Goal: Transaction & Acquisition: Book appointment/travel/reservation

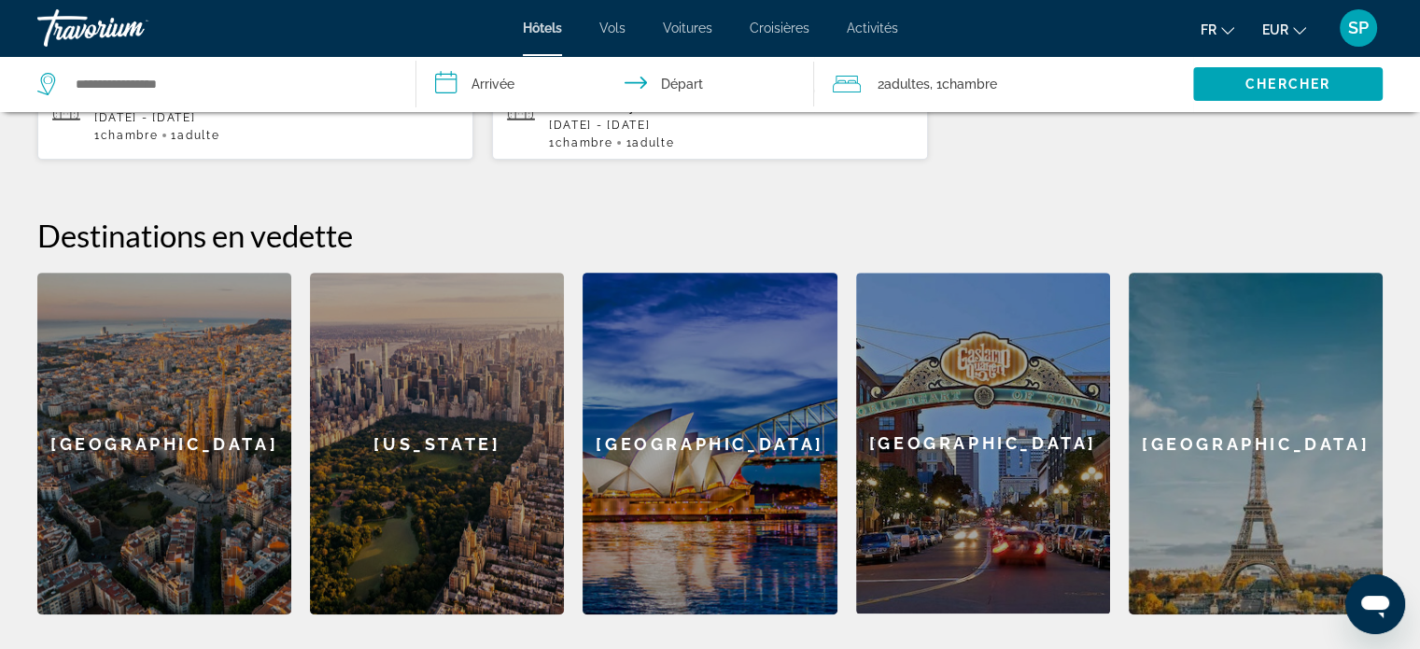
scroll to position [654, 0]
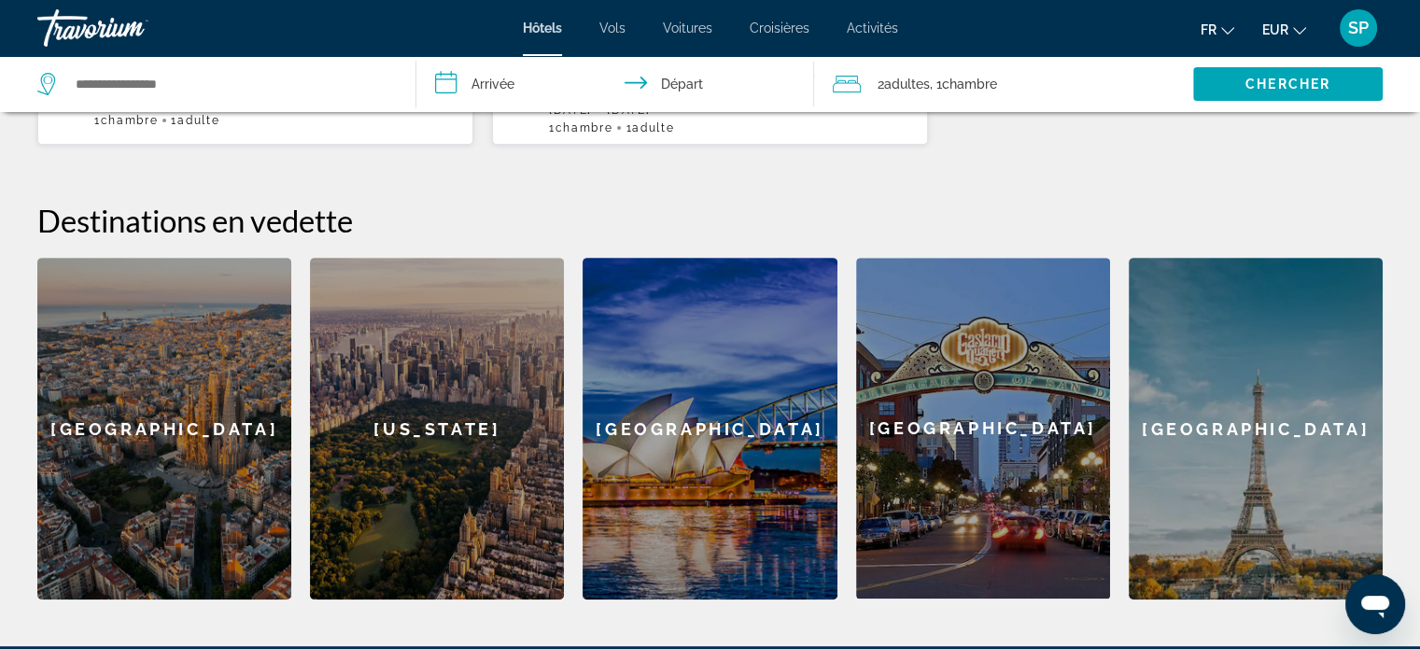
click at [112, 299] on div "Barcelona" at bounding box center [164, 429] width 254 height 342
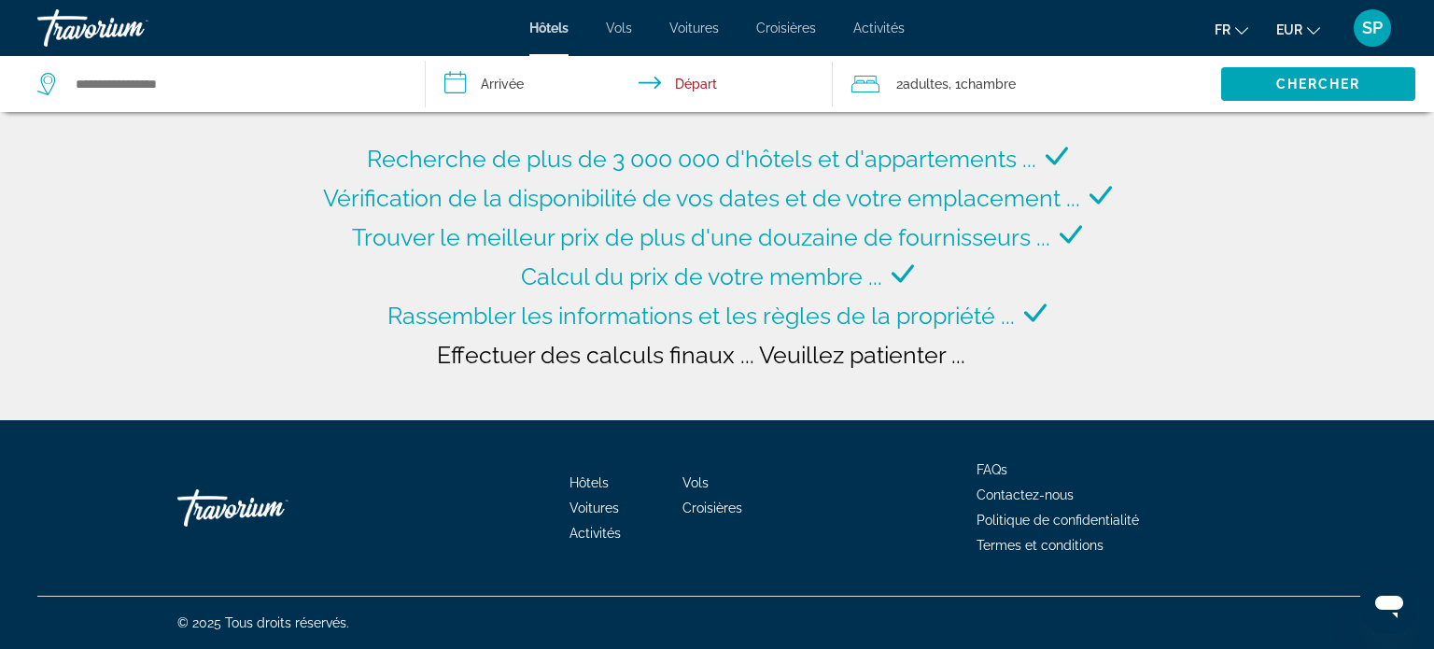
type input "**********"
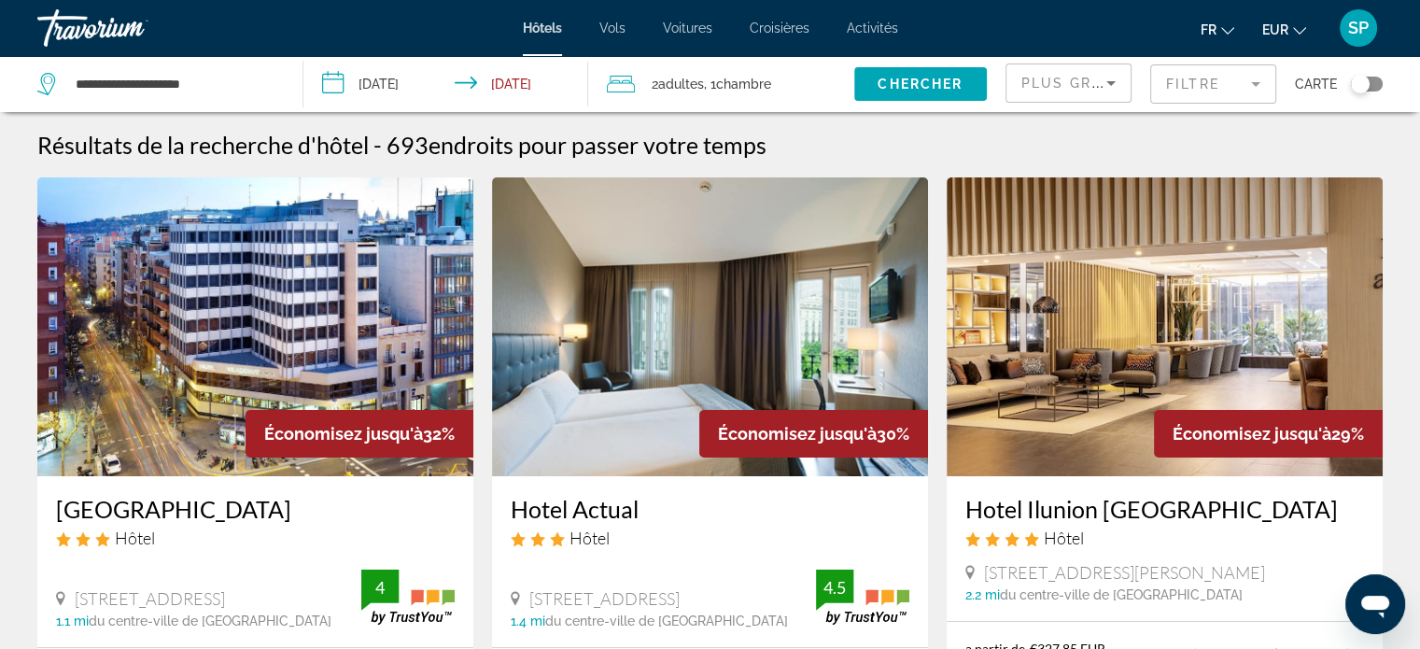
click at [434, 85] on input "**********" at bounding box center [449, 87] width 292 height 62
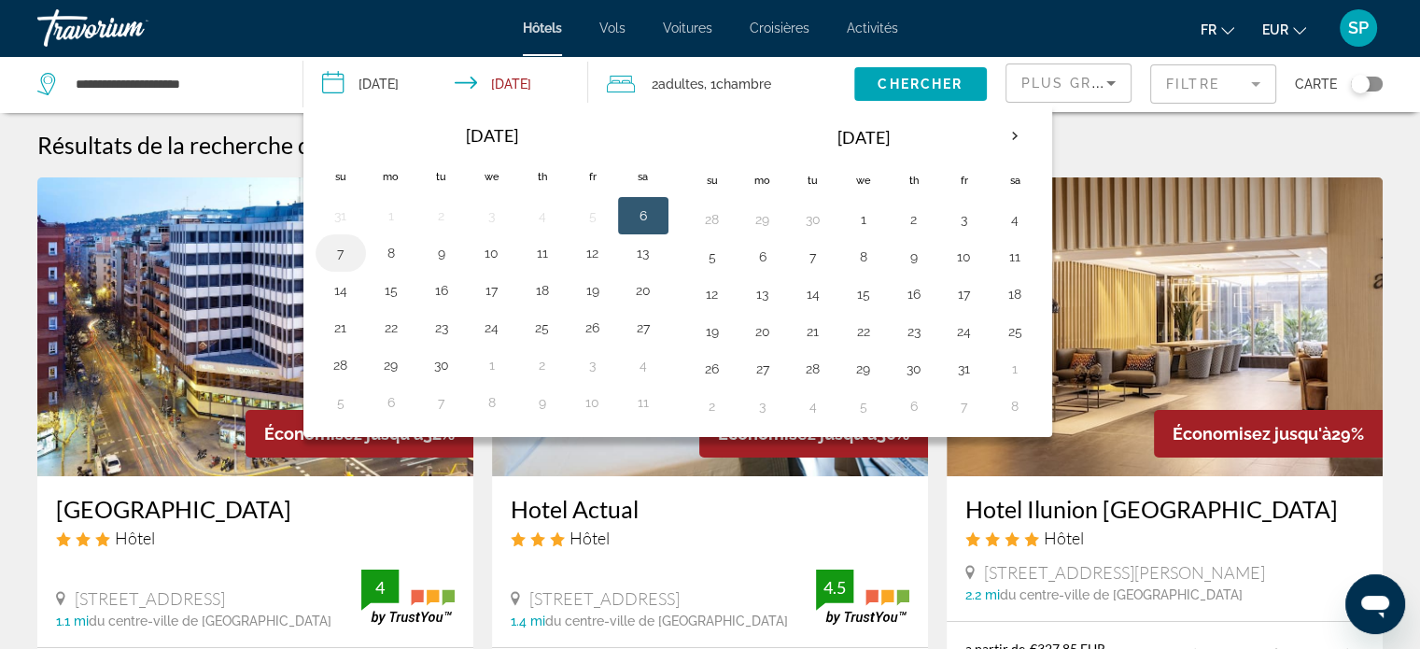
click at [349, 256] on button "7" at bounding box center [341, 253] width 30 height 26
click at [392, 72] on input "**********" at bounding box center [449, 87] width 292 height 62
click at [392, 87] on input "**********" at bounding box center [449, 87] width 292 height 62
click at [275, 92] on div "**********" at bounding box center [160, 84] width 246 height 56
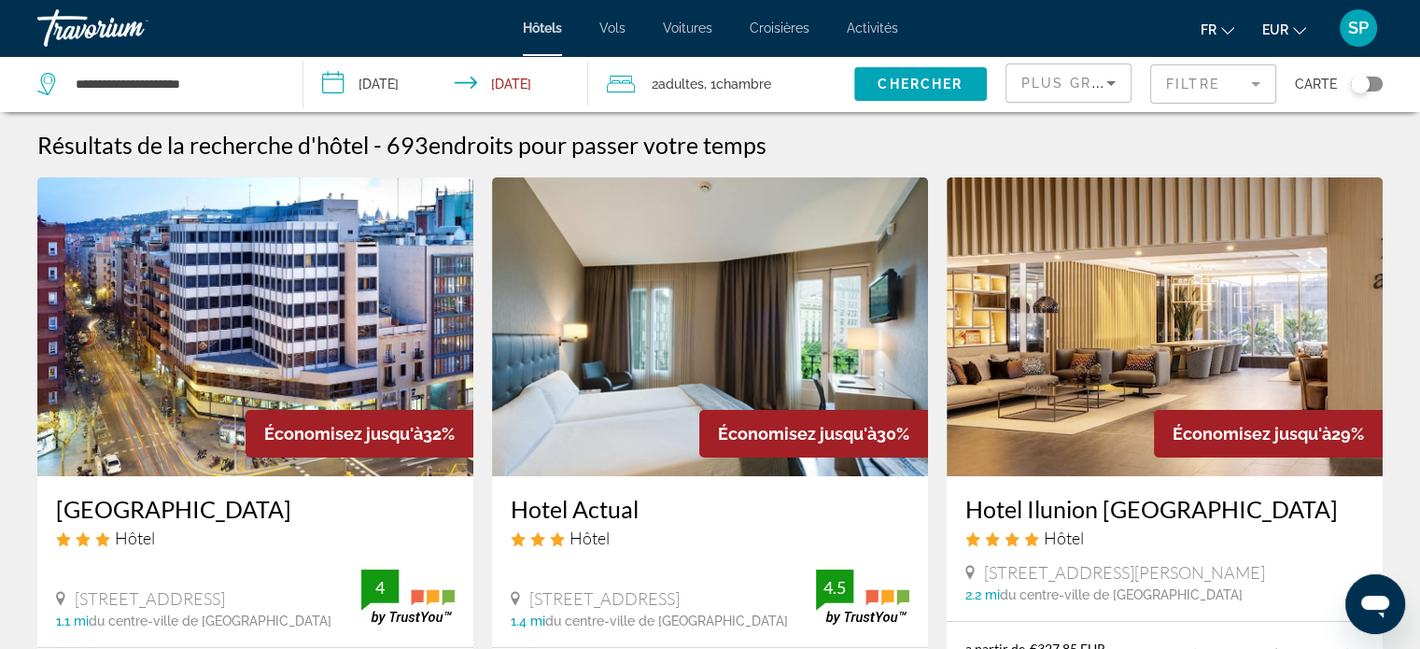
click at [377, 76] on input "**********" at bounding box center [449, 87] width 292 height 62
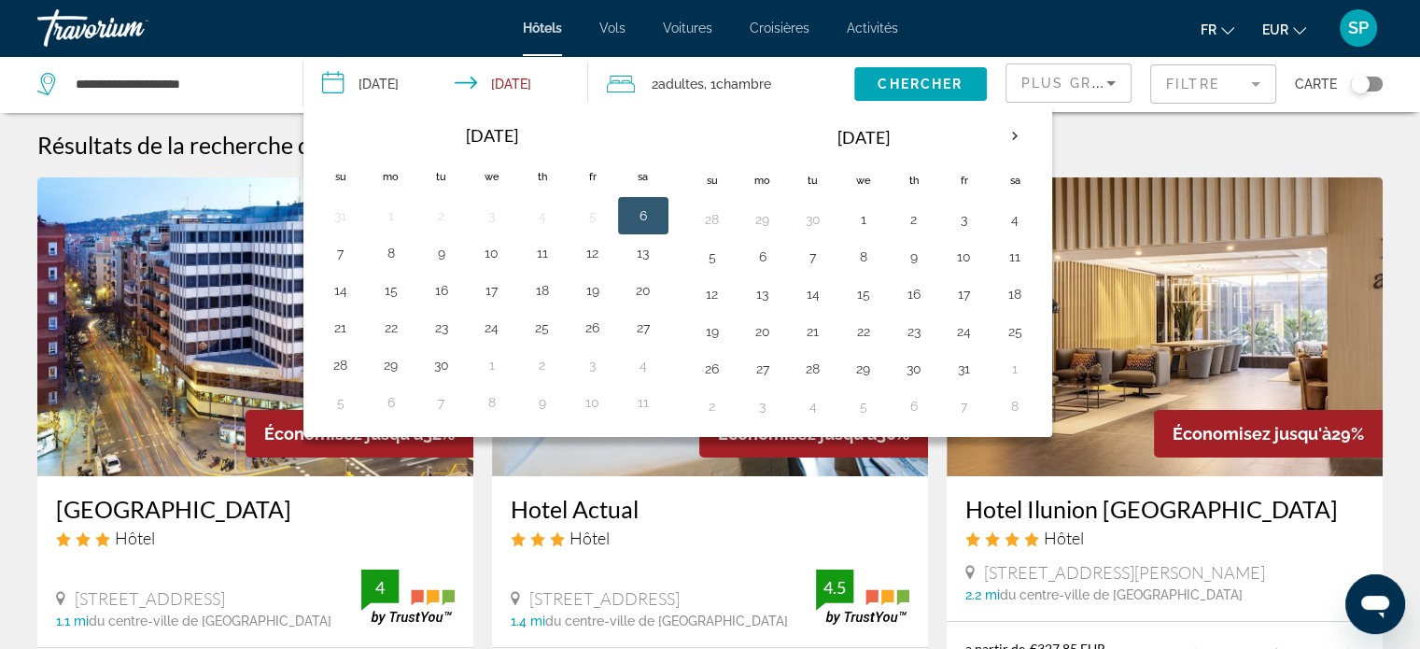
click at [645, 213] on button "6" at bounding box center [643, 216] width 30 height 26
click at [345, 253] on button "7" at bounding box center [341, 253] width 30 height 26
type input "**********"
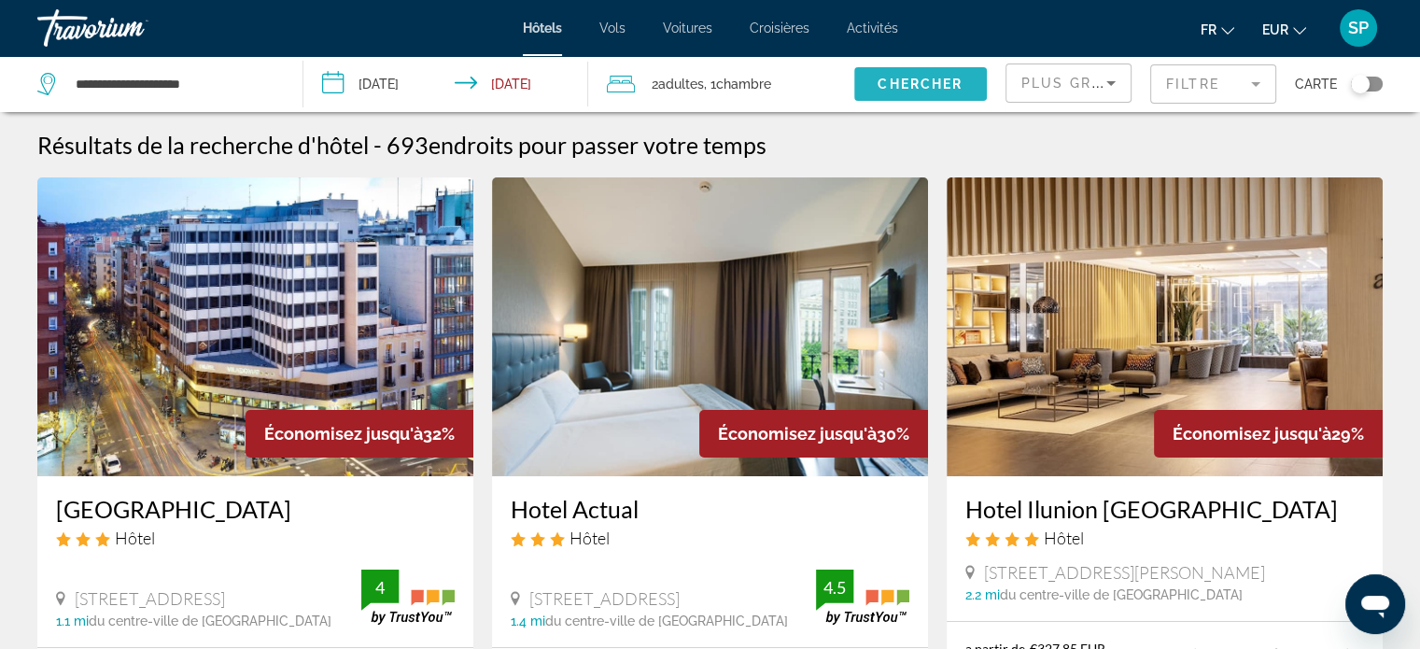
click at [945, 90] on span "Chercher" at bounding box center [920, 84] width 85 height 15
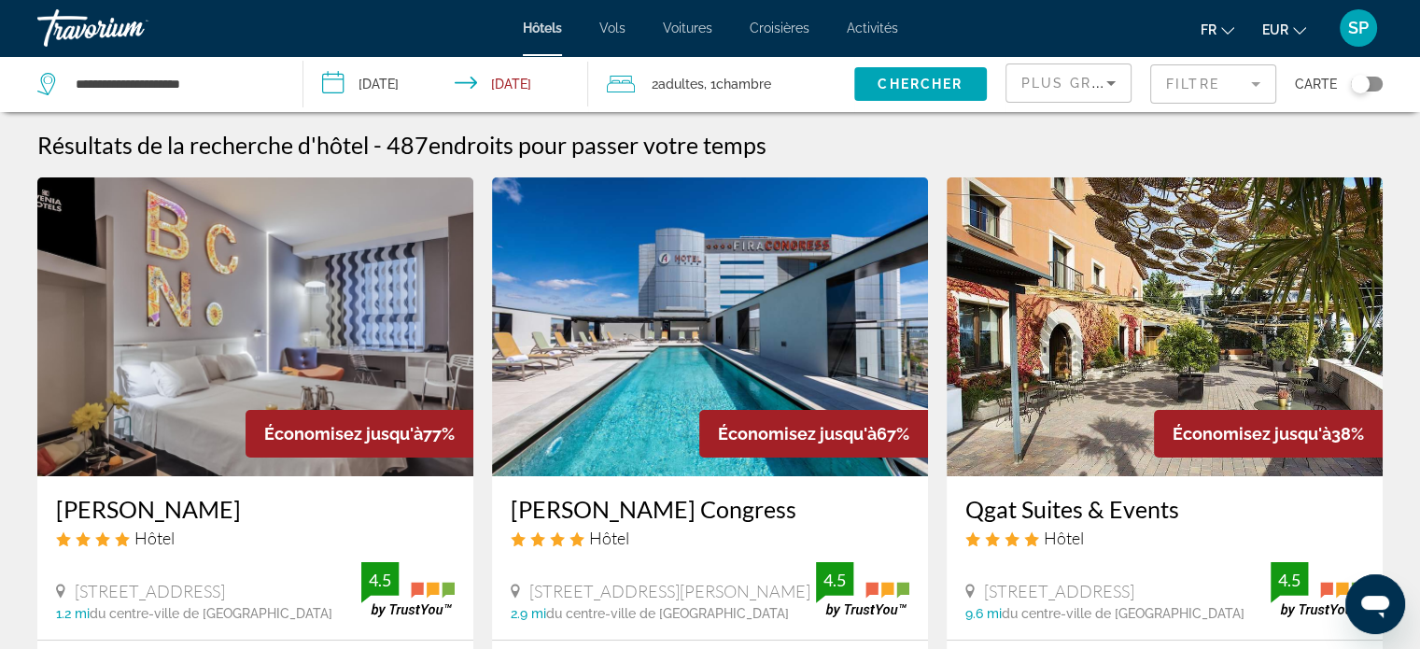
click at [1124, 84] on div "Plus grandes économies" at bounding box center [1069, 82] width 124 height 37
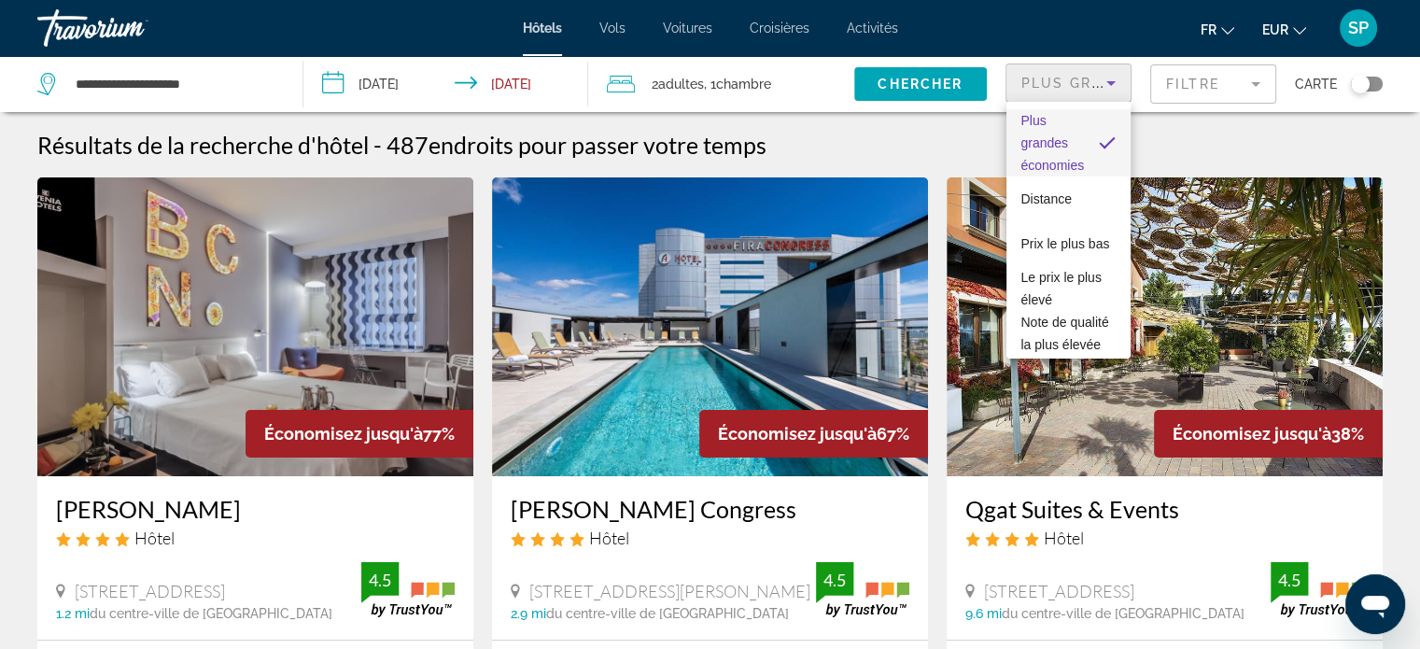
click at [1232, 85] on div at bounding box center [710, 324] width 1420 height 649
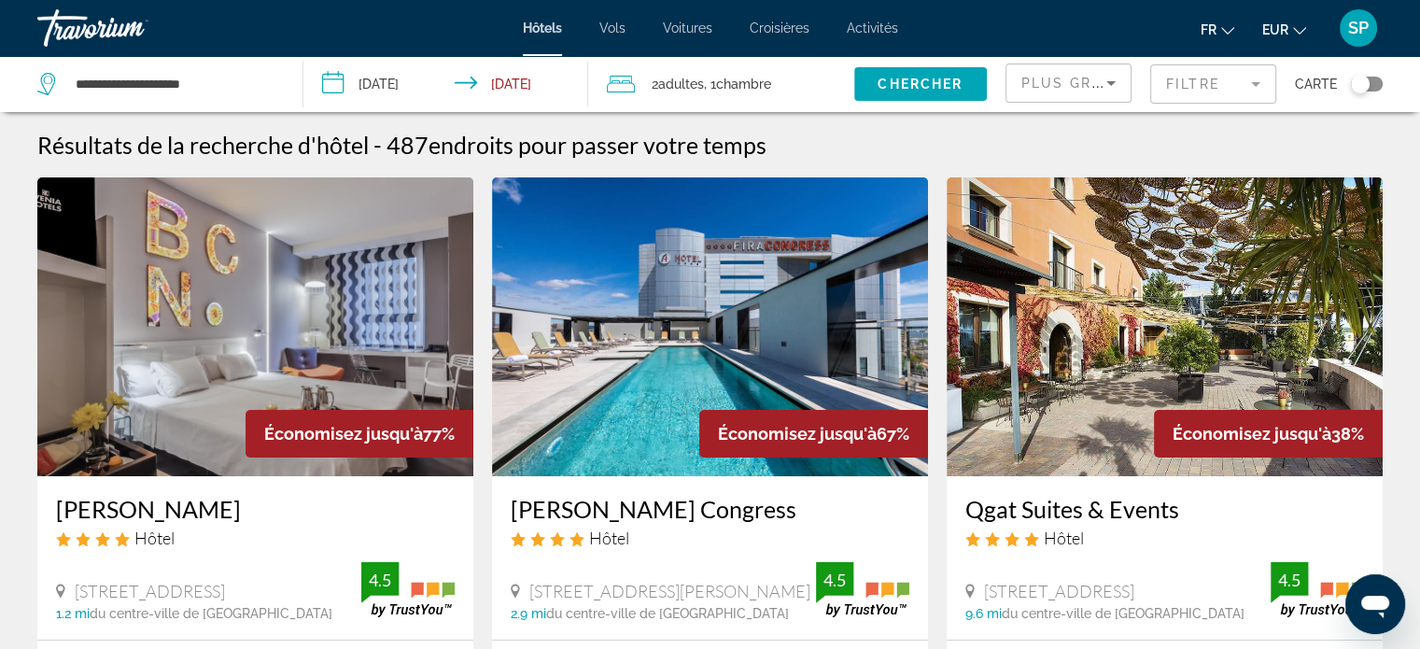
click at [1232, 85] on mat-form-field "Filtre" at bounding box center [1213, 83] width 126 height 39
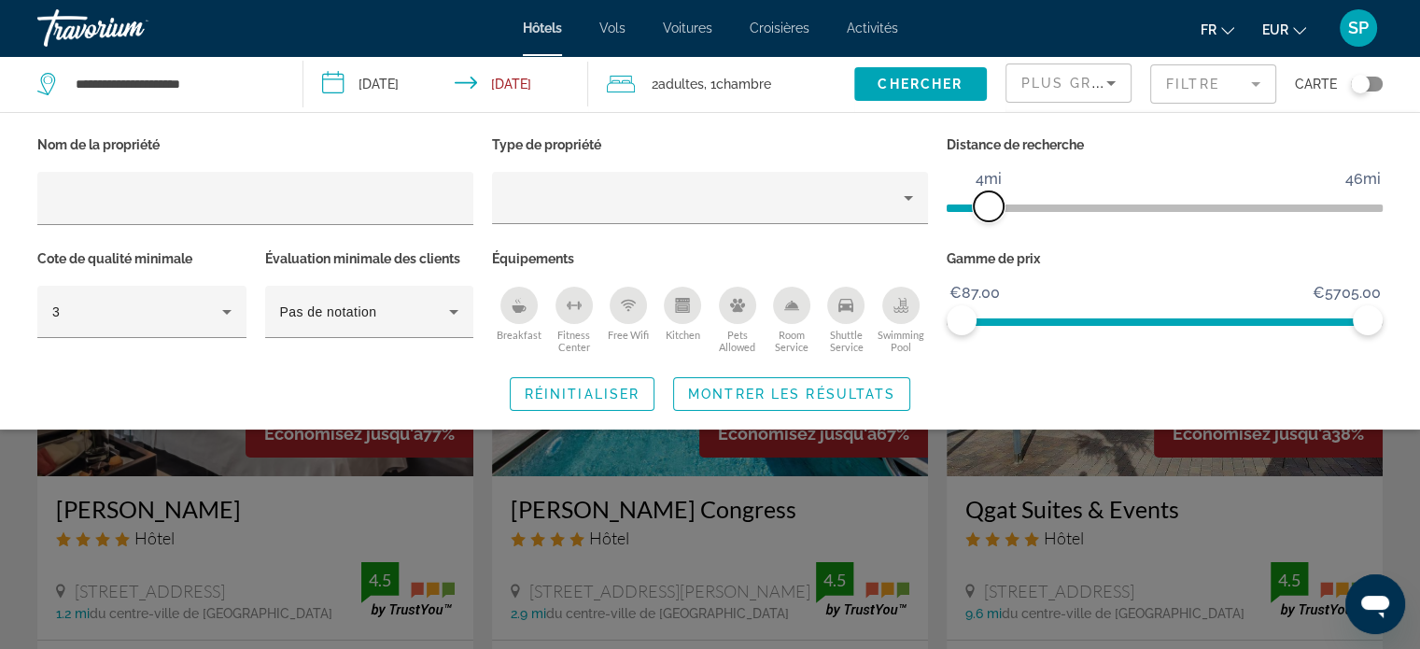
drag, startPoint x: 1366, startPoint y: 204, endPoint x: 989, endPoint y: 213, distance: 377.3
click at [989, 213] on span "ngx-slider" at bounding box center [989, 206] width 30 height 30
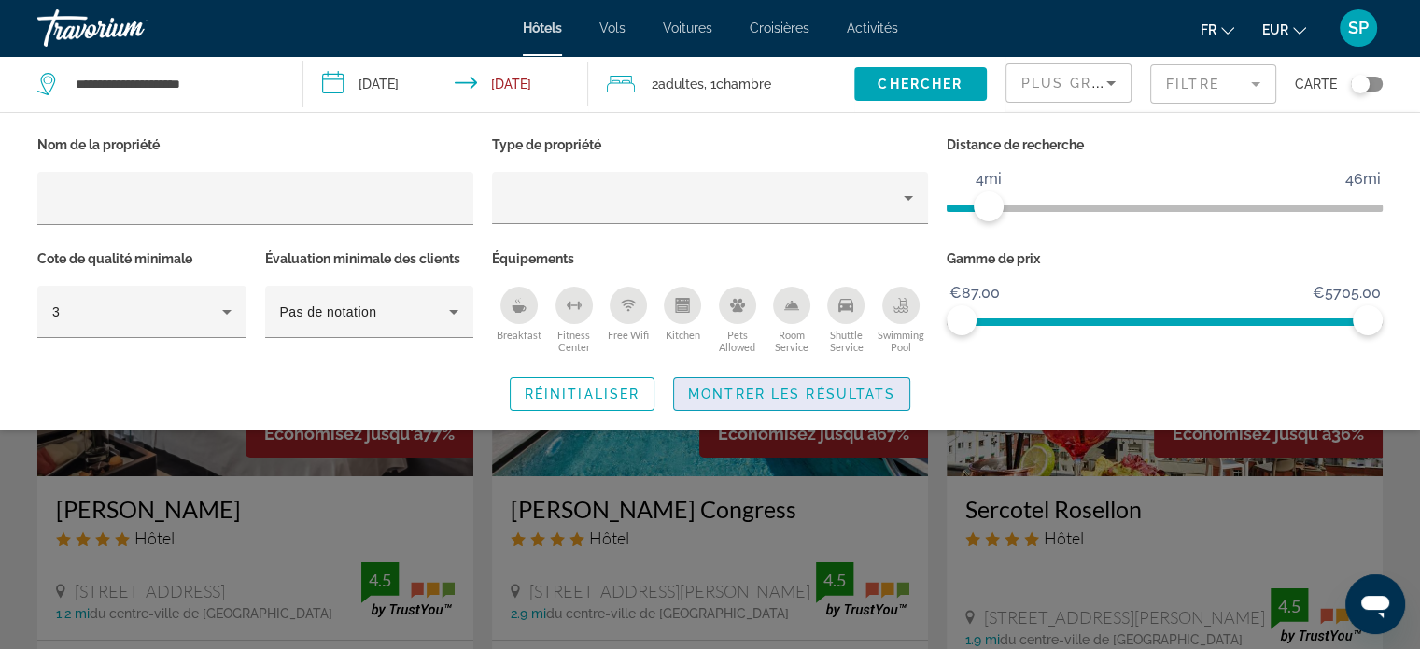
click at [878, 394] on span "Montrer les résultats" at bounding box center [791, 394] width 207 height 15
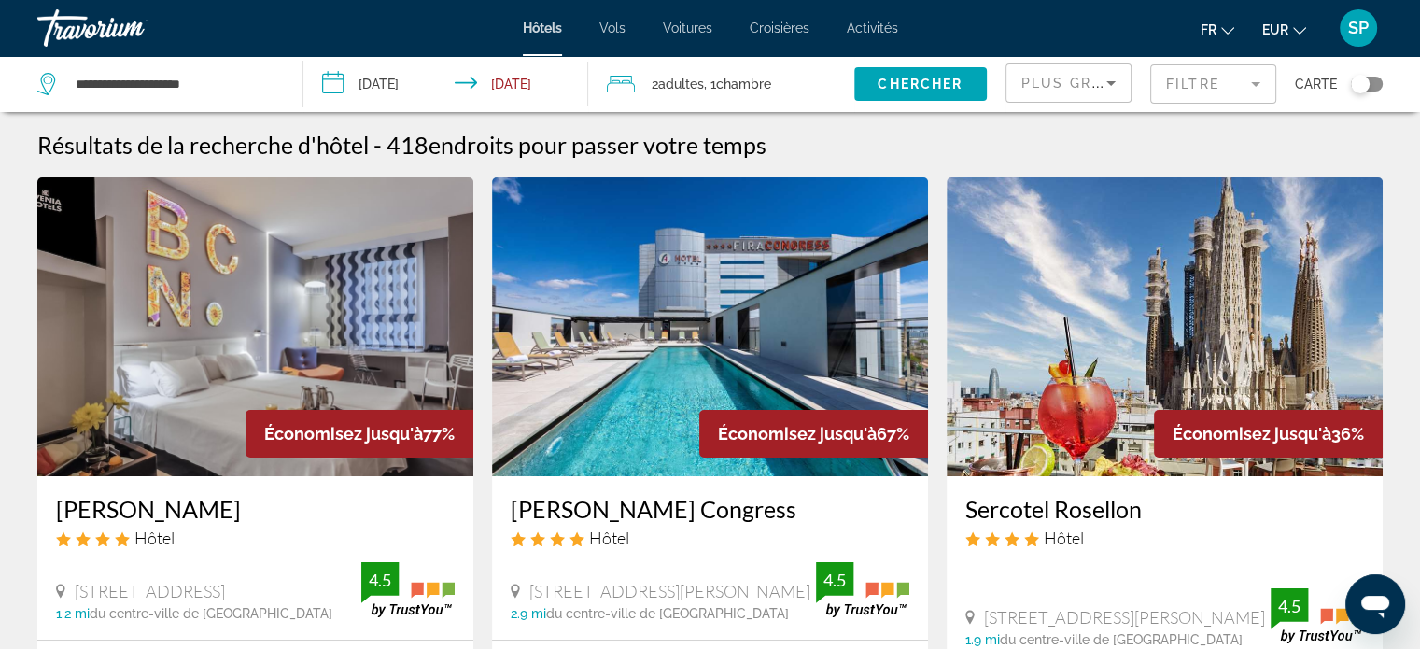
click at [1374, 92] on div "Carte" at bounding box center [1339, 84] width 88 height 56
click at [1374, 88] on div "Toggle map" at bounding box center [1367, 84] width 32 height 15
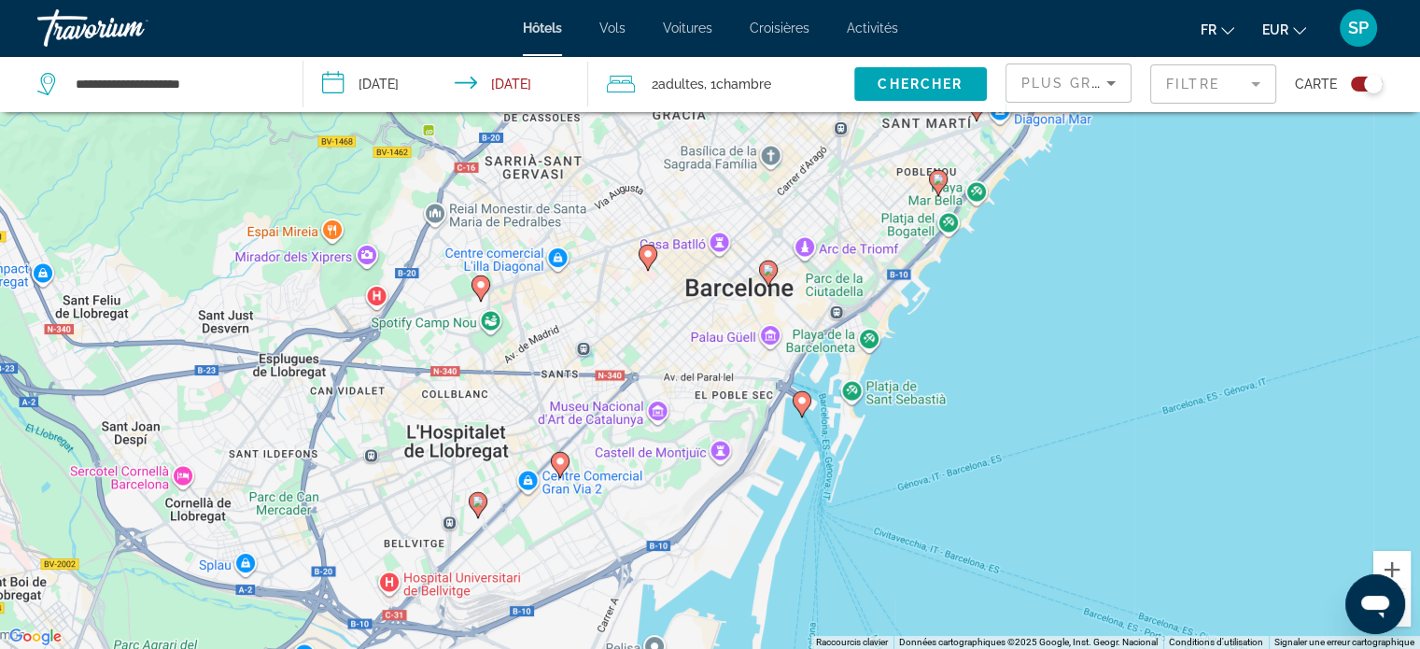
click at [771, 281] on gmp-advanced-marker "Main content" at bounding box center [768, 274] width 19 height 28
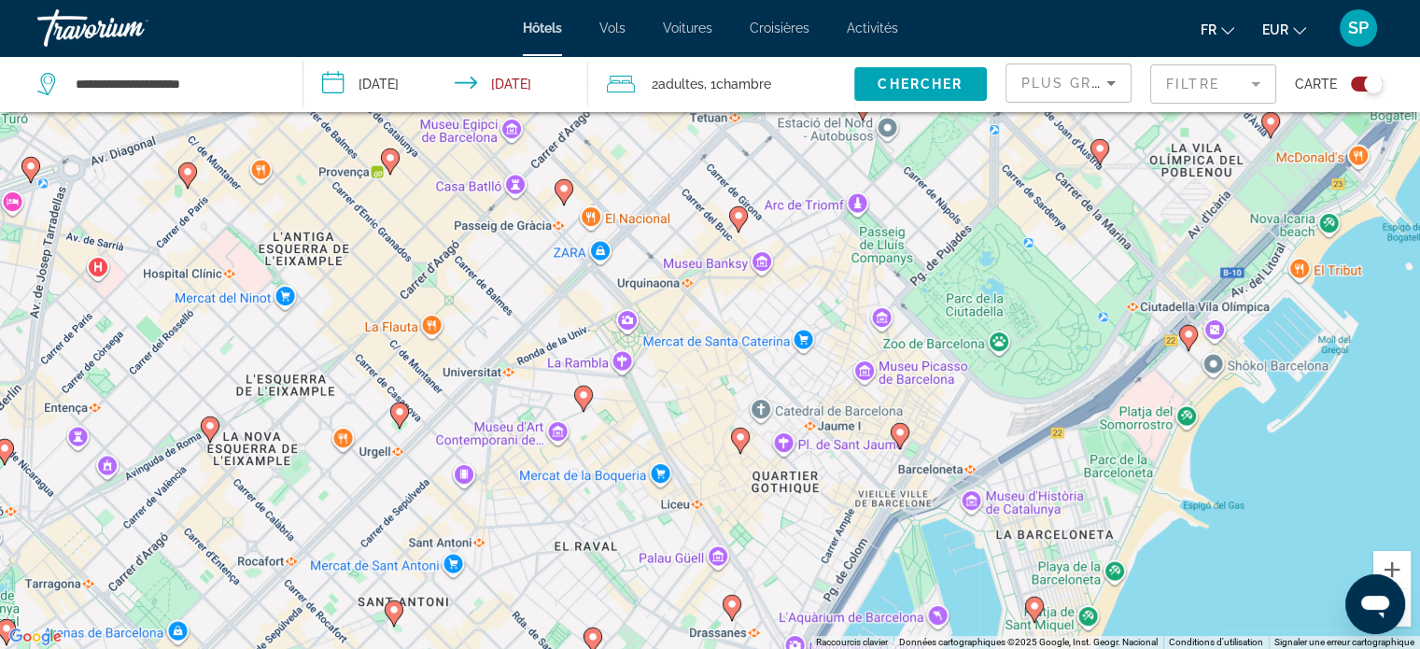
click at [1358, 92] on button "Toggle map" at bounding box center [1360, 84] width 46 height 17
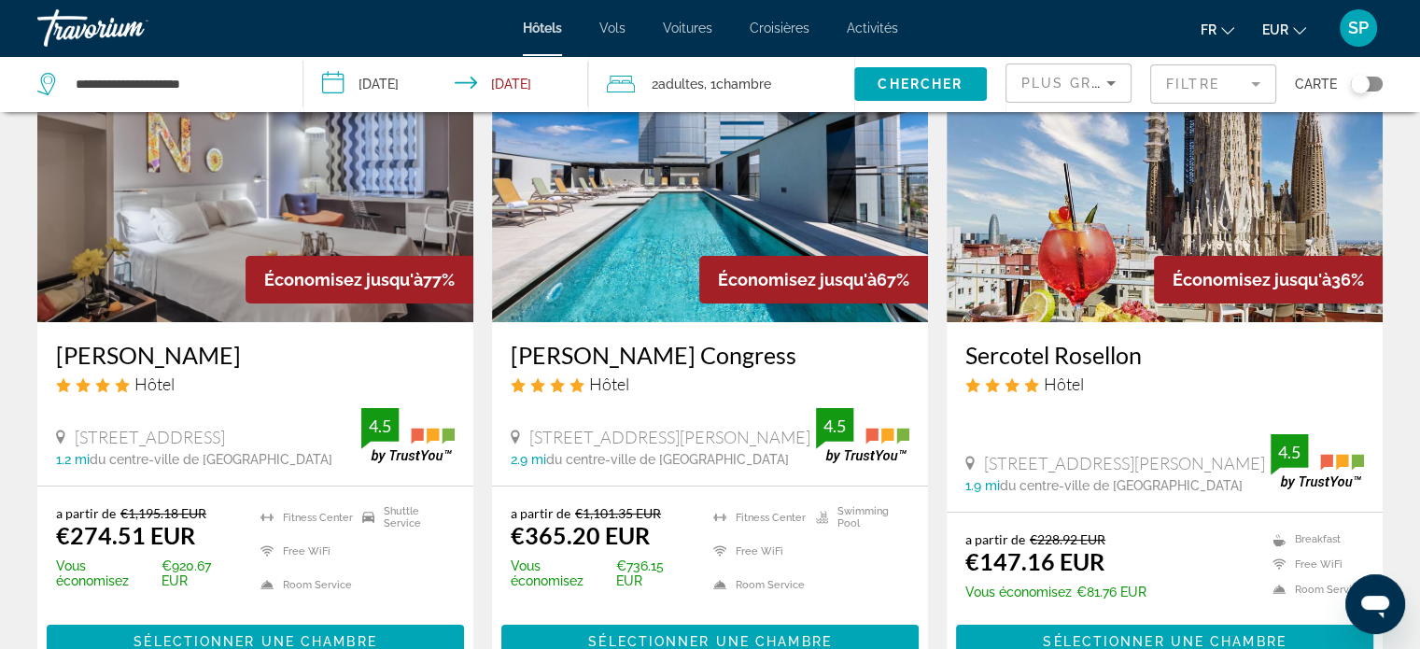
scroll to position [187, 0]
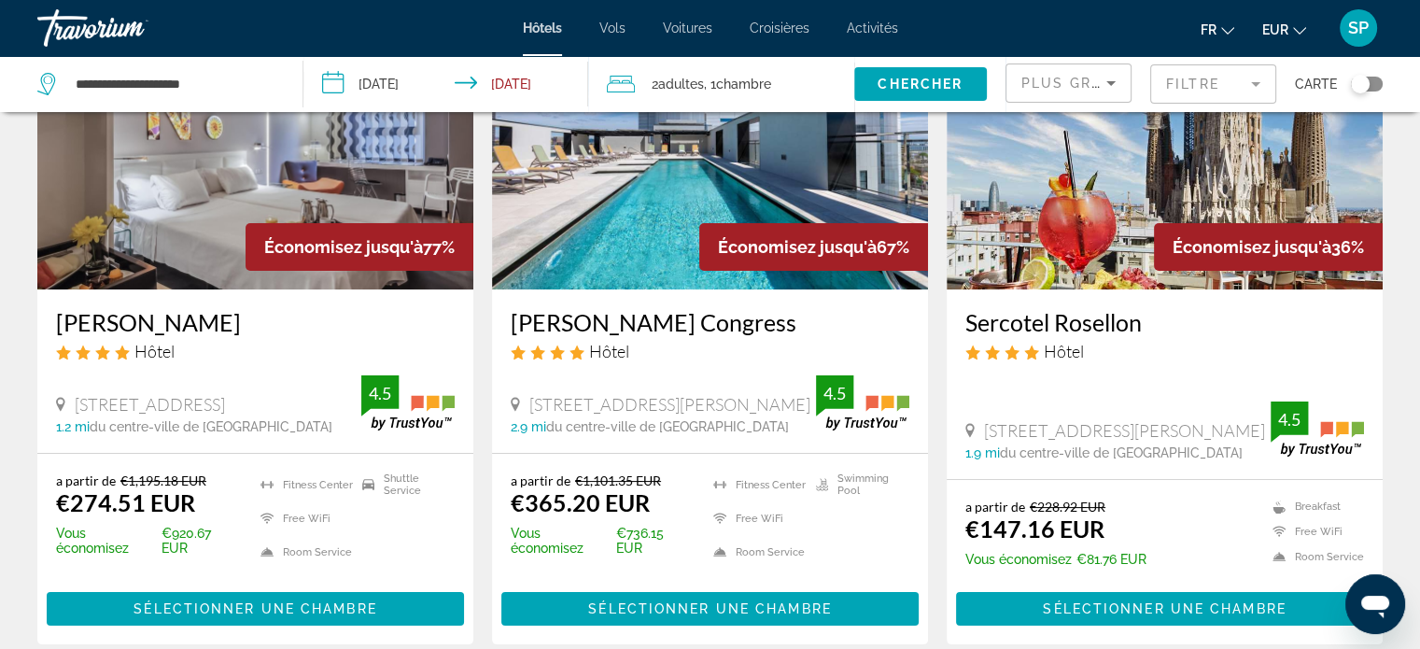
click at [172, 425] on span "du centre-ville de Barcelona" at bounding box center [211, 426] width 243 height 15
click at [140, 330] on h3 "Evenia Rossello" at bounding box center [255, 322] width 399 height 28
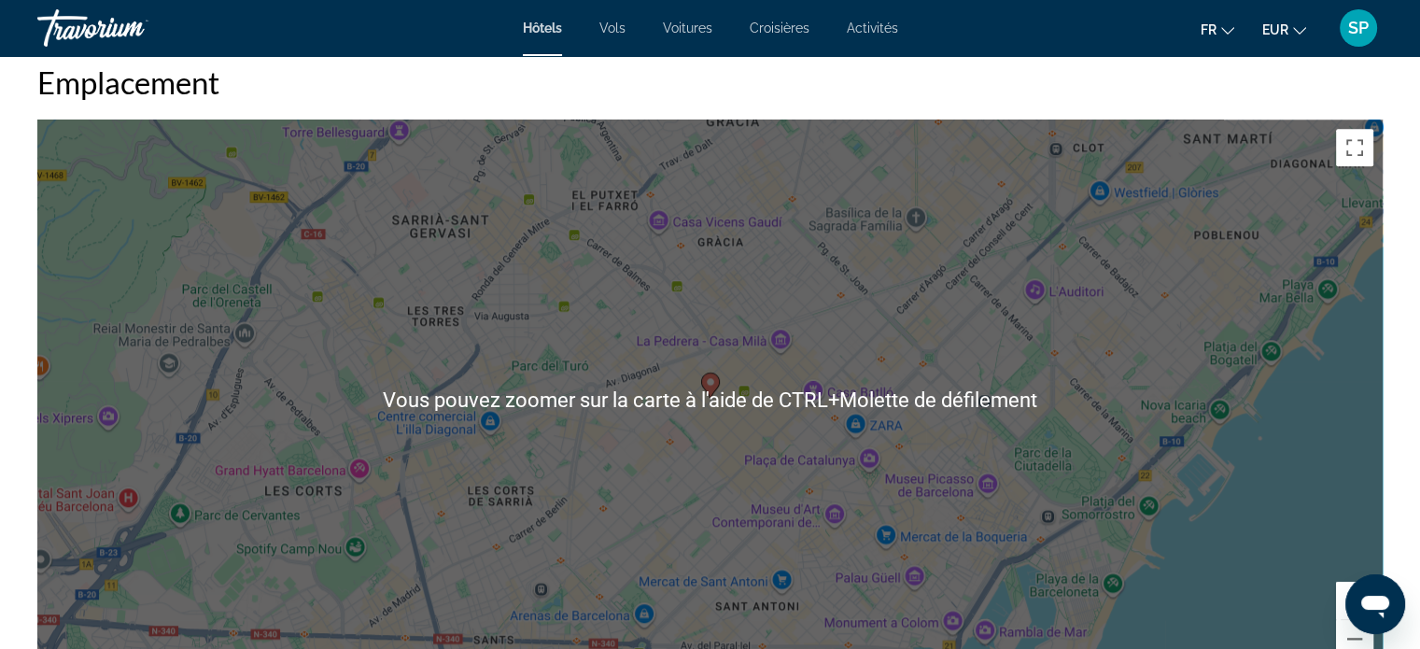
scroll to position [1774, 0]
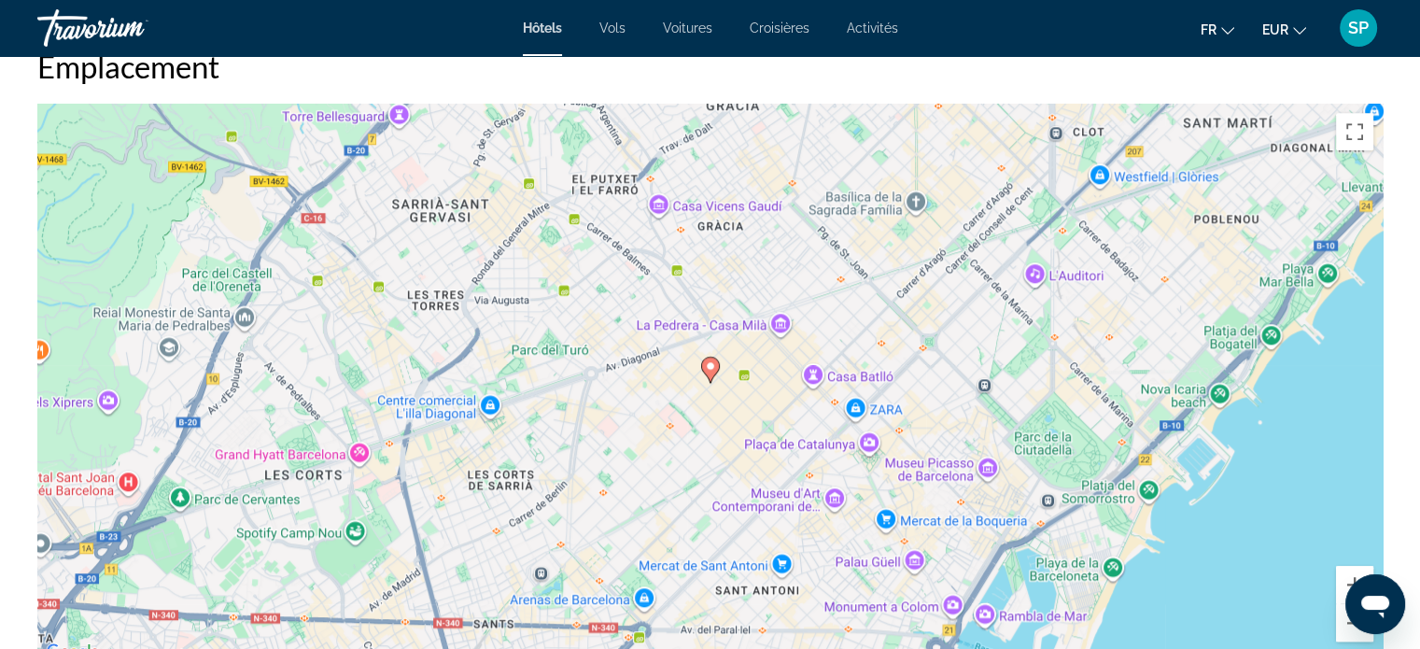
click at [835, 519] on div "Pour activer le glissement avec le clavier, appuyez sur Alt+Entrée. Une fois ce…" at bounding box center [709, 384] width 1345 height 560
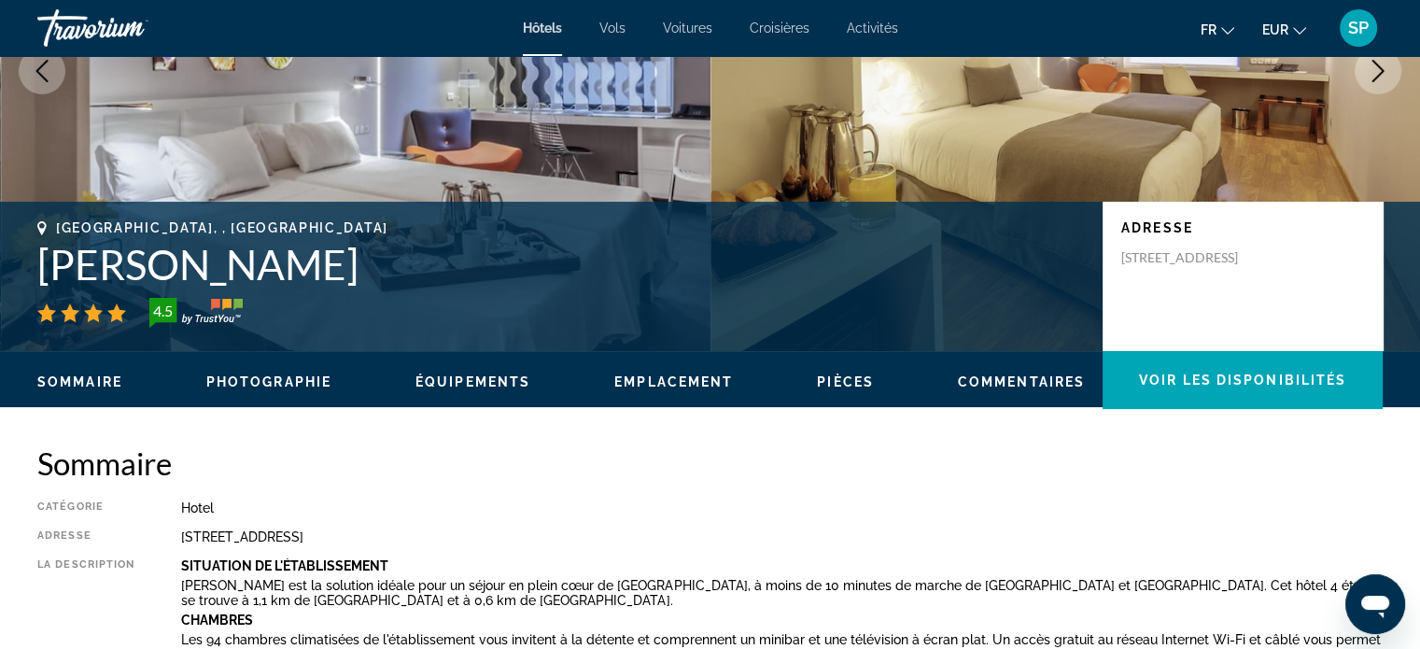
scroll to position [0, 0]
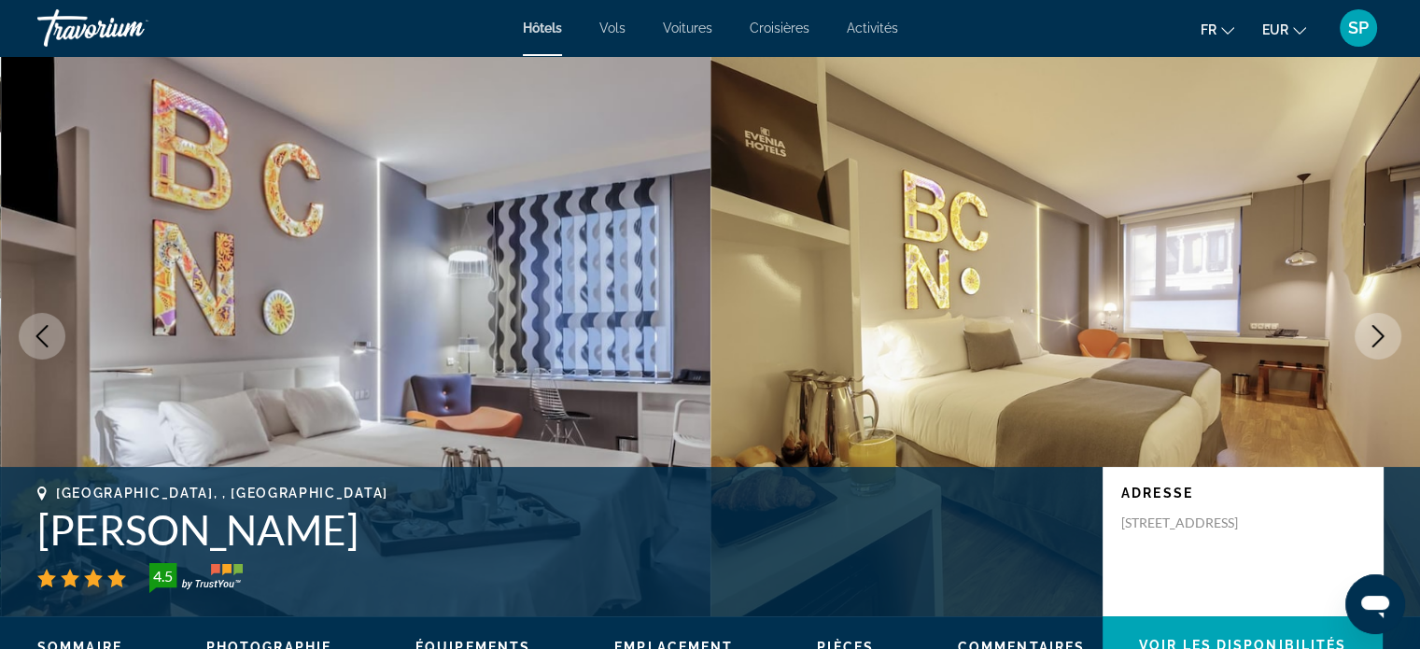
drag, startPoint x: 542, startPoint y: 20, endPoint x: 538, endPoint y: 39, distance: 20.2
click at [542, 21] on span "Hôtels" at bounding box center [542, 28] width 39 height 15
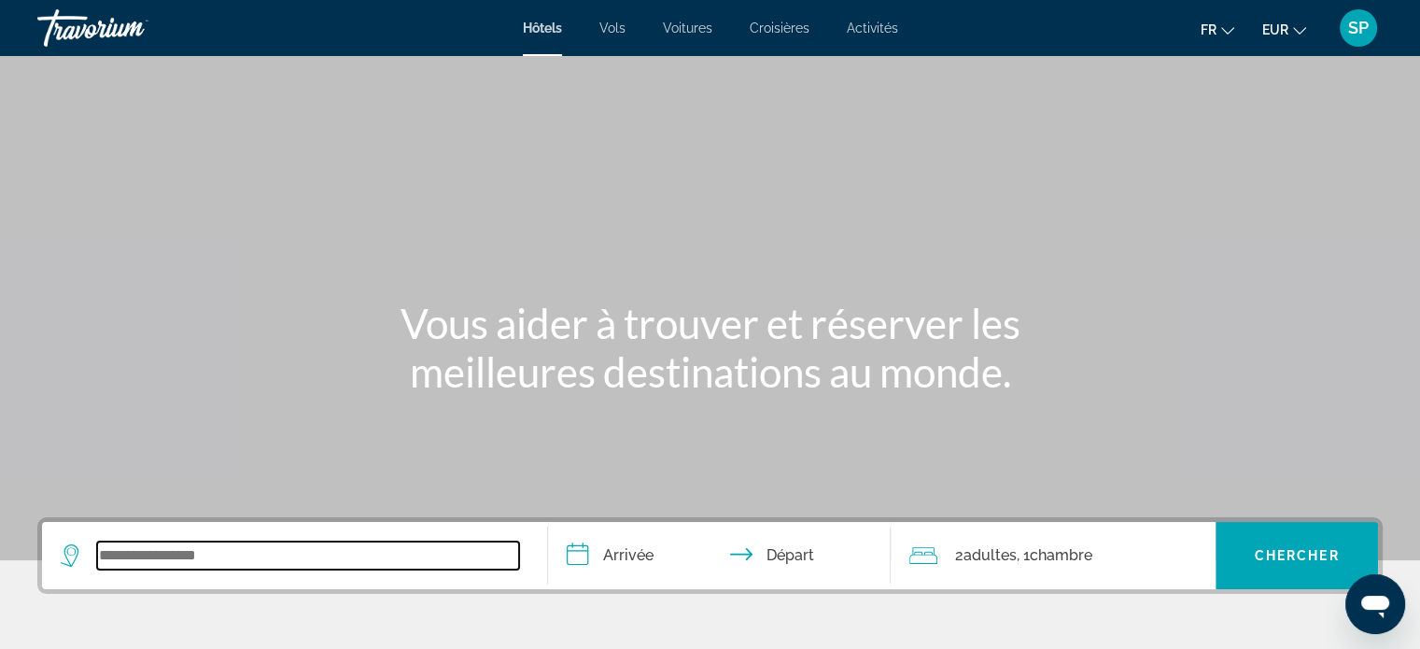
click at [262, 567] on input "Search widget" at bounding box center [308, 556] width 422 height 28
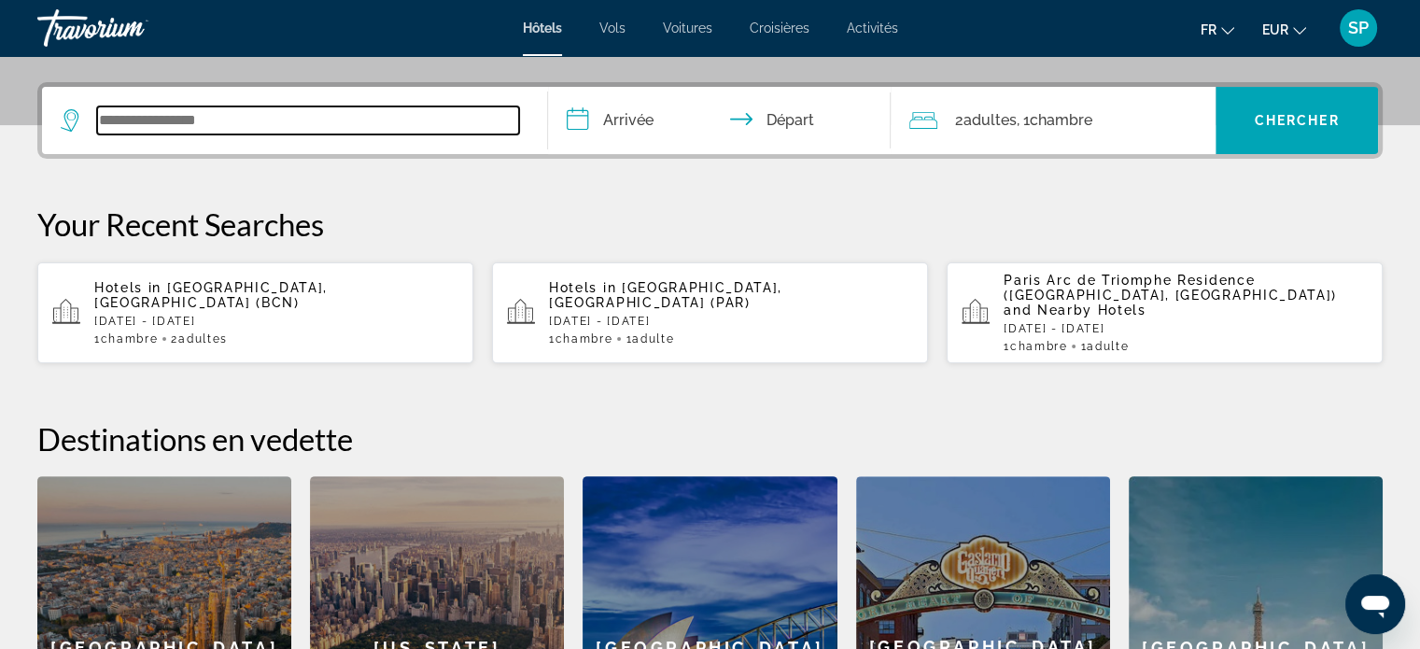
scroll to position [456, 0]
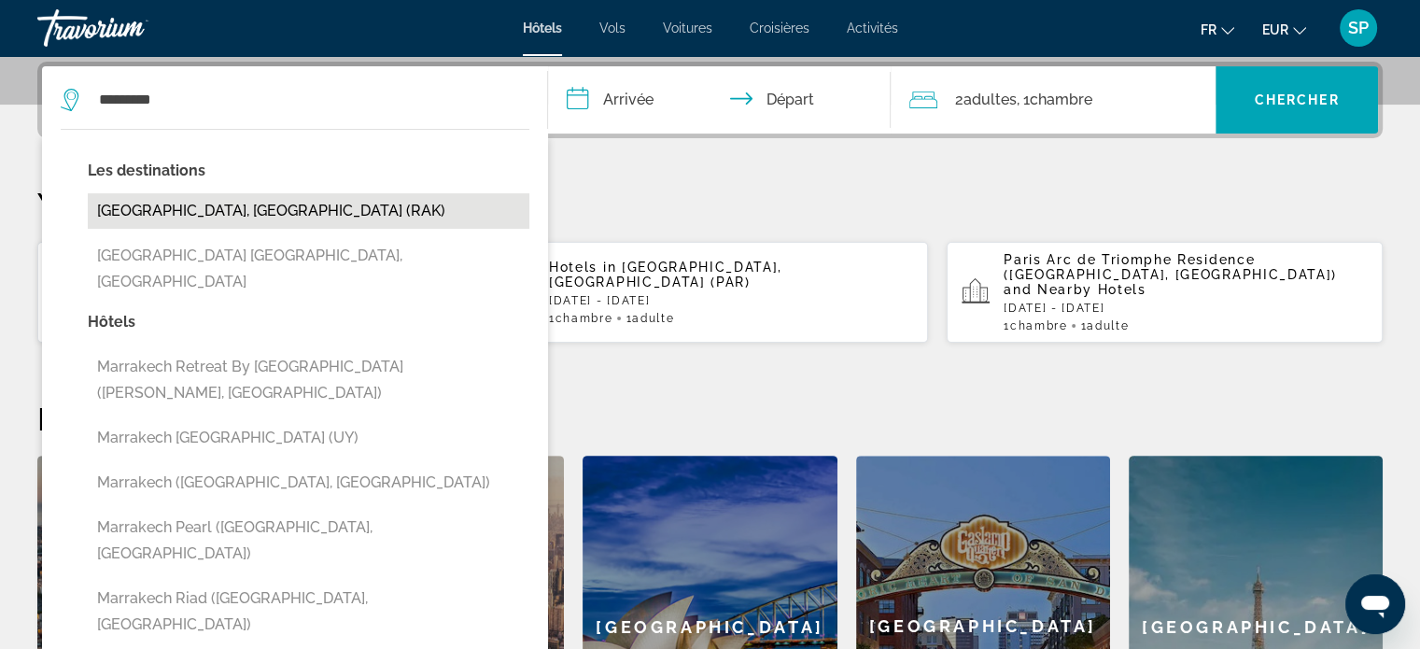
click at [162, 215] on button "Marrakech, Morocco (RAK)" at bounding box center [309, 210] width 442 height 35
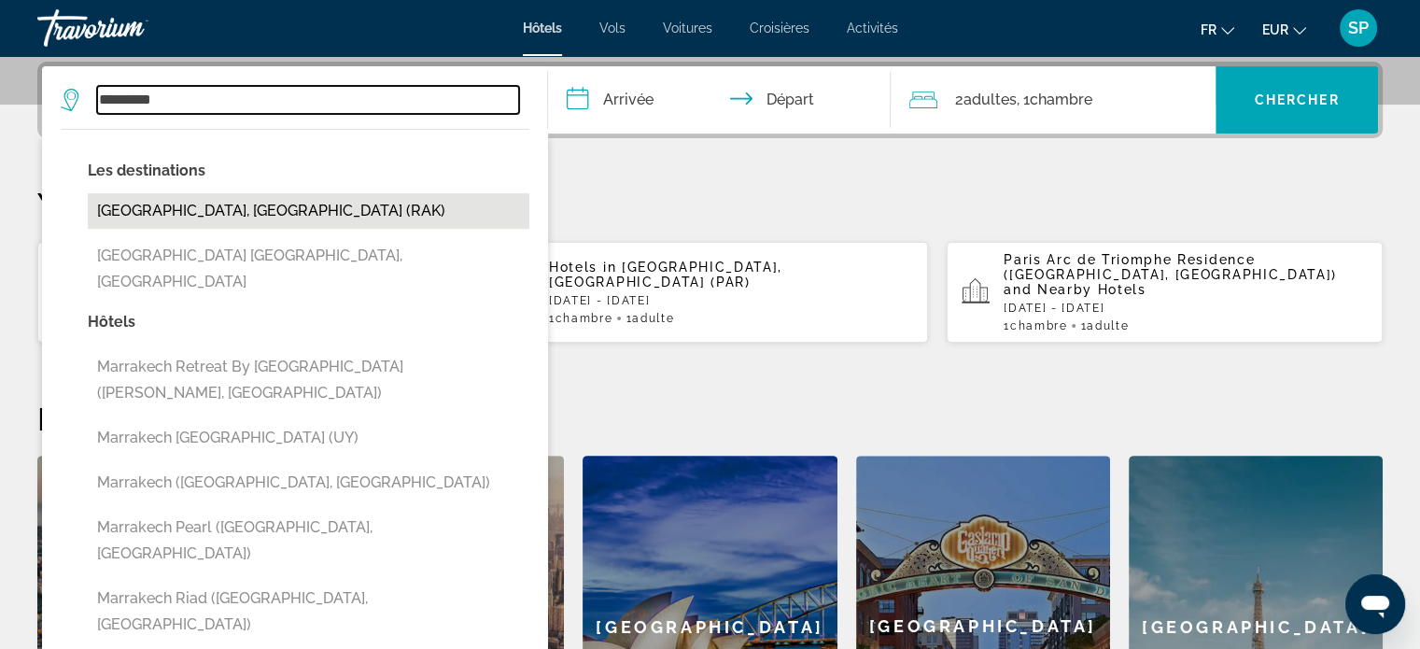
type input "**********"
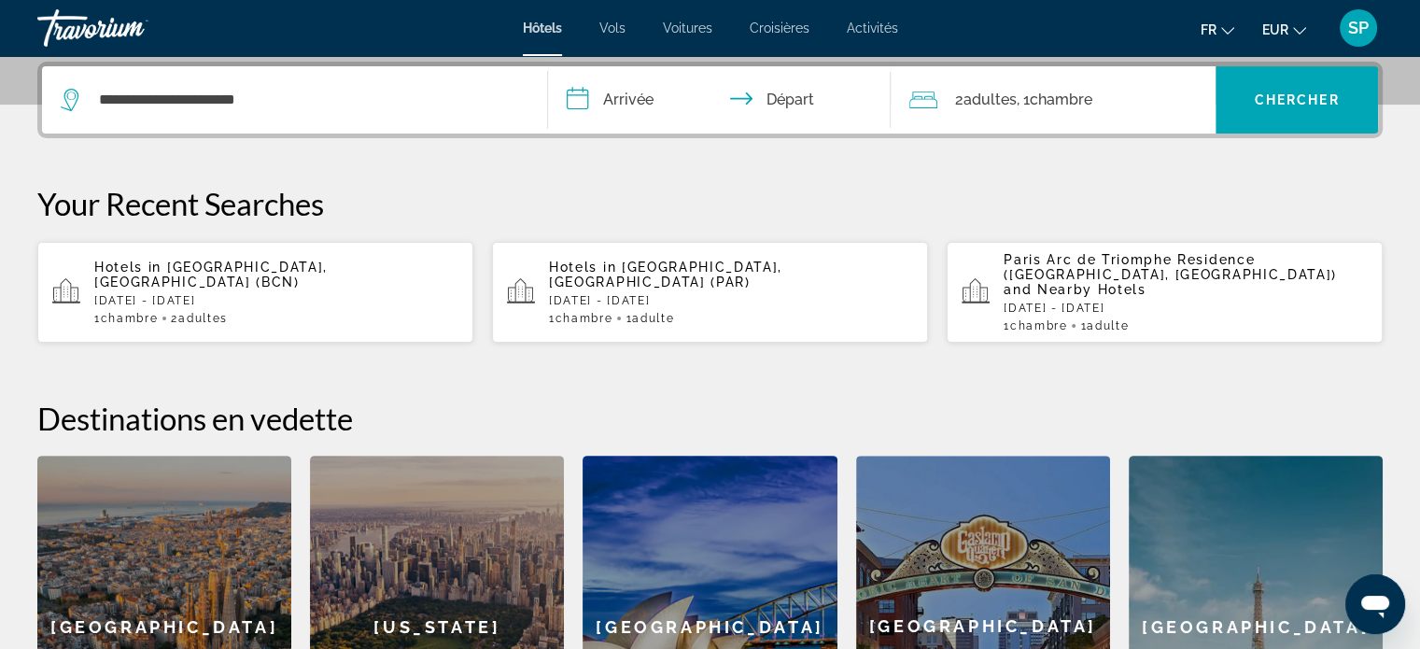
click at [629, 107] on input "**********" at bounding box center [723, 102] width 351 height 73
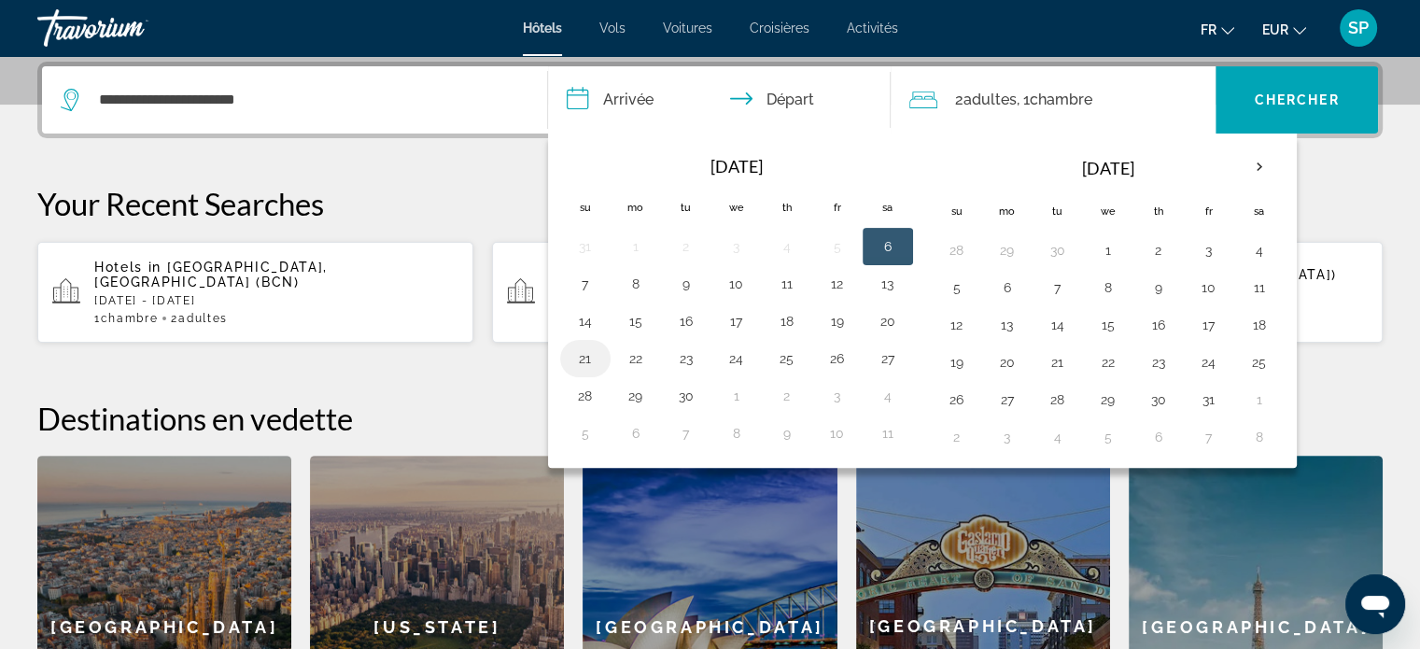
click at [592, 354] on button "21" at bounding box center [585, 358] width 30 height 26
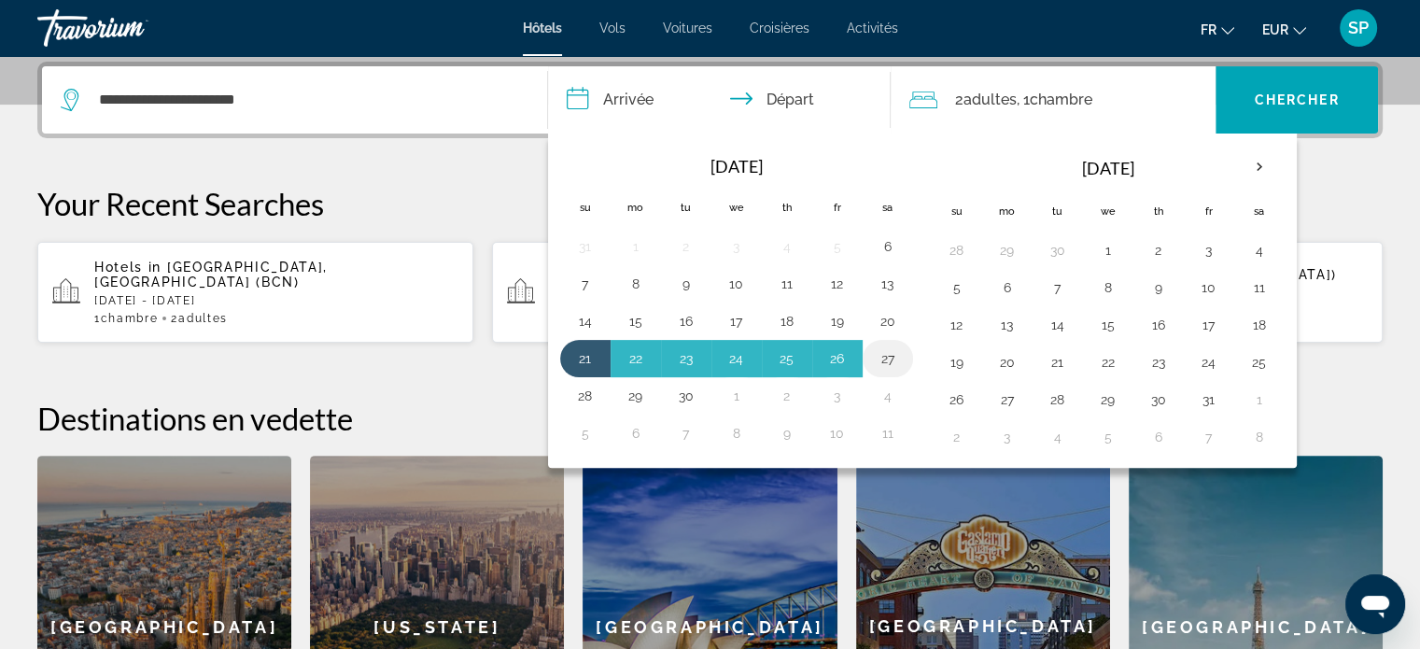
click at [881, 358] on button "27" at bounding box center [888, 358] width 30 height 26
type input "**********"
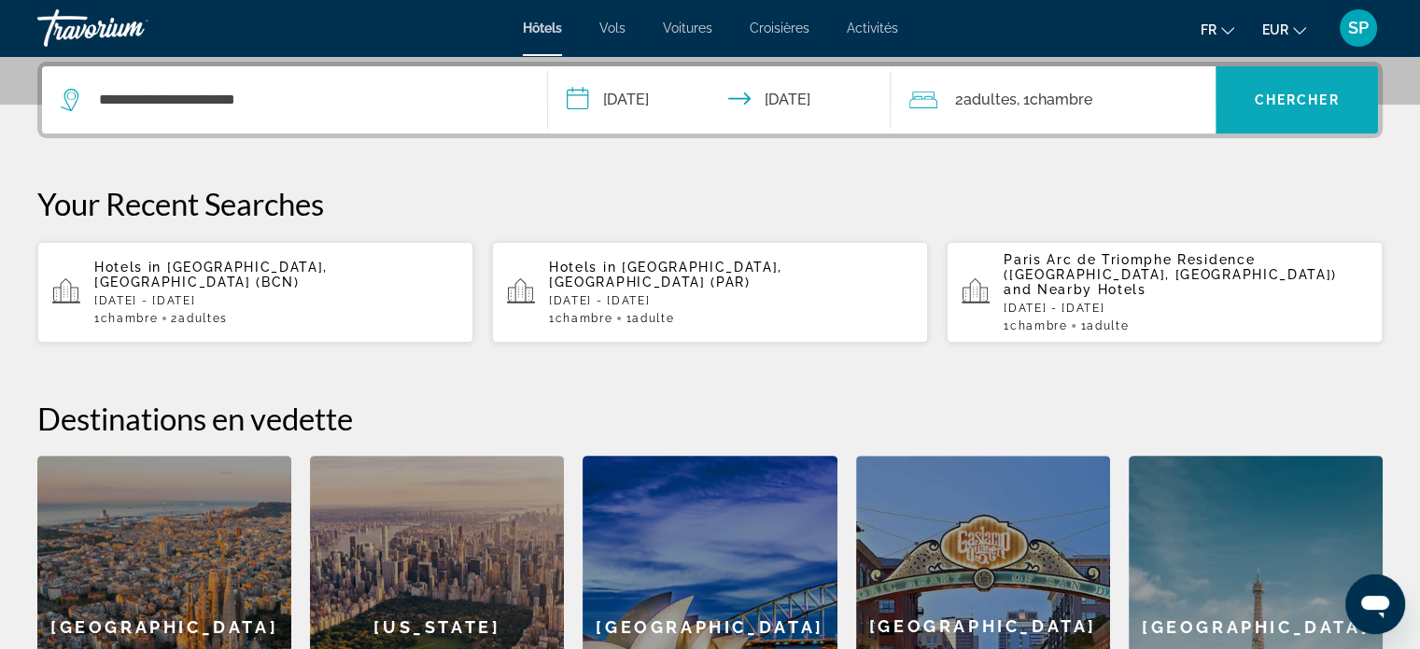
click at [1342, 102] on span "Search widget" at bounding box center [1297, 99] width 162 height 45
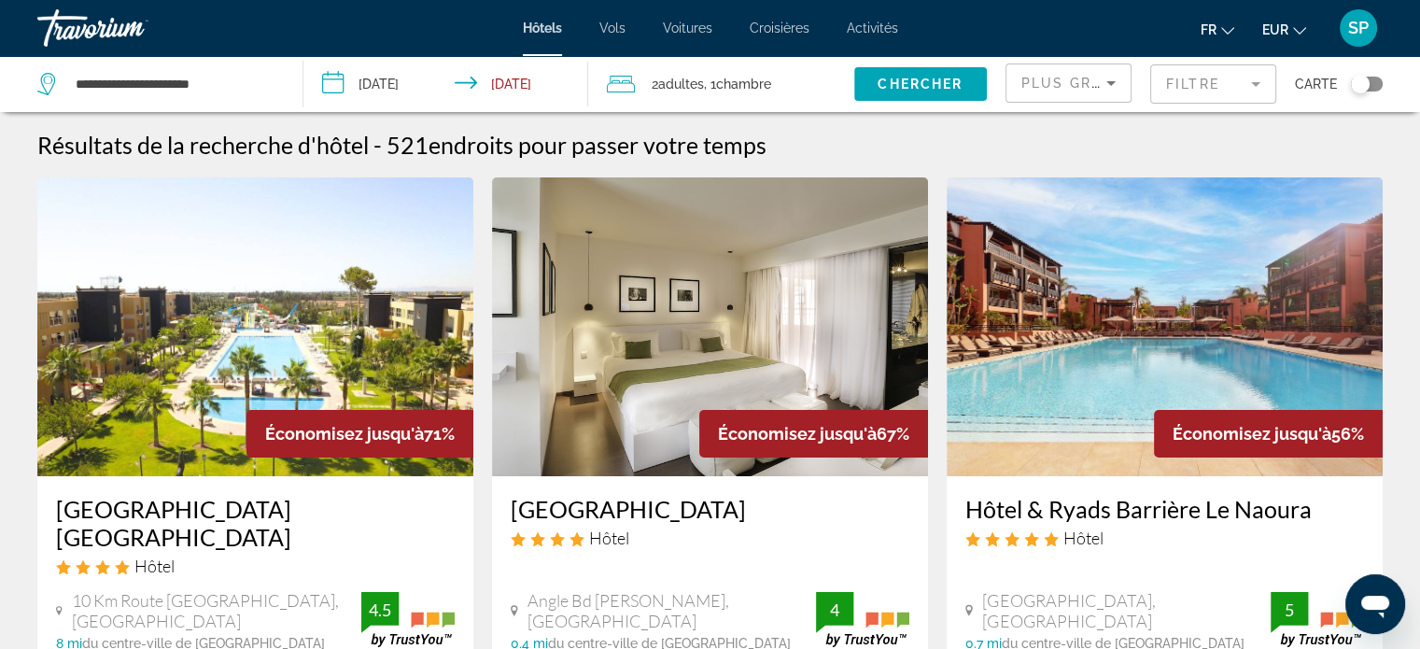
click at [1224, 73] on mat-form-field "Filtre" at bounding box center [1213, 83] width 126 height 39
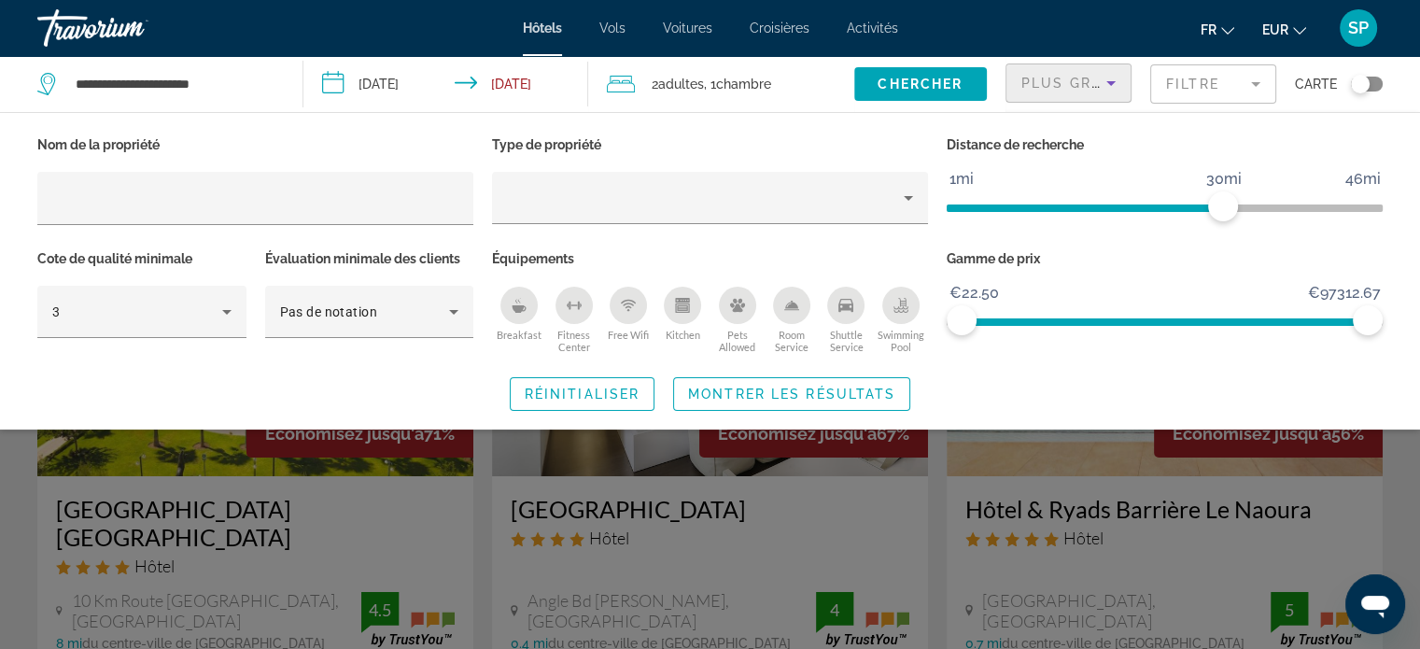
click at [1094, 77] on span "Plus grandes économies" at bounding box center [1132, 83] width 223 height 15
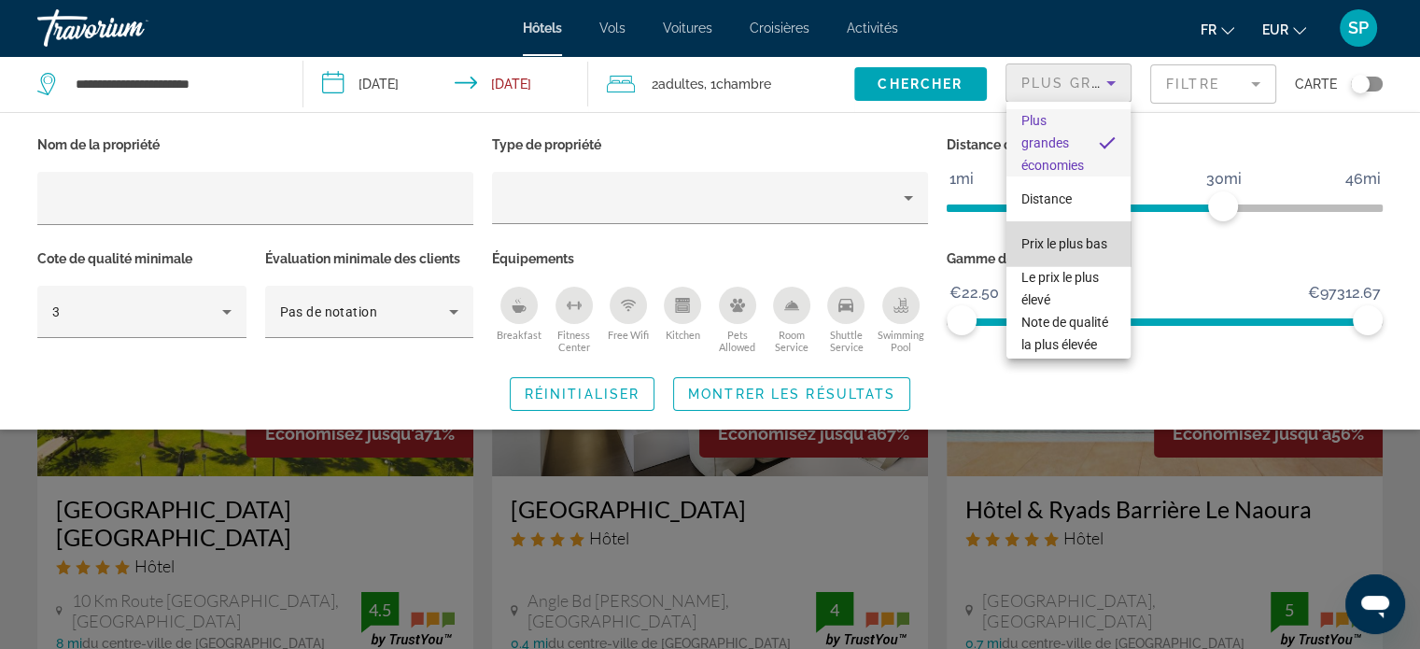
click at [1075, 236] on span "Prix le plus bas" at bounding box center [1064, 243] width 86 height 15
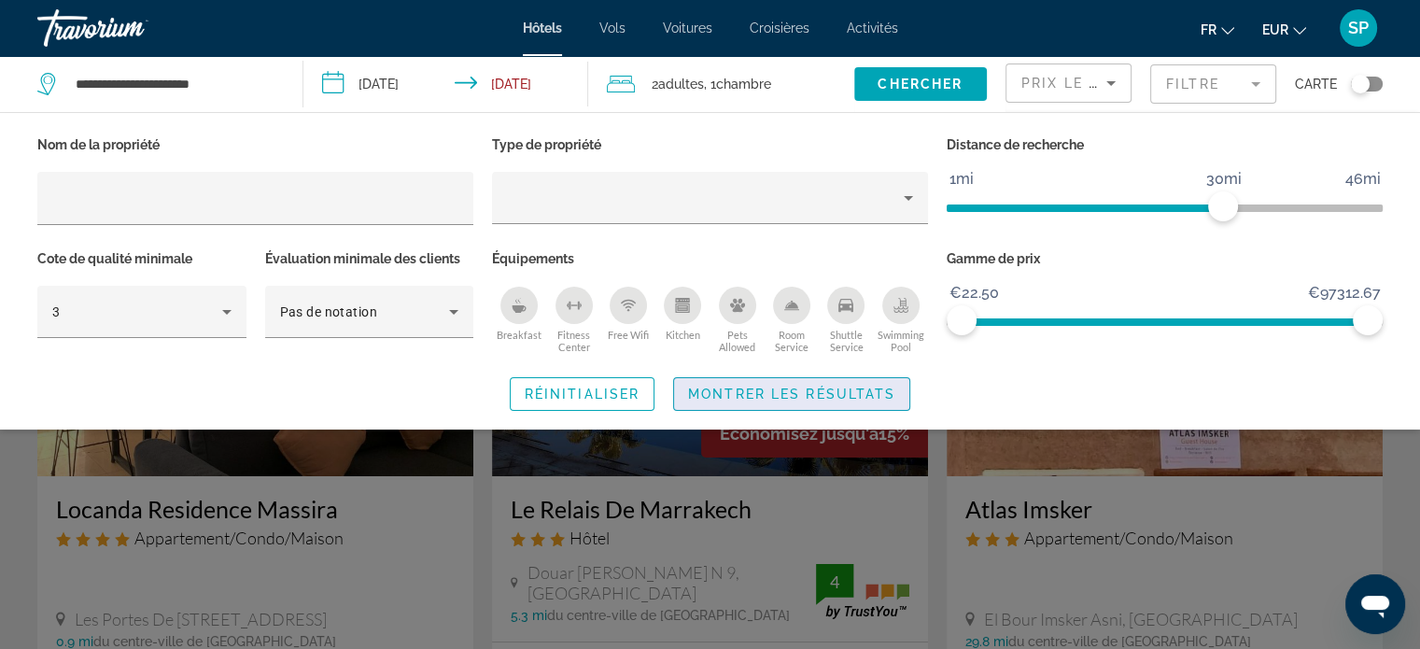
click at [878, 397] on span "Montrer les résultats" at bounding box center [791, 394] width 207 height 15
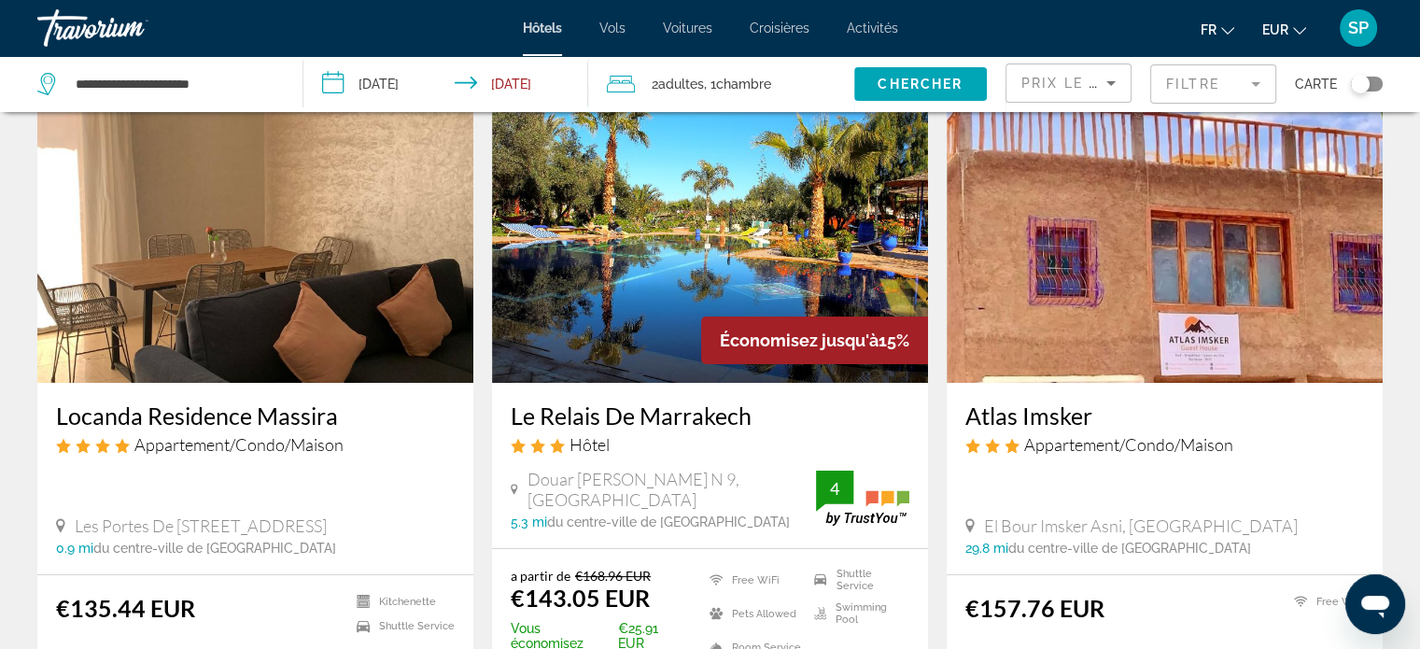
scroll to position [93, 0]
click at [247, 88] on input "**********" at bounding box center [174, 84] width 201 height 28
drag, startPoint x: 260, startPoint y: 79, endPoint x: 16, endPoint y: 65, distance: 244.1
click at [16, 65] on app-destination-search "**********" at bounding box center [151, 84] width 303 height 56
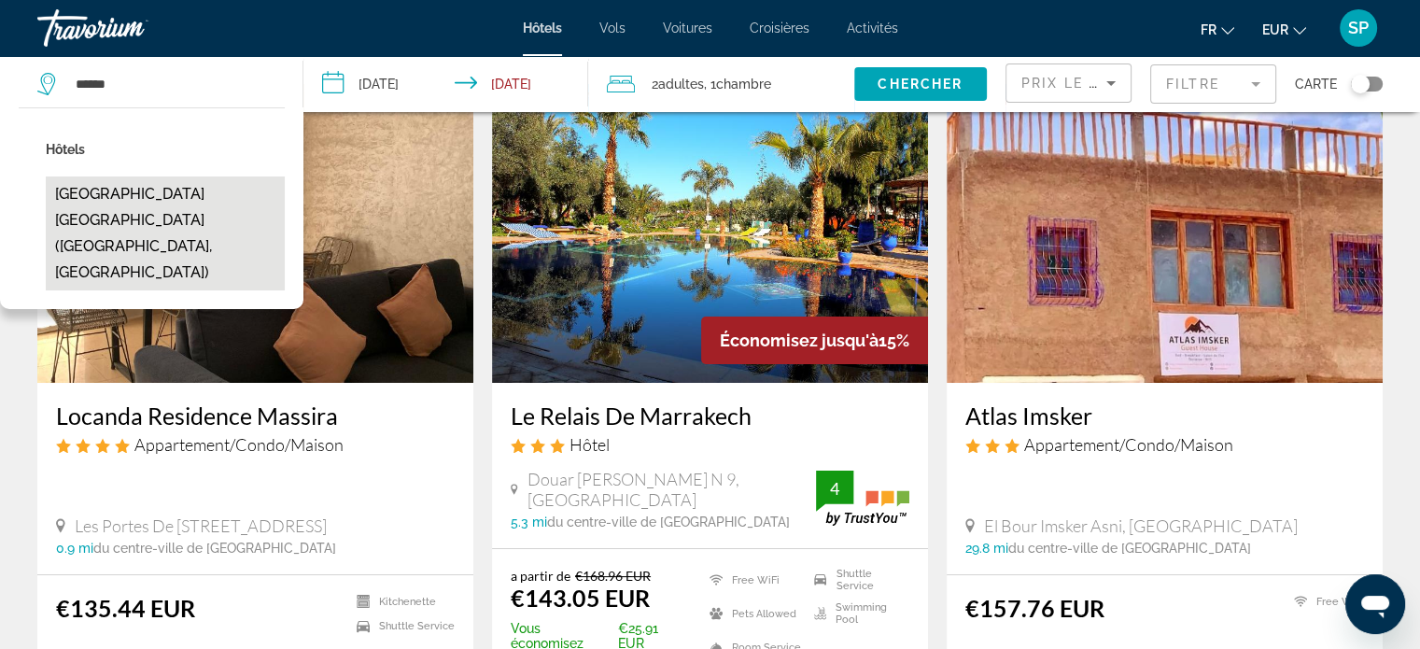
click at [120, 188] on button "Diwane Hotel & Spa Marrakech (Marrakesh, MA)" at bounding box center [165, 233] width 239 height 114
type input "**********"
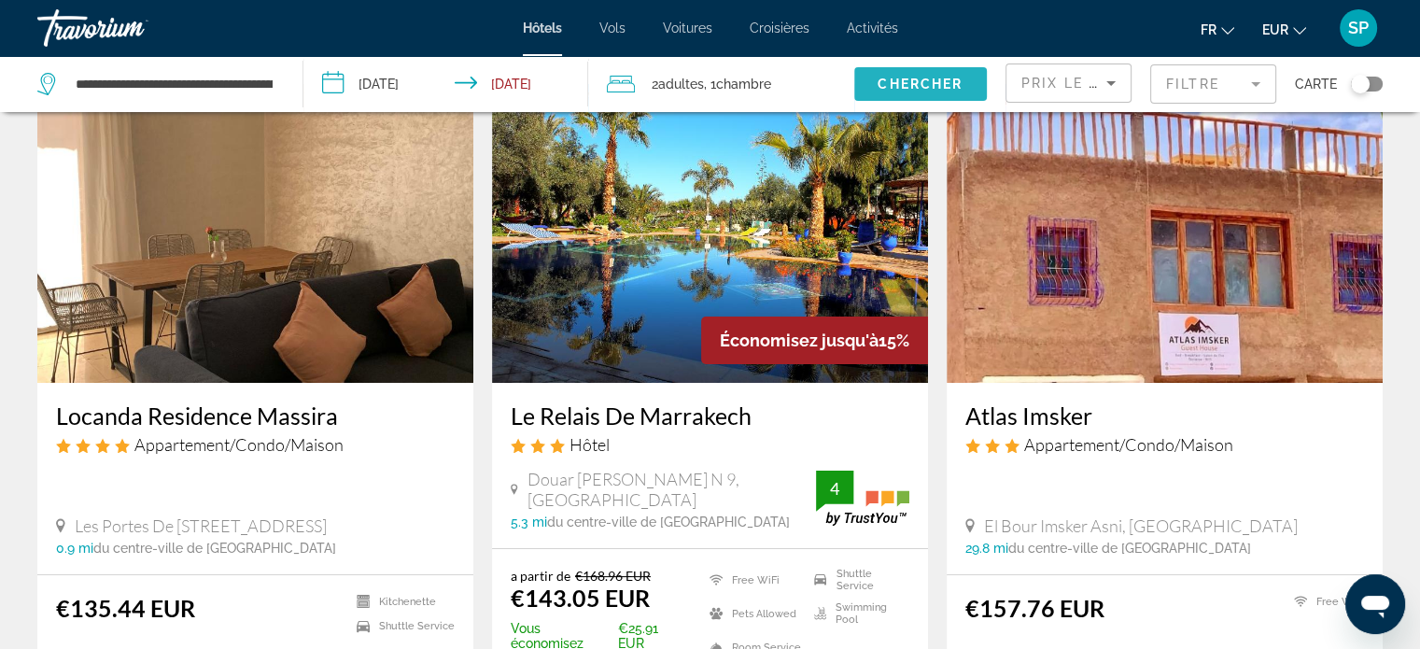
click at [954, 84] on span "Chercher" at bounding box center [920, 84] width 85 height 15
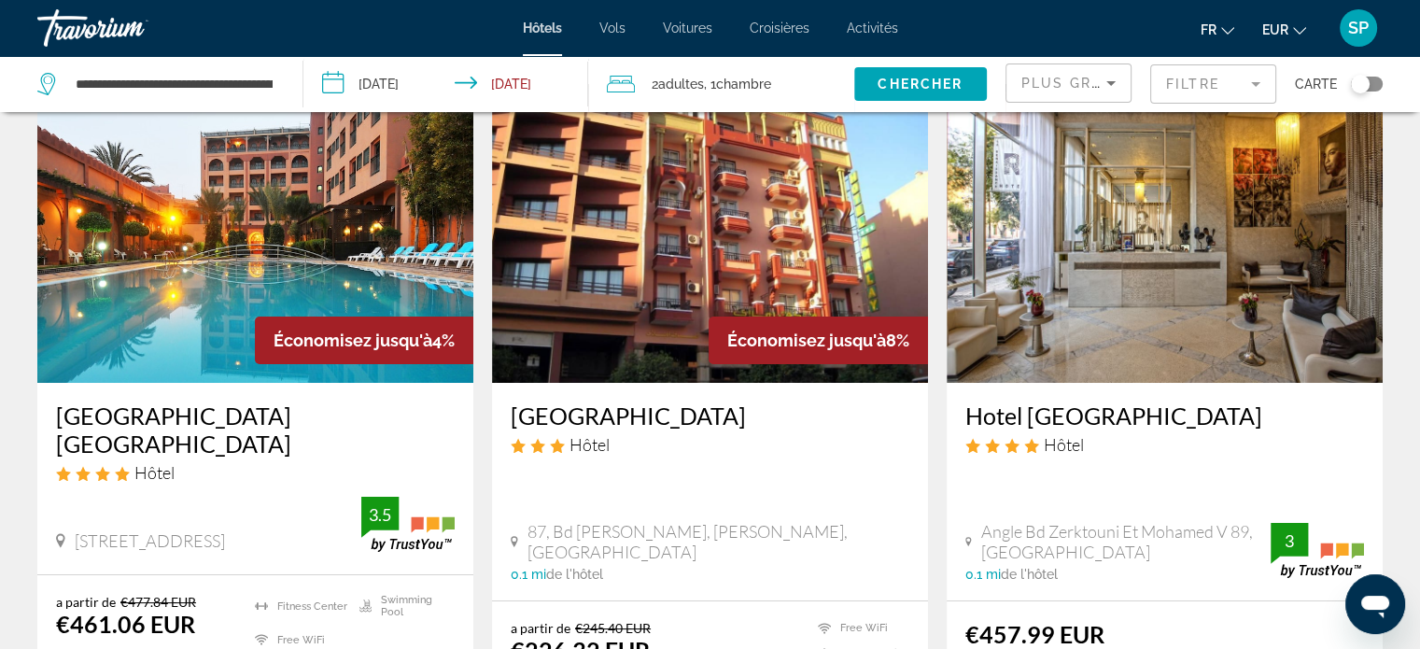
scroll to position [187, 0]
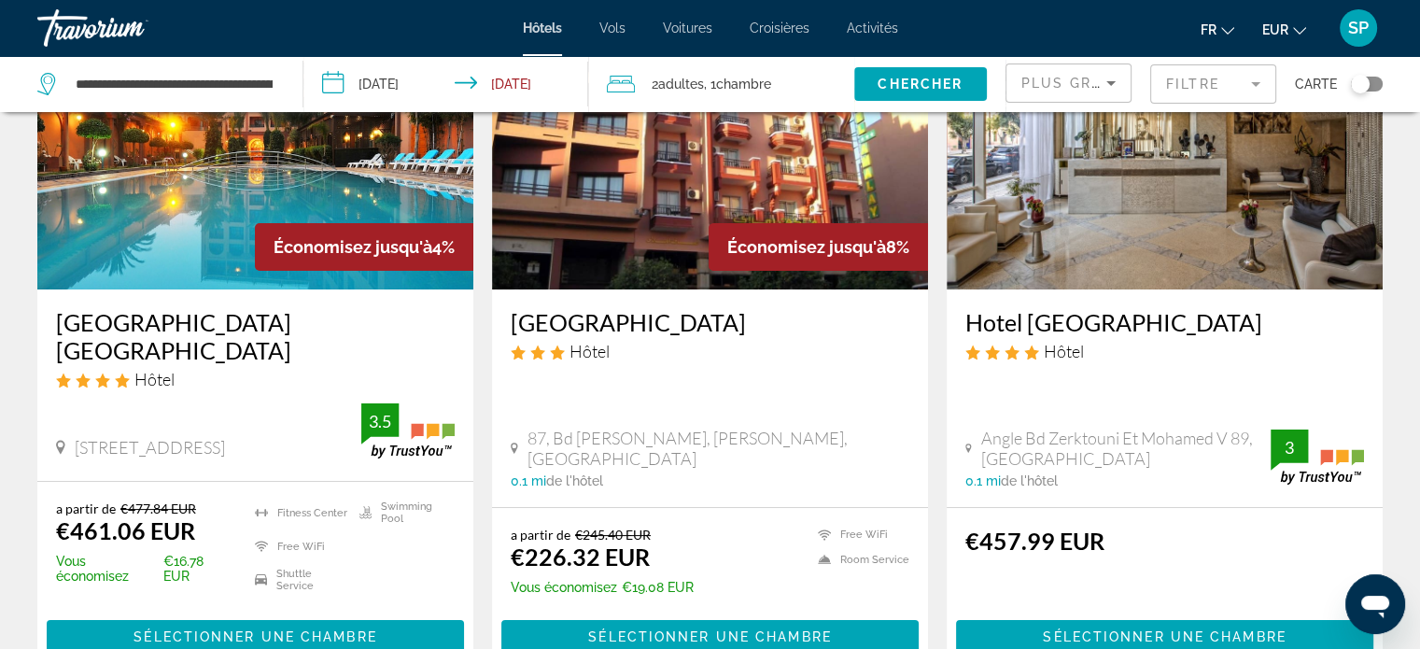
click at [388, 79] on input "**********" at bounding box center [449, 87] width 292 height 62
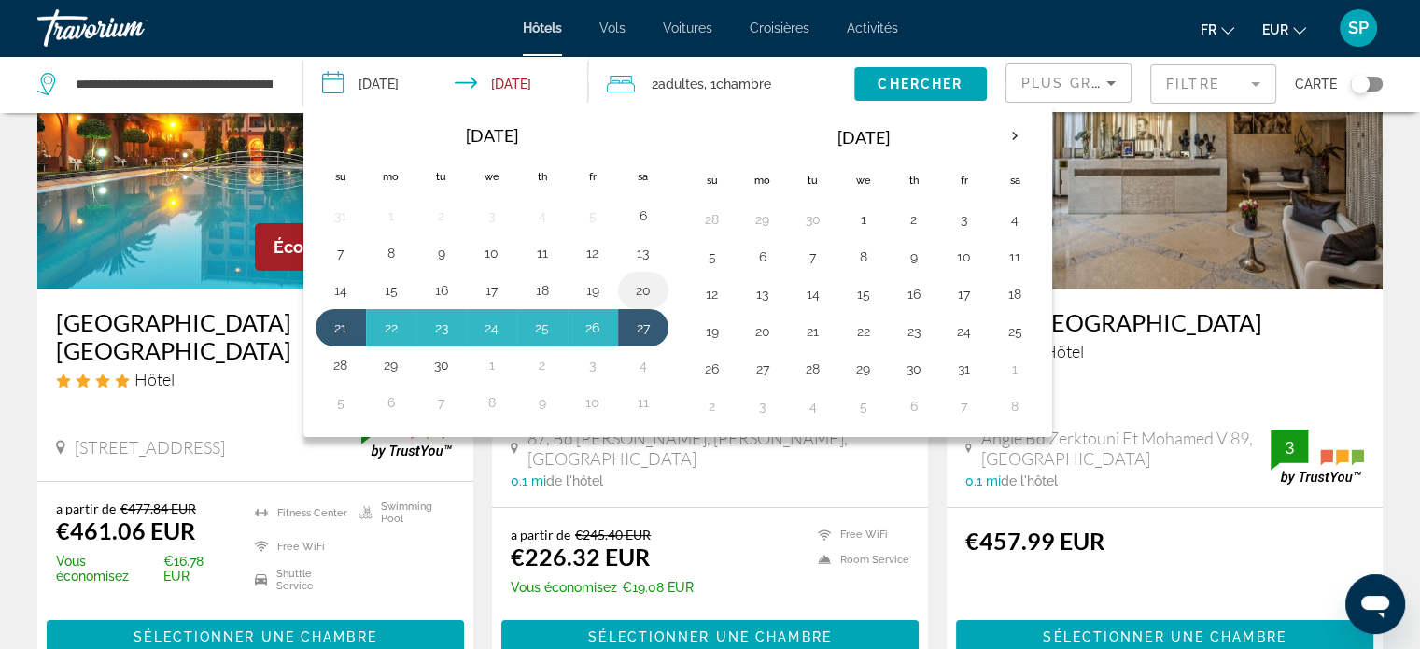
click at [641, 292] on button "20" at bounding box center [643, 290] width 30 height 26
click at [645, 328] on button "27" at bounding box center [643, 328] width 30 height 26
type input "**********"
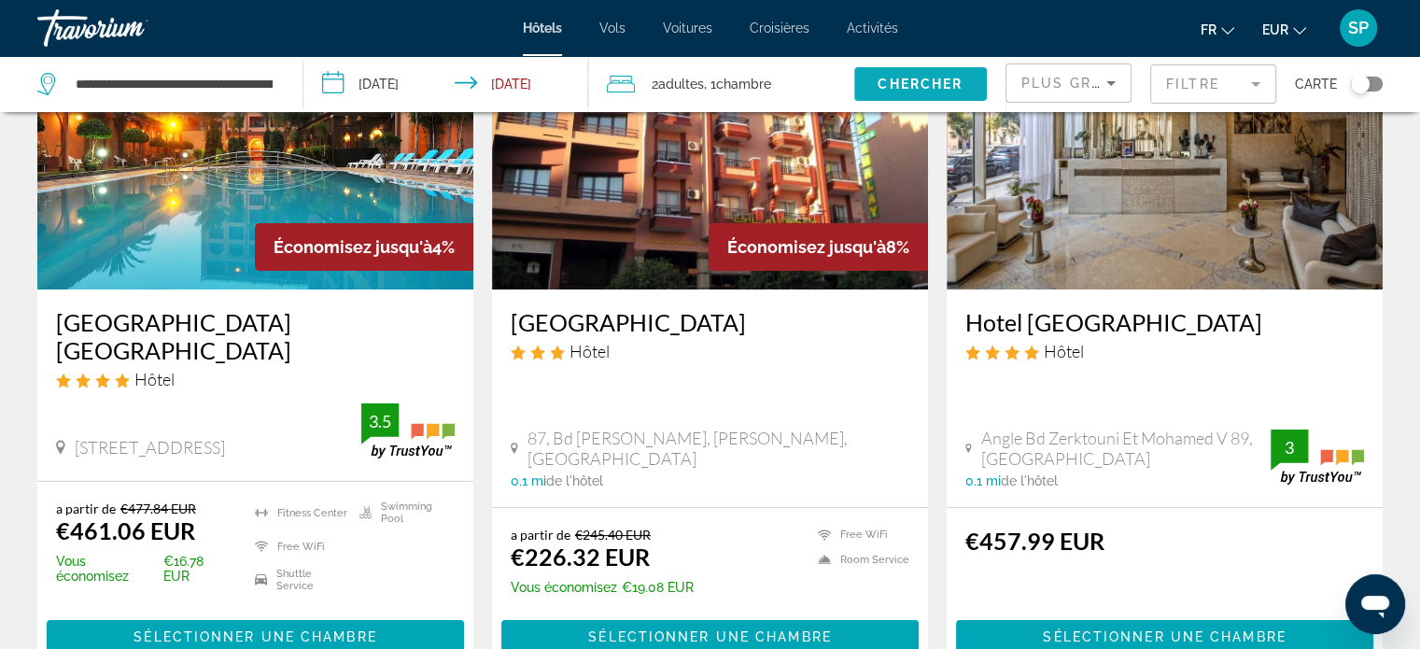
click at [919, 85] on span "Chercher" at bounding box center [920, 84] width 85 height 15
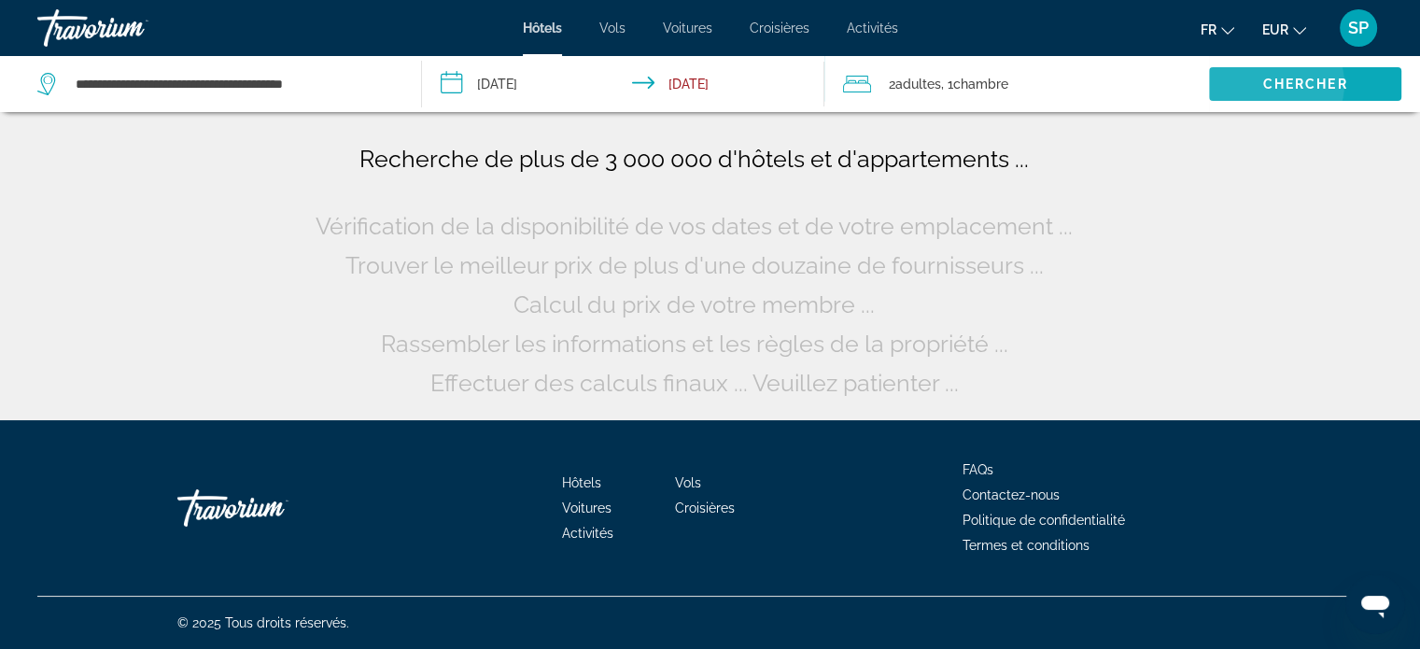
scroll to position [0, 0]
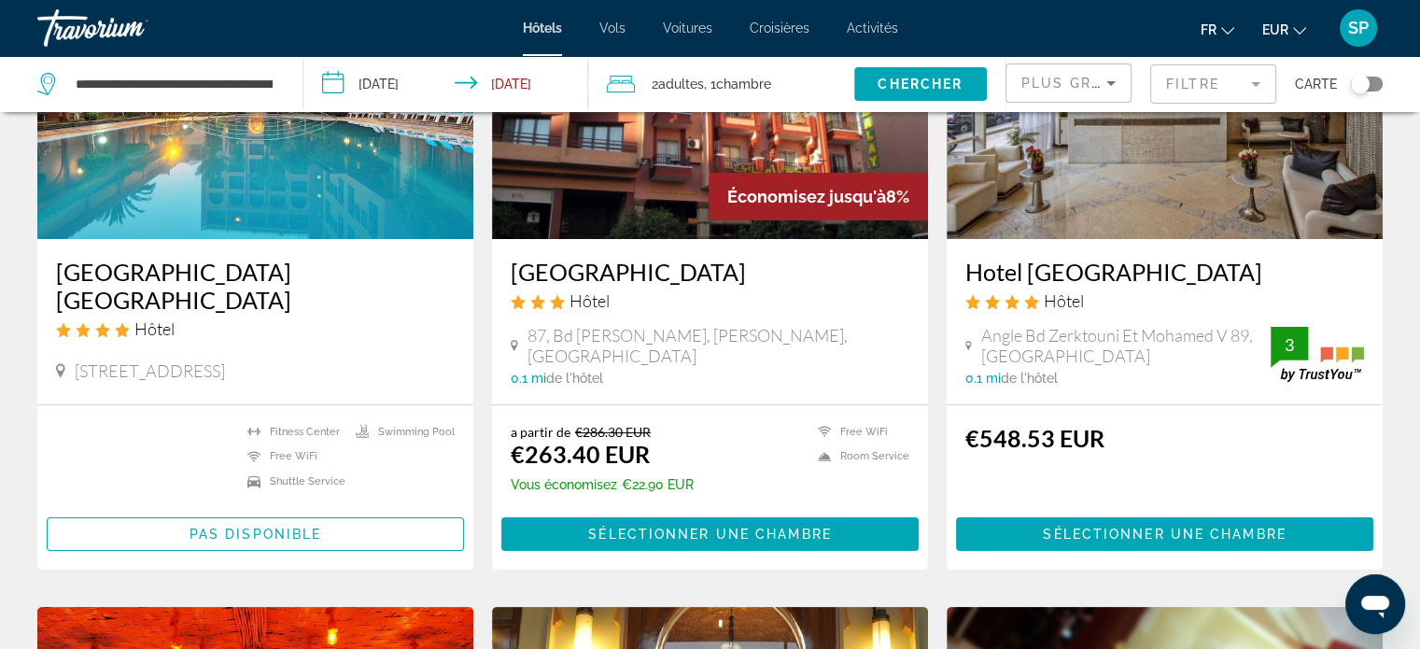
scroll to position [280, 0]
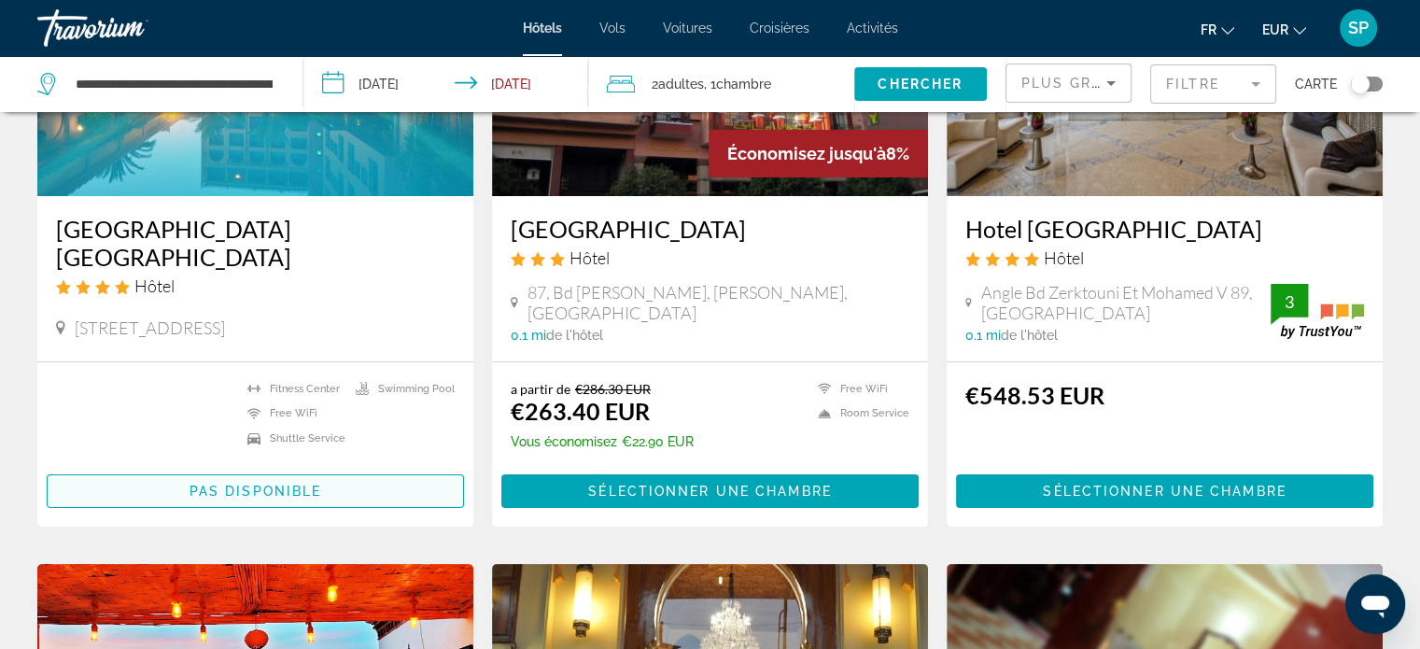
click at [258, 493] on span "Pas disponible" at bounding box center [256, 491] width 132 height 15
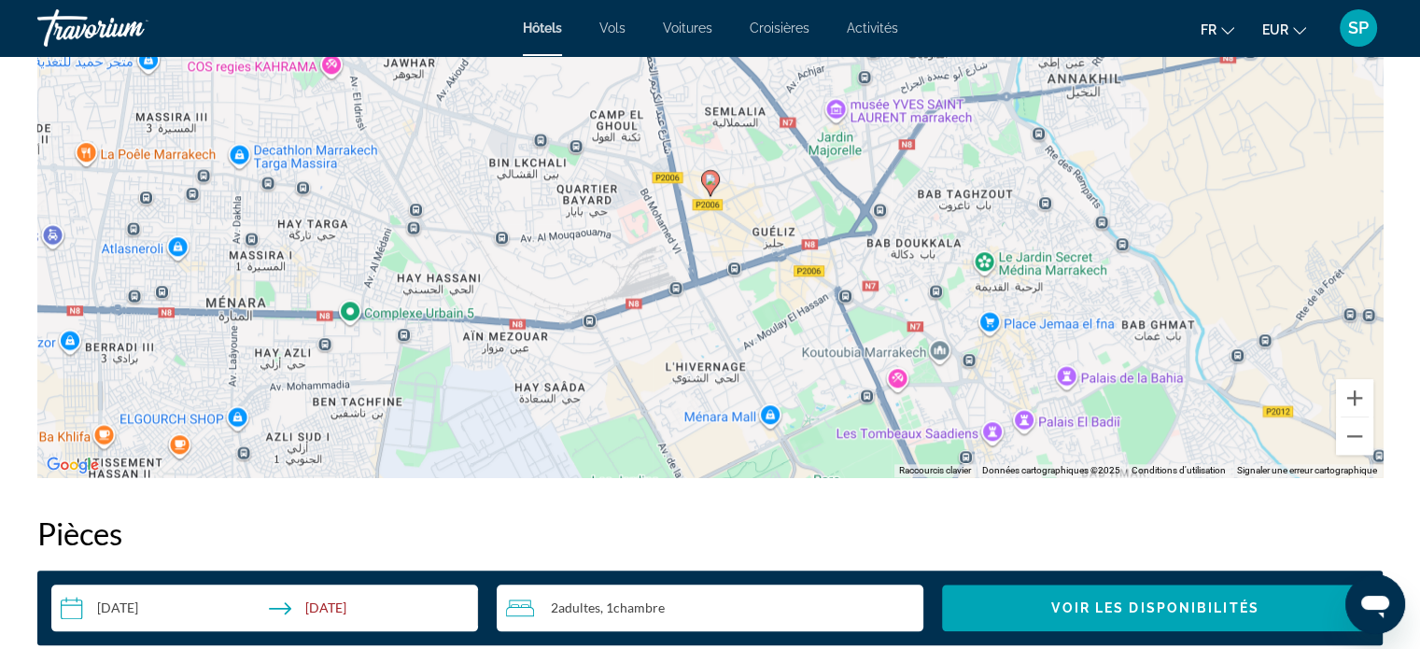
scroll to position [2241, 0]
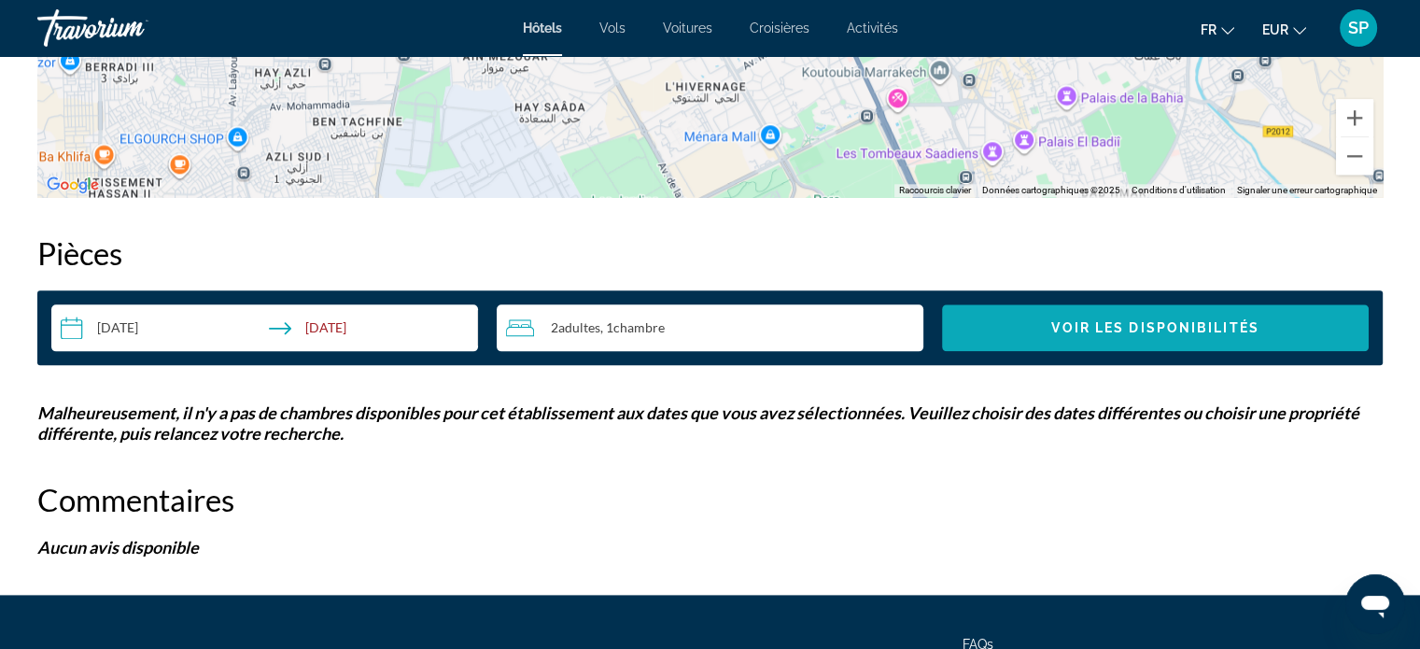
click at [1058, 333] on span "Voir les disponibilités" at bounding box center [1154, 327] width 207 height 15
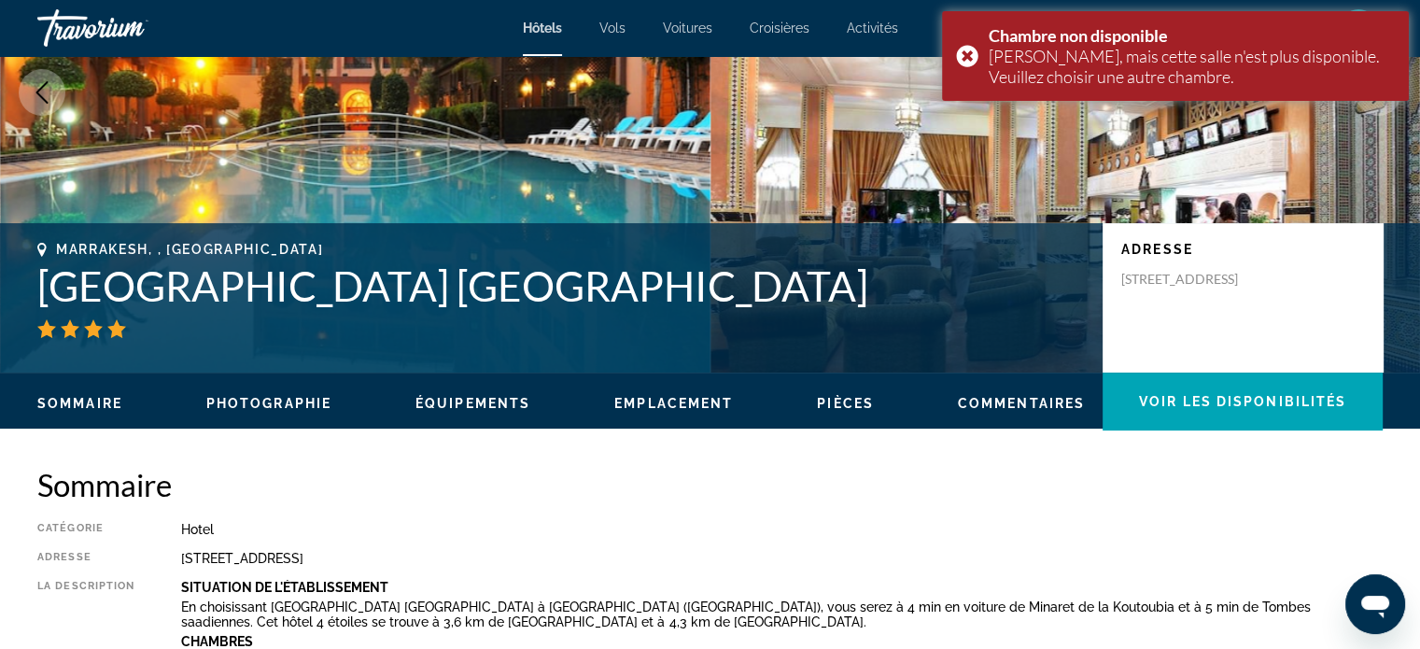
scroll to position [174, 0]
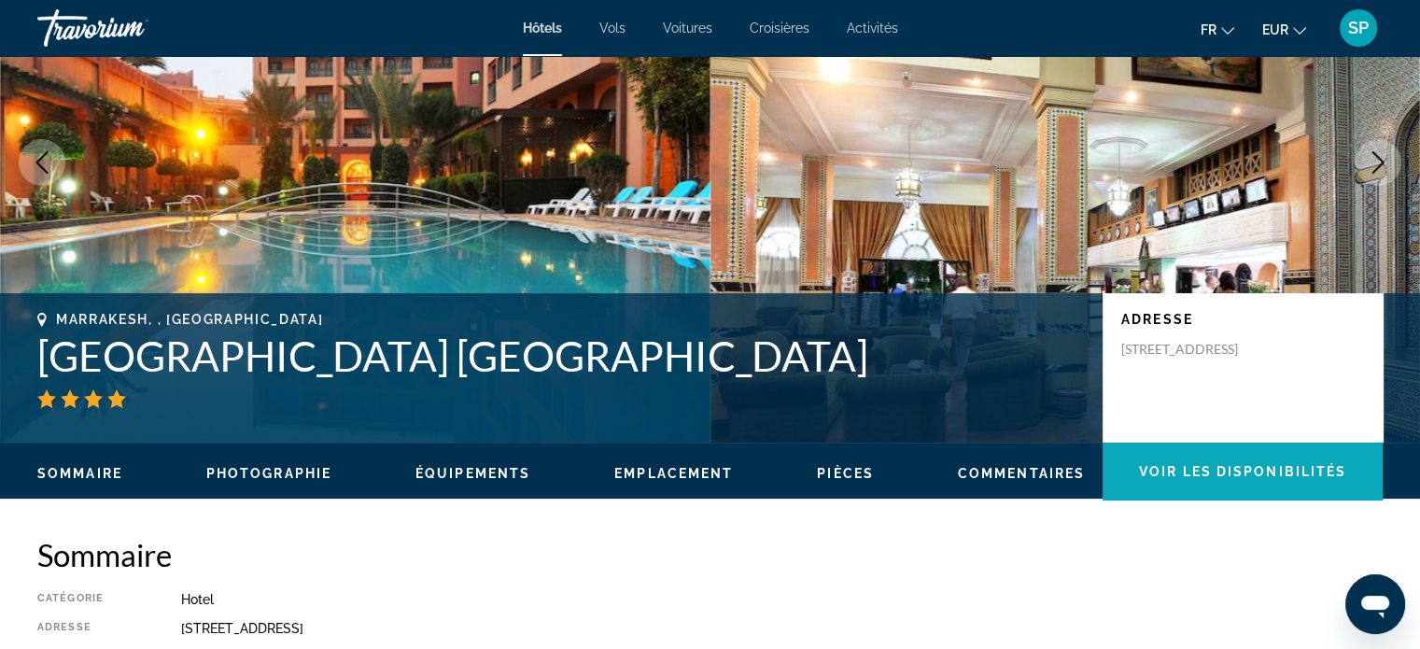
click at [1277, 458] on span "Main content" at bounding box center [1243, 471] width 280 height 45
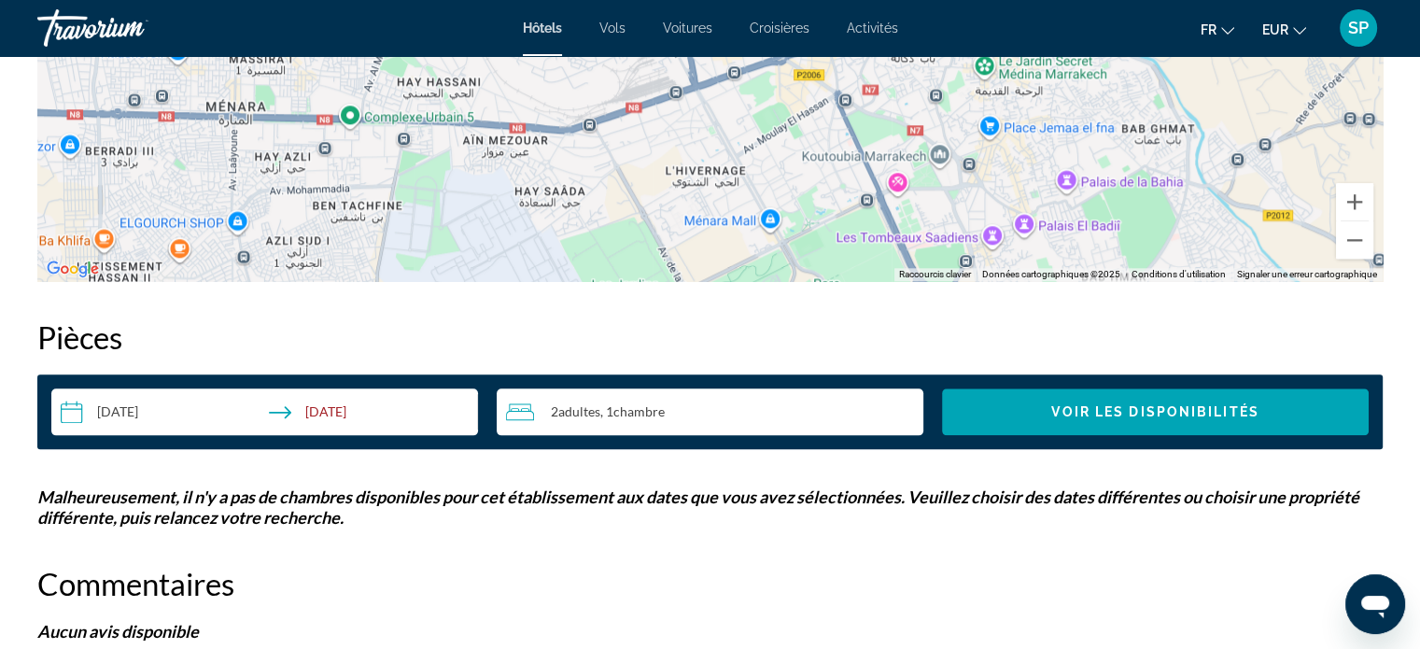
scroll to position [2363, 0]
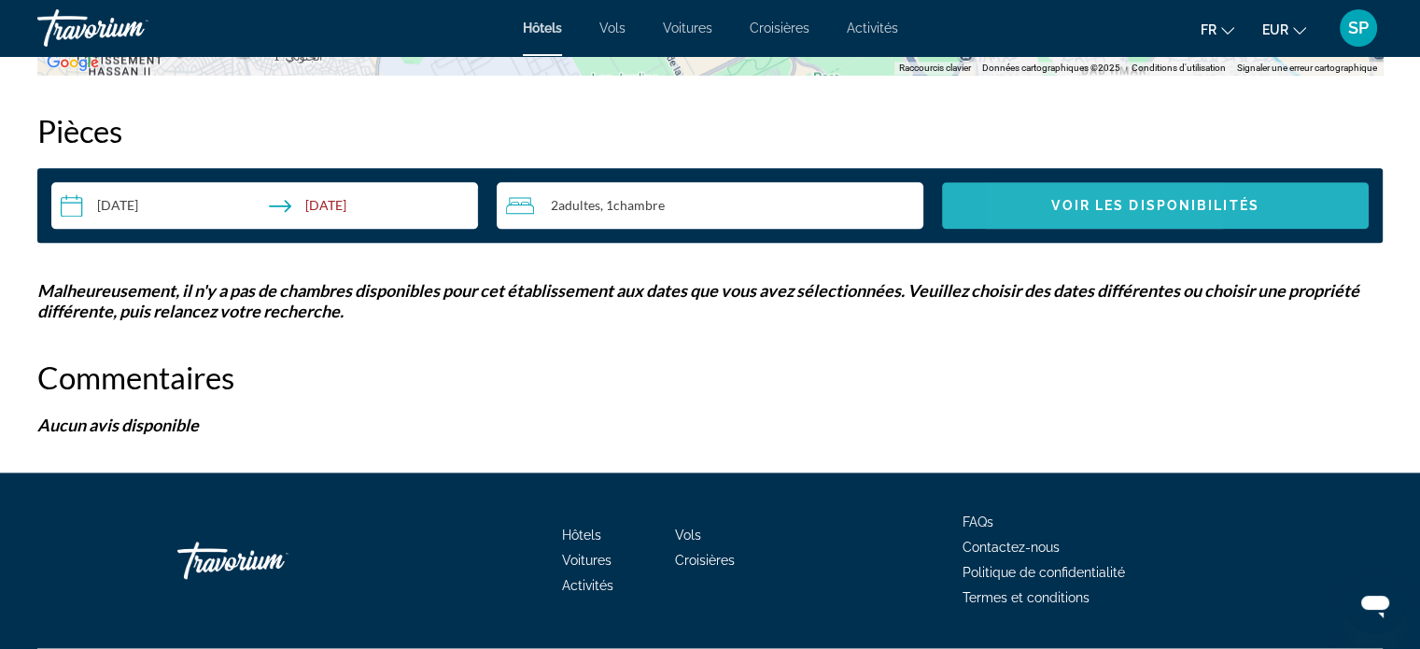
click at [1059, 214] on span "Search widget" at bounding box center [1155, 205] width 427 height 45
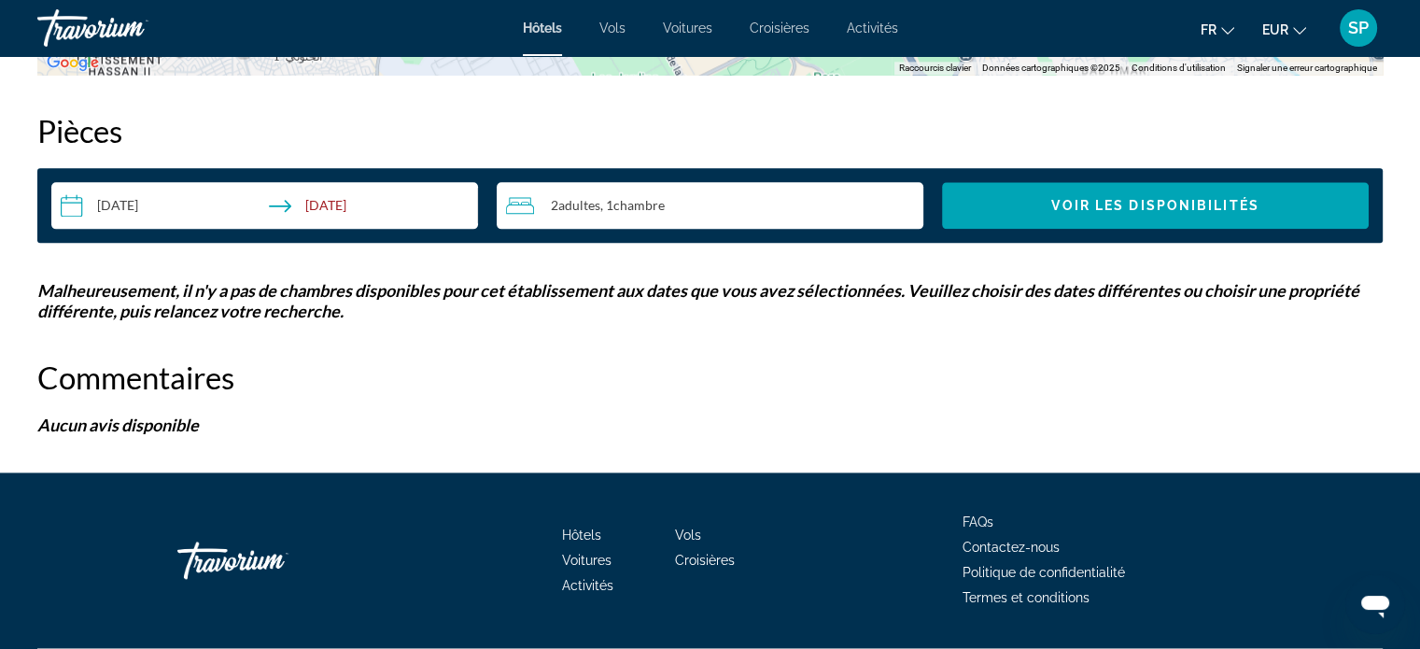
click at [147, 200] on input "**********" at bounding box center [268, 208] width 434 height 52
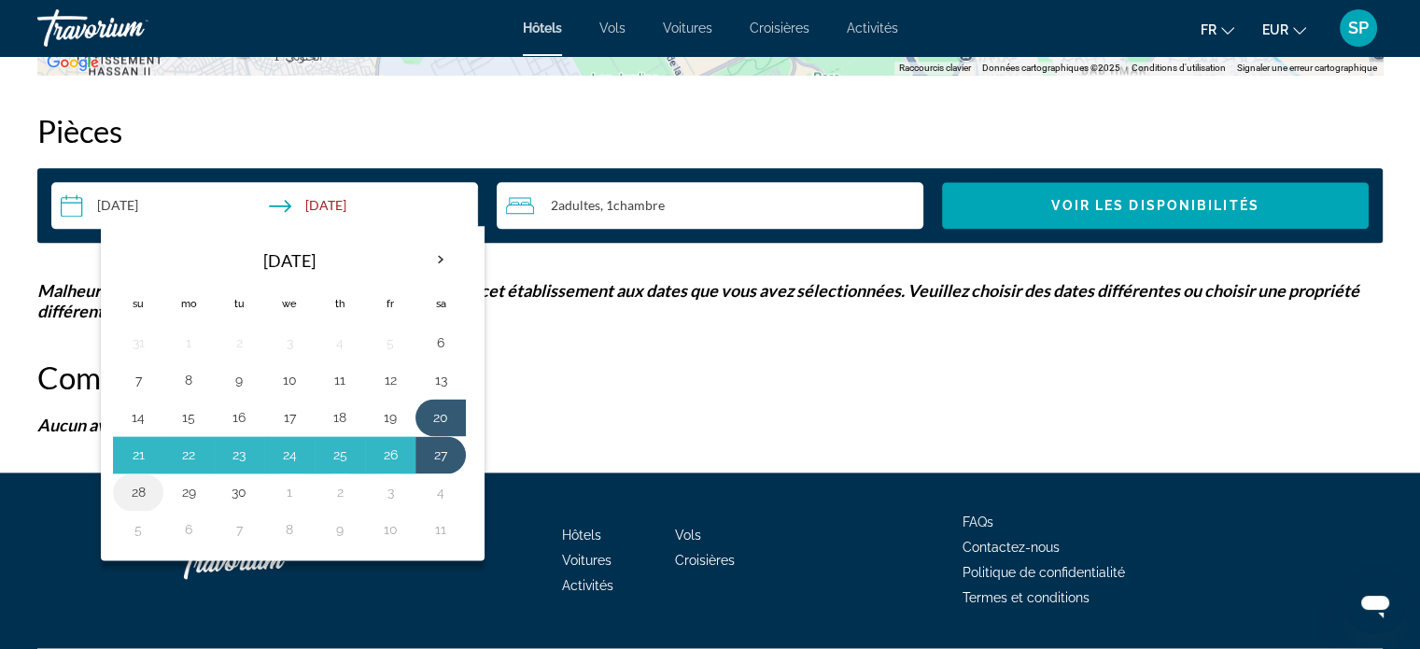
click at [141, 484] on button "28" at bounding box center [138, 492] width 30 height 26
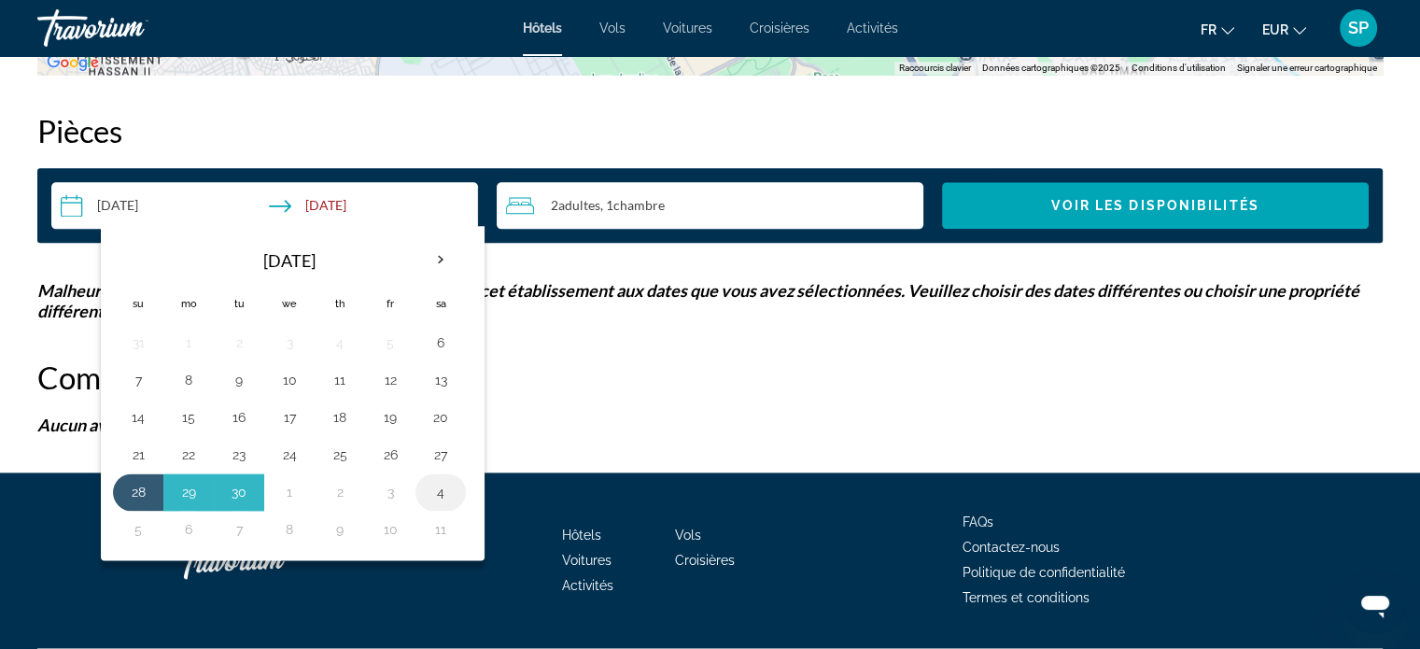
click at [447, 486] on button "4" at bounding box center [441, 492] width 30 height 26
type input "**********"
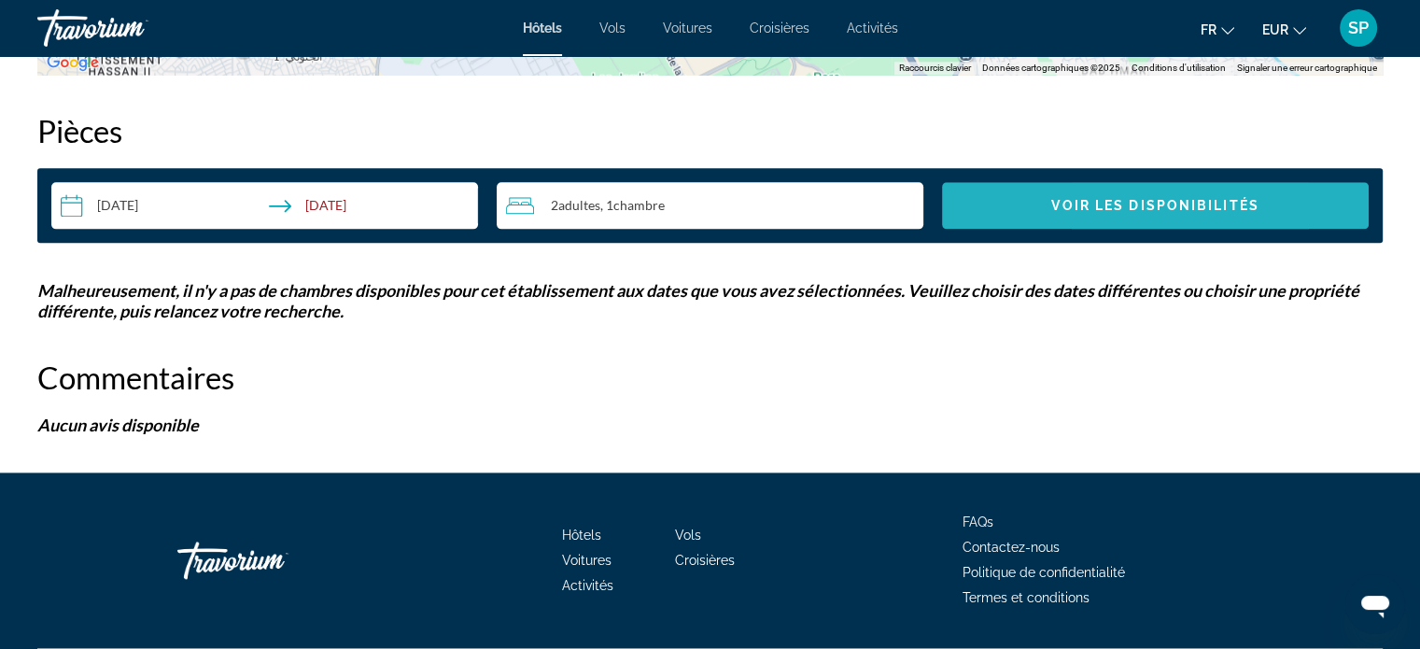
click at [1102, 209] on span "Voir les disponibilités" at bounding box center [1154, 205] width 207 height 15
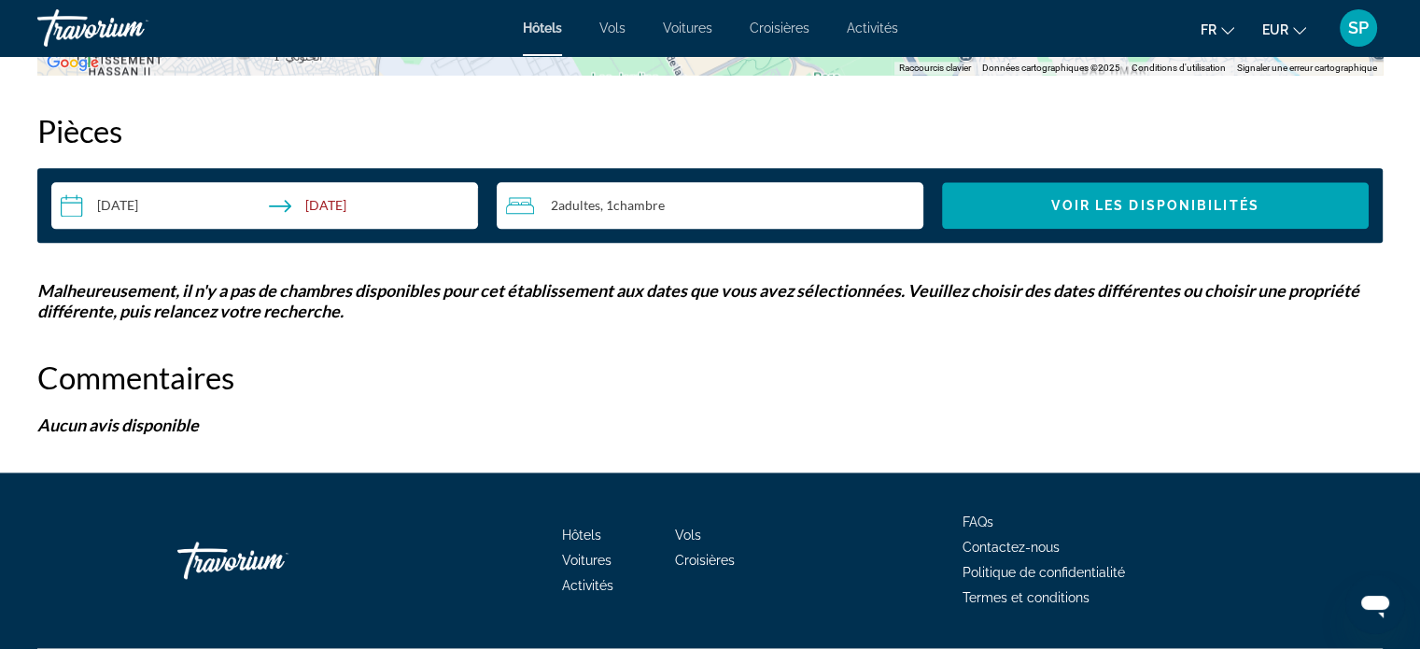
click at [548, 25] on span "Hôtels" at bounding box center [542, 28] width 39 height 15
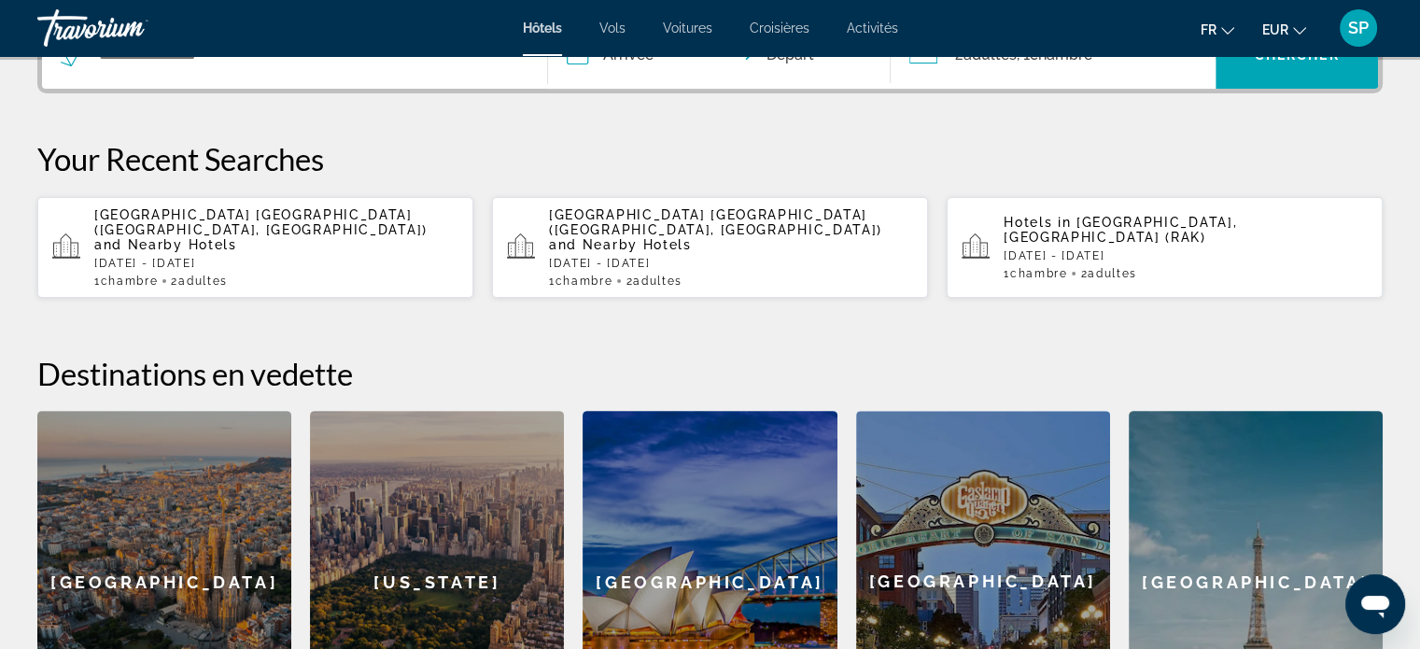
scroll to position [303, 0]
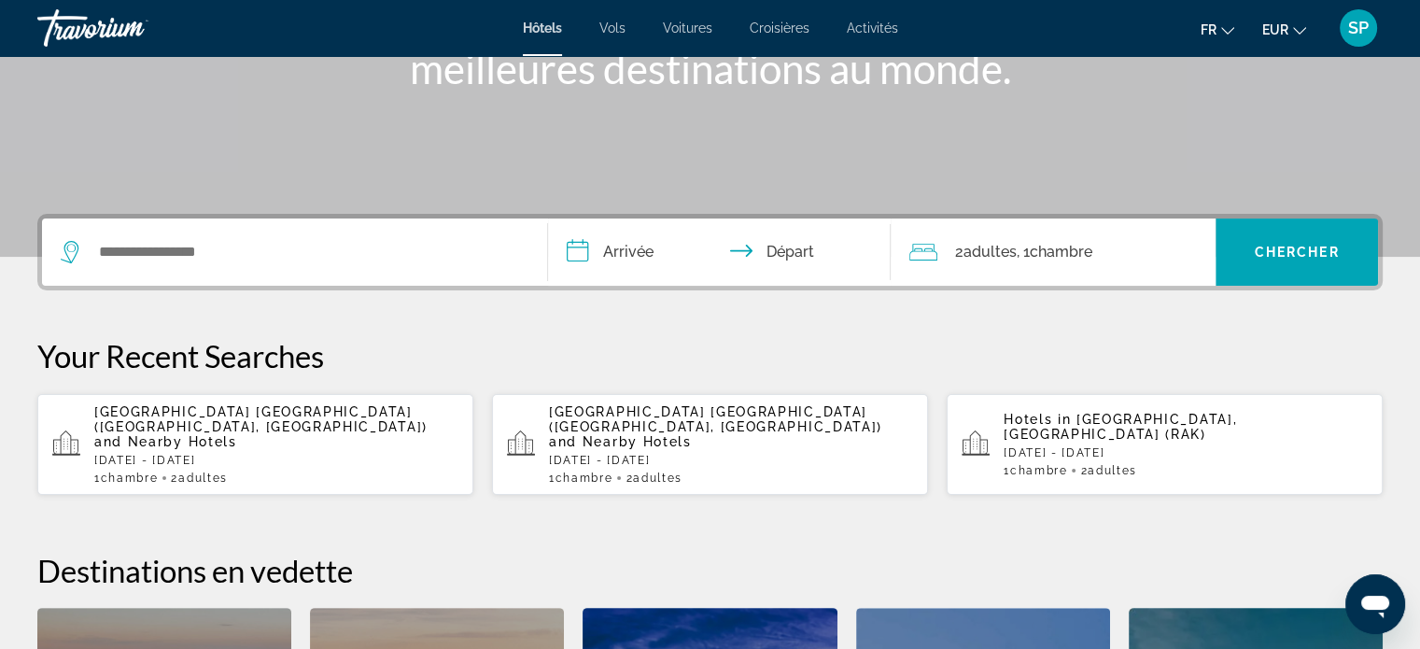
click at [799, 35] on link "Croisières" at bounding box center [780, 28] width 60 height 15
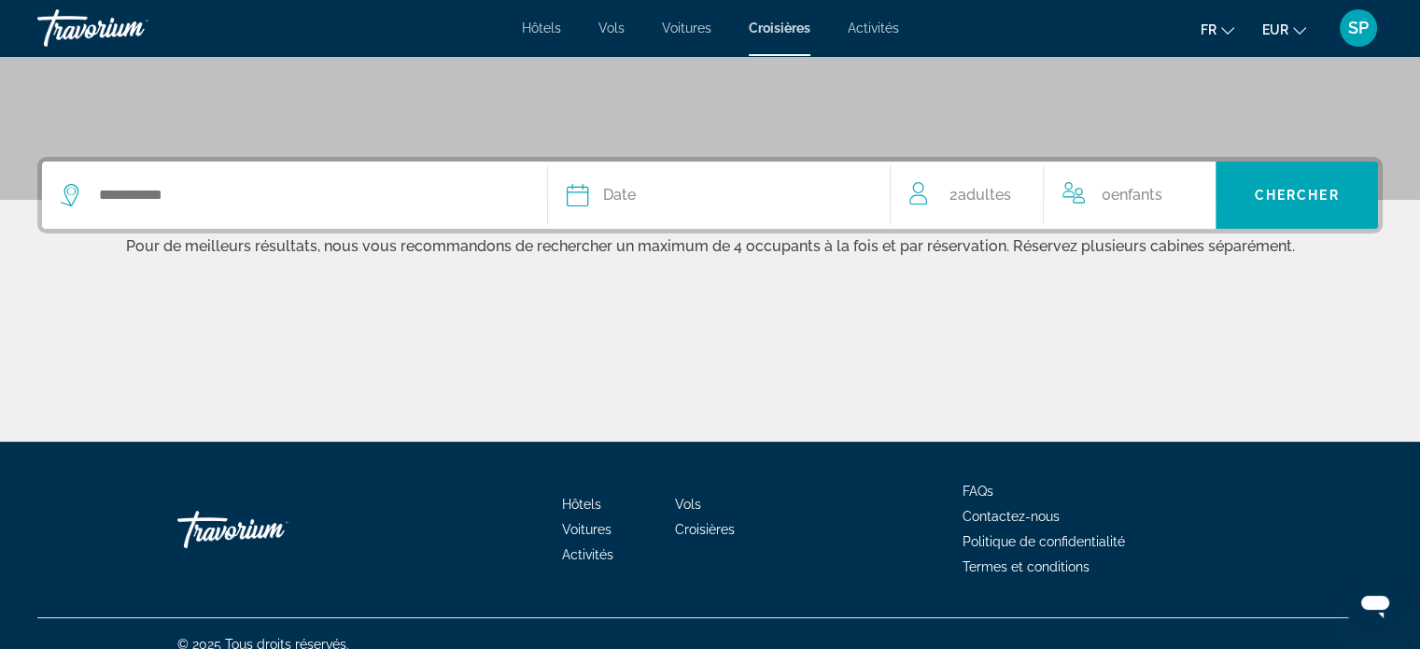
scroll to position [373, 0]
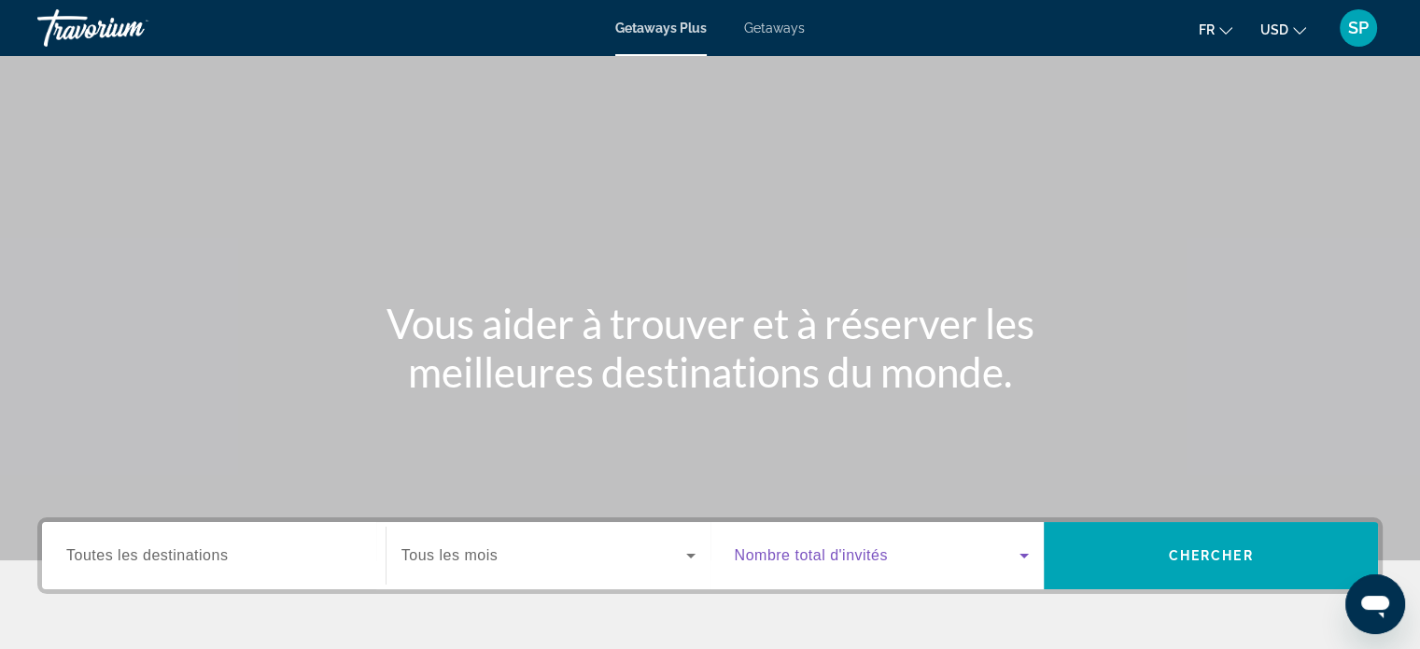
click at [993, 559] on span "Search widget" at bounding box center [878, 555] width 286 height 22
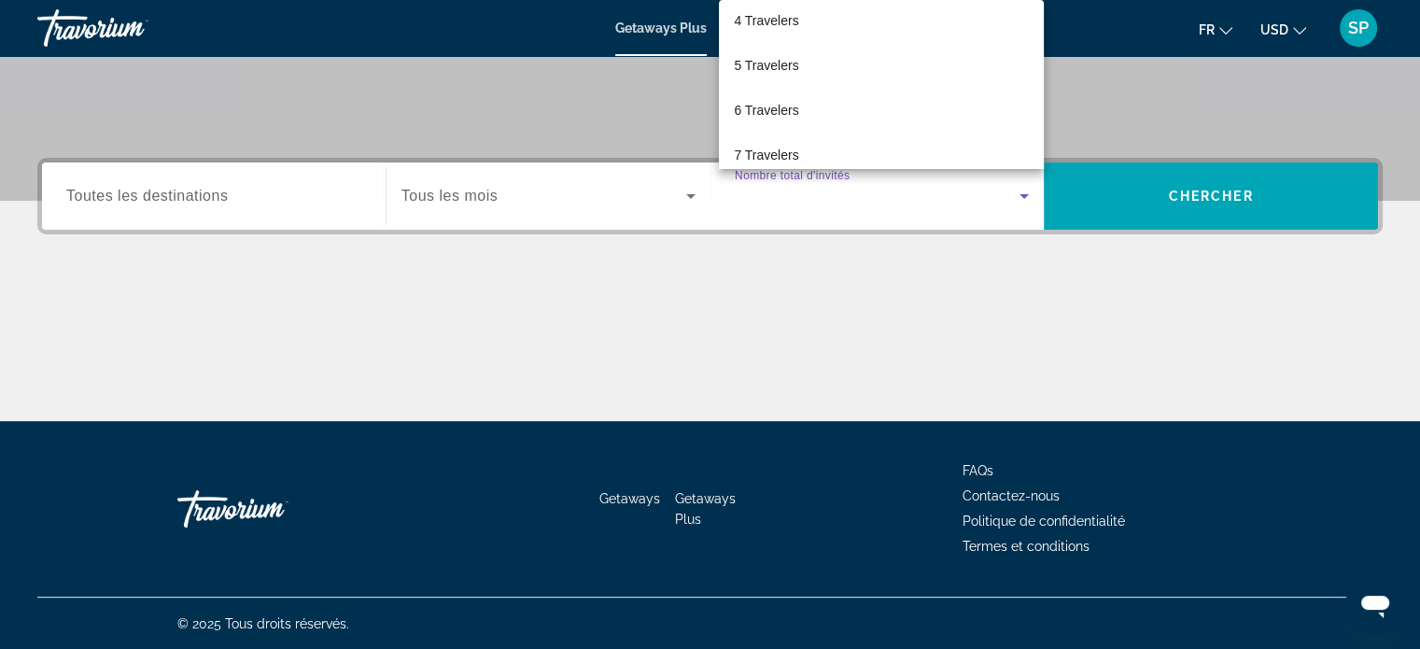
scroll to position [187, 0]
click at [880, 74] on mat-option "6 Travelers" at bounding box center [881, 67] width 325 height 45
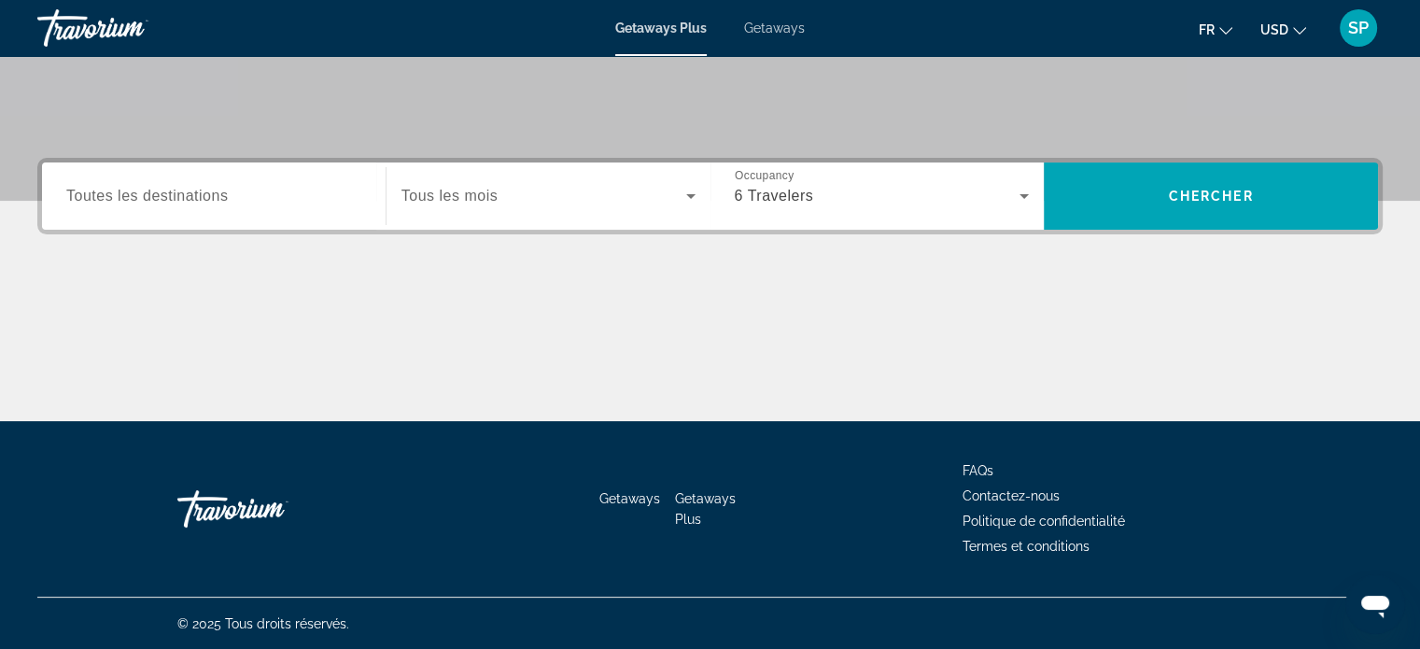
click at [476, 203] on span "Tous les mois" at bounding box center [449, 196] width 96 height 16
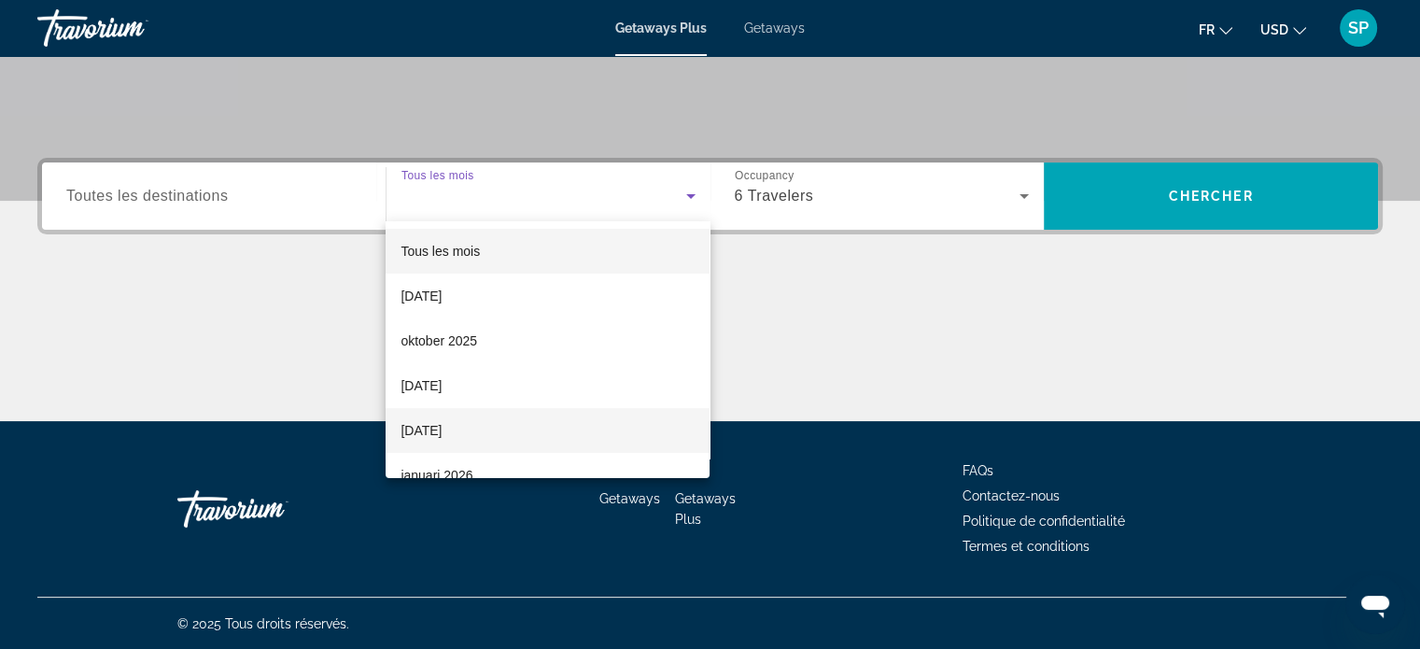
click at [473, 413] on mat-option "[DATE]" at bounding box center [548, 430] width 324 height 45
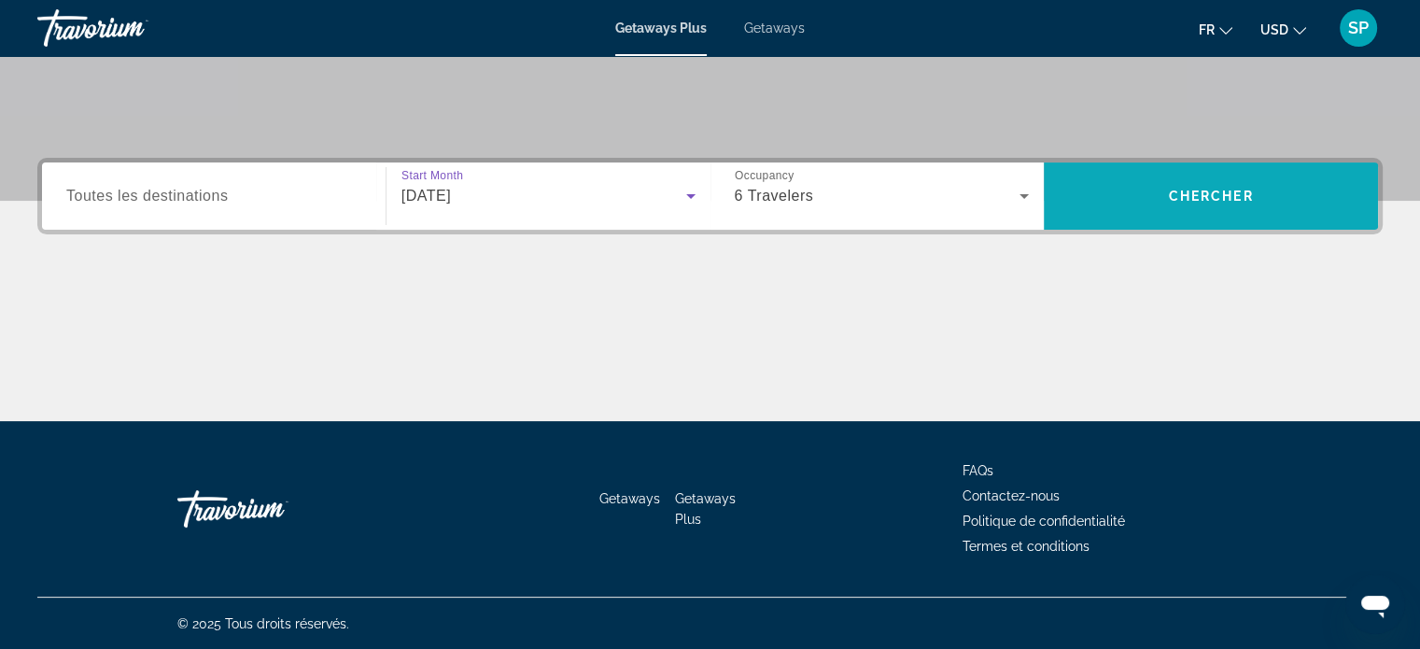
click at [1191, 192] on span "Chercher" at bounding box center [1211, 196] width 85 height 15
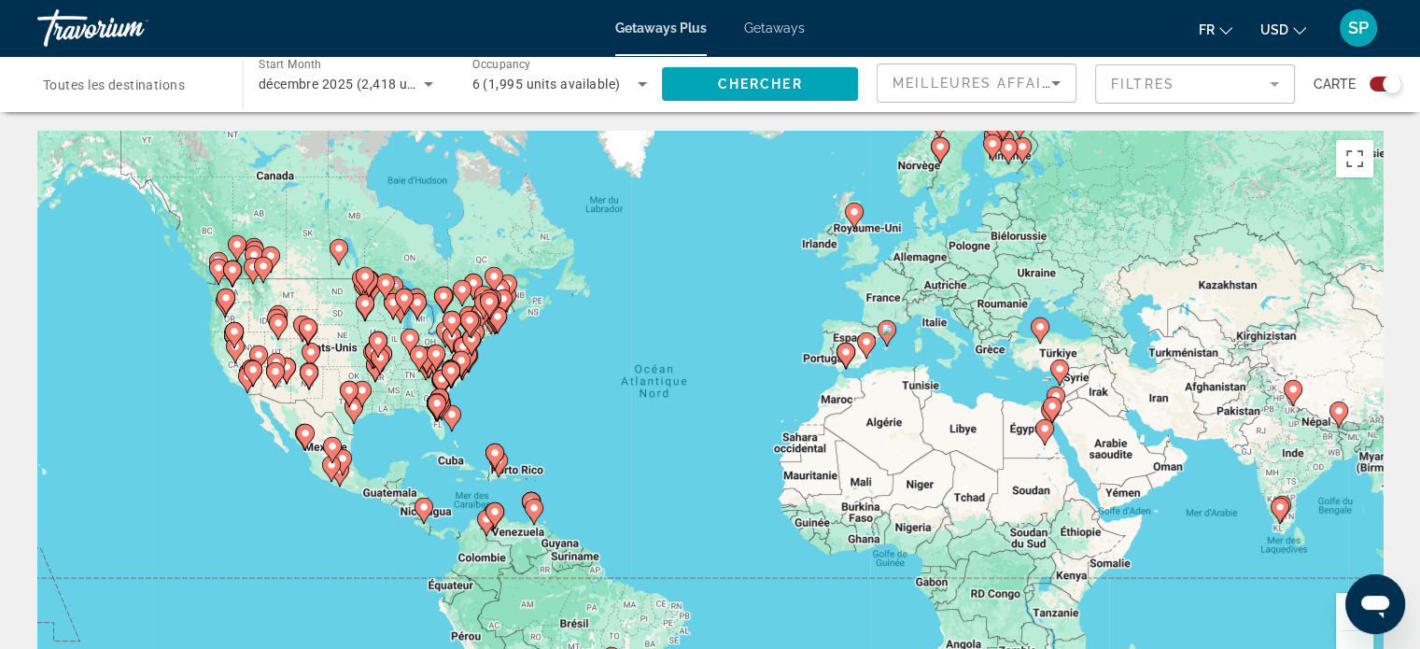
click at [376, 93] on div "décembre 2025 (2,418 units available)" at bounding box center [341, 84] width 165 height 22
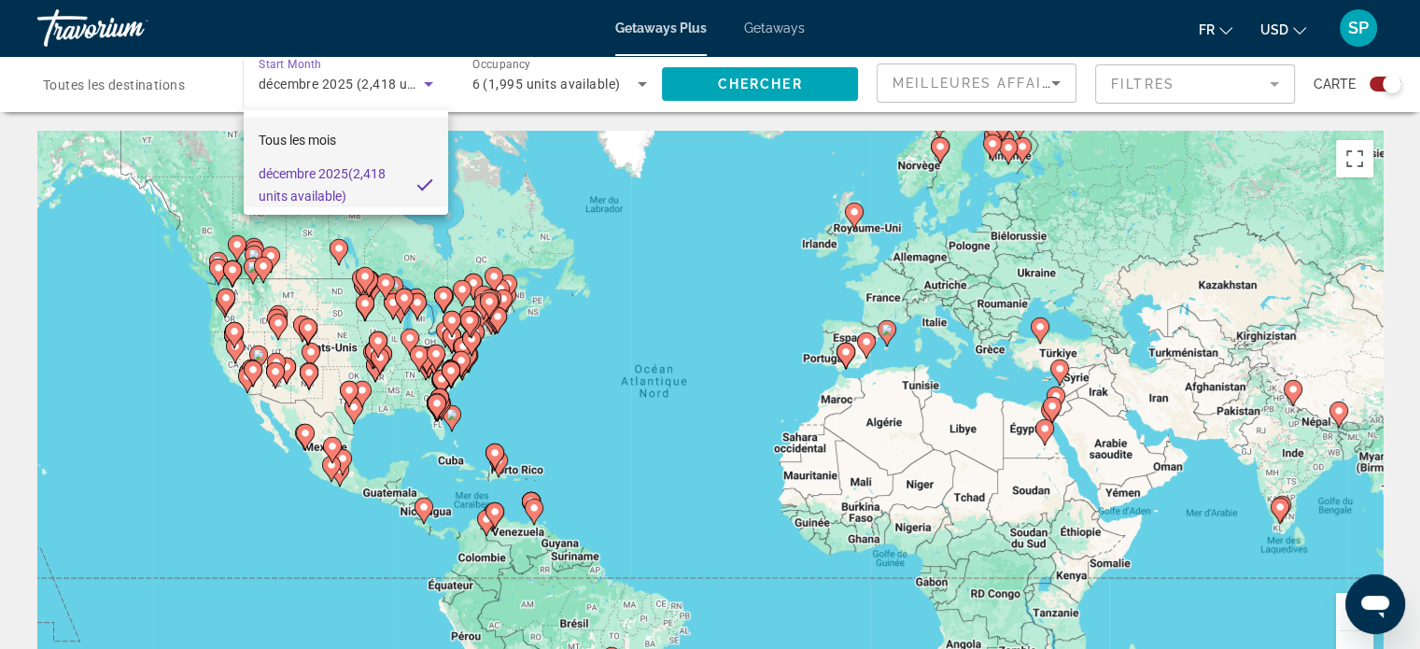
click at [357, 141] on mat-option "Tous les mois" at bounding box center [346, 140] width 204 height 45
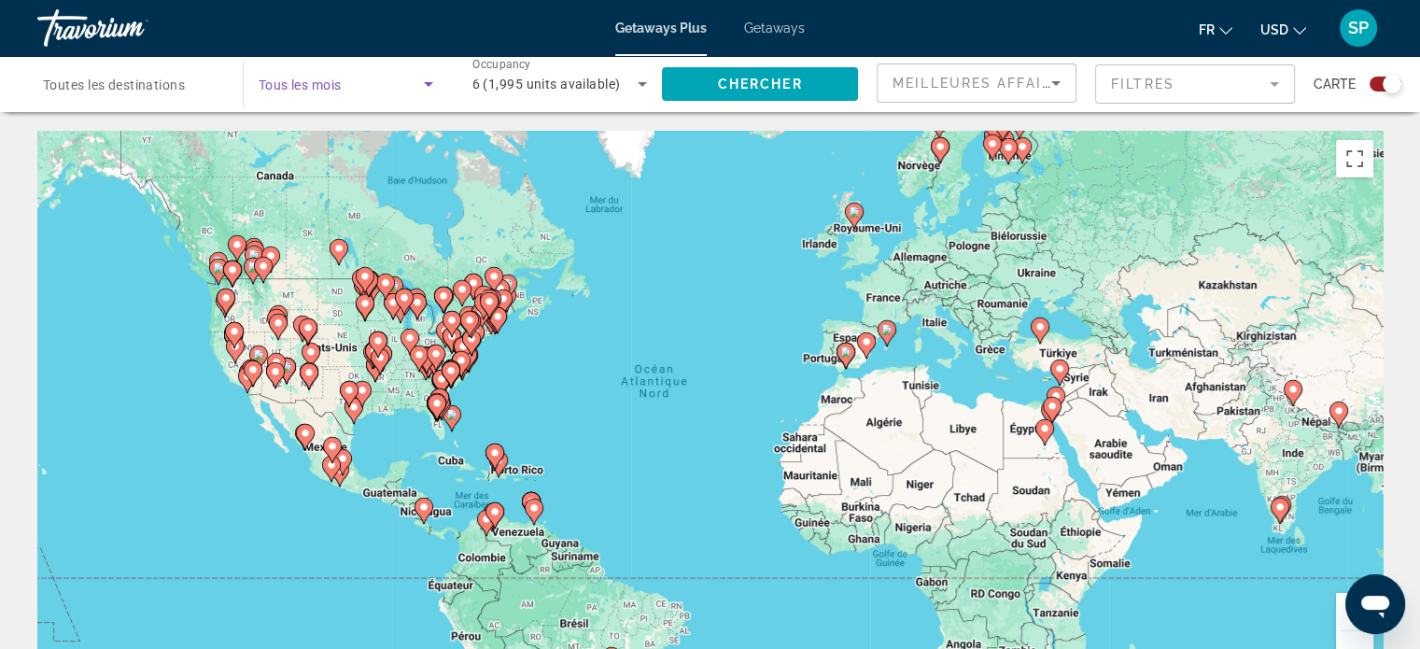
click at [336, 81] on span "Tous les mois" at bounding box center [300, 84] width 83 height 15
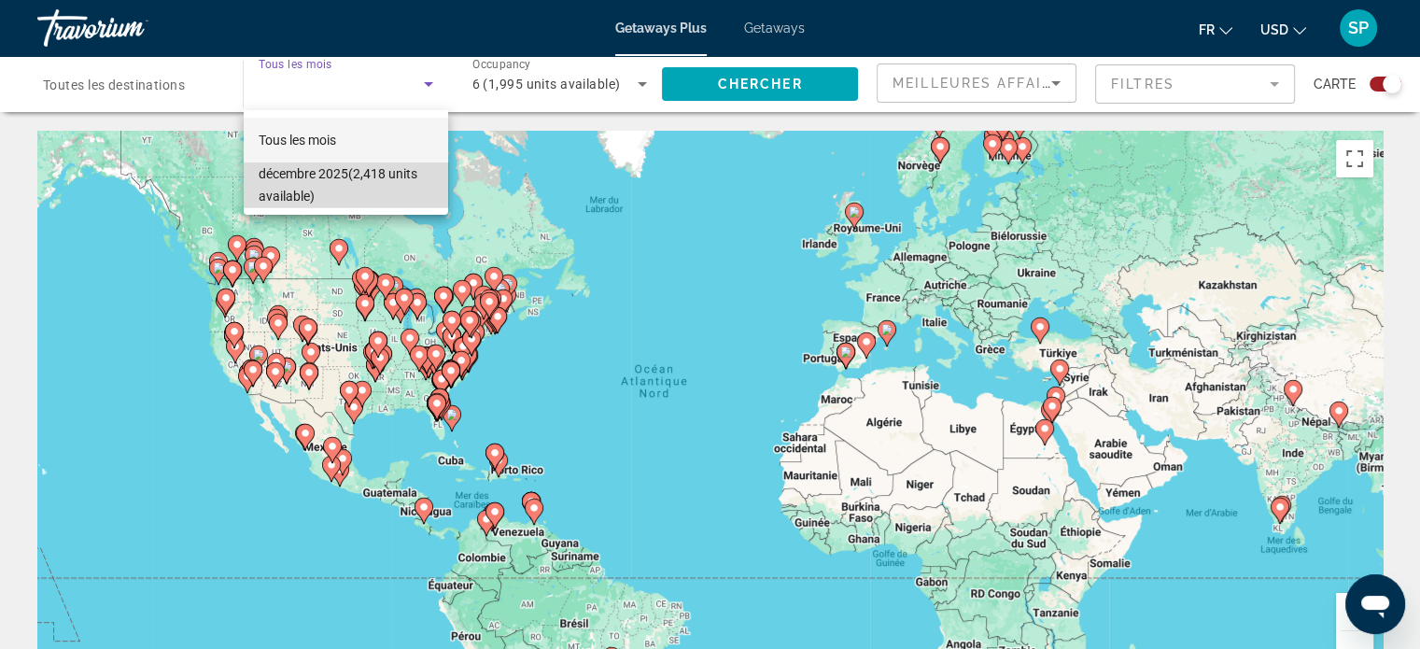
click at [416, 175] on span "décembre 2025 (2,418 units available)" at bounding box center [346, 184] width 175 height 45
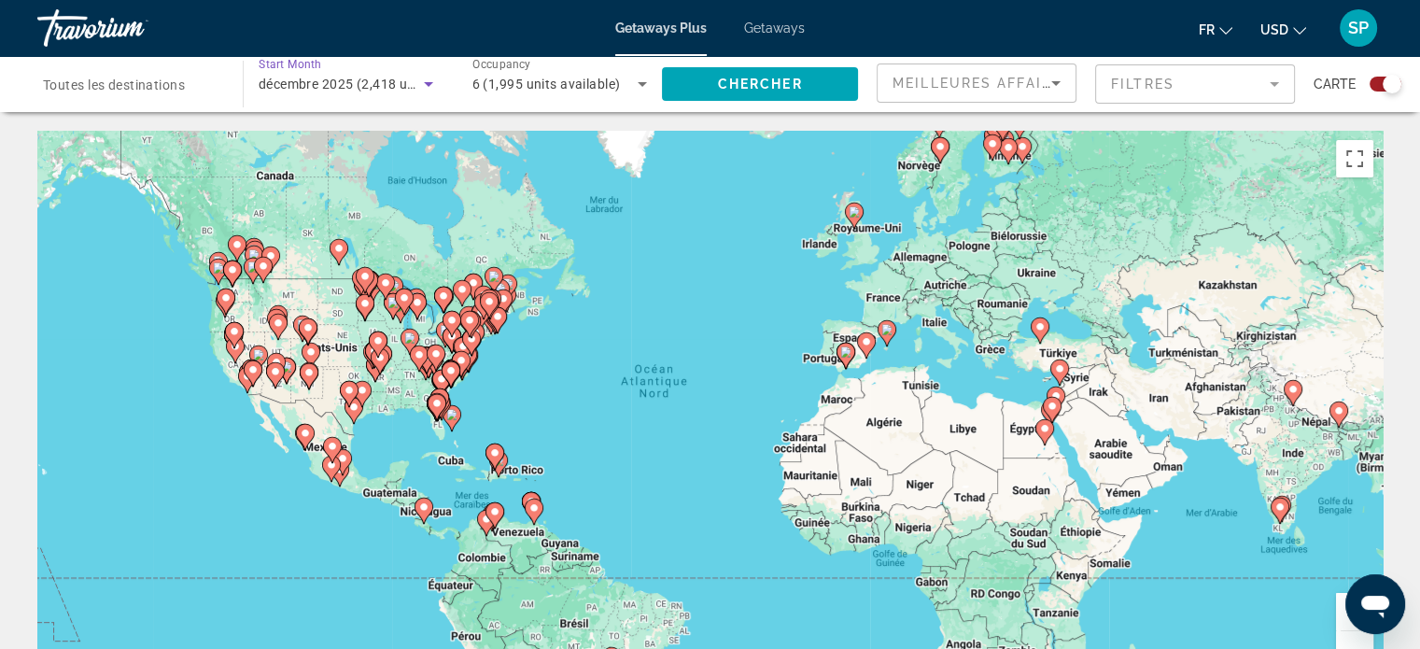
click at [296, 88] on span "décembre 2025 (2,418 units available)" at bounding box center [376, 84] width 235 height 15
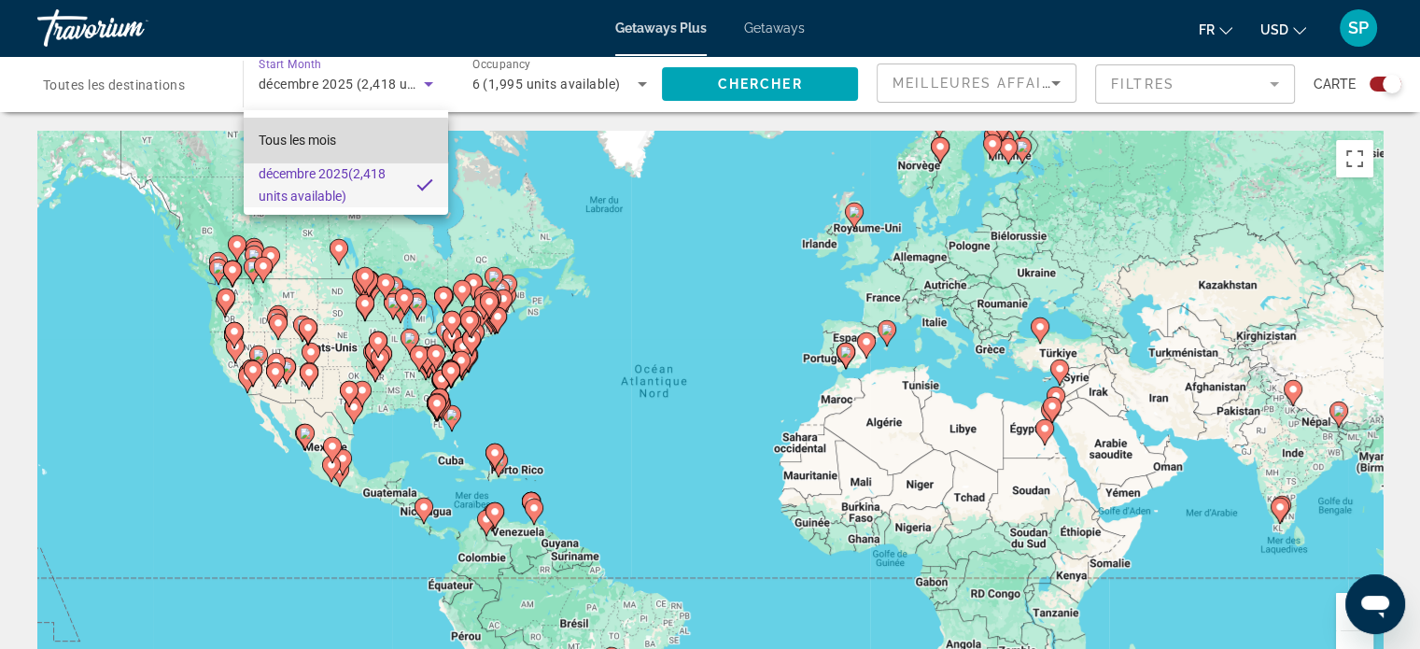
click at [297, 143] on span "Tous les mois" at bounding box center [297, 140] width 77 height 15
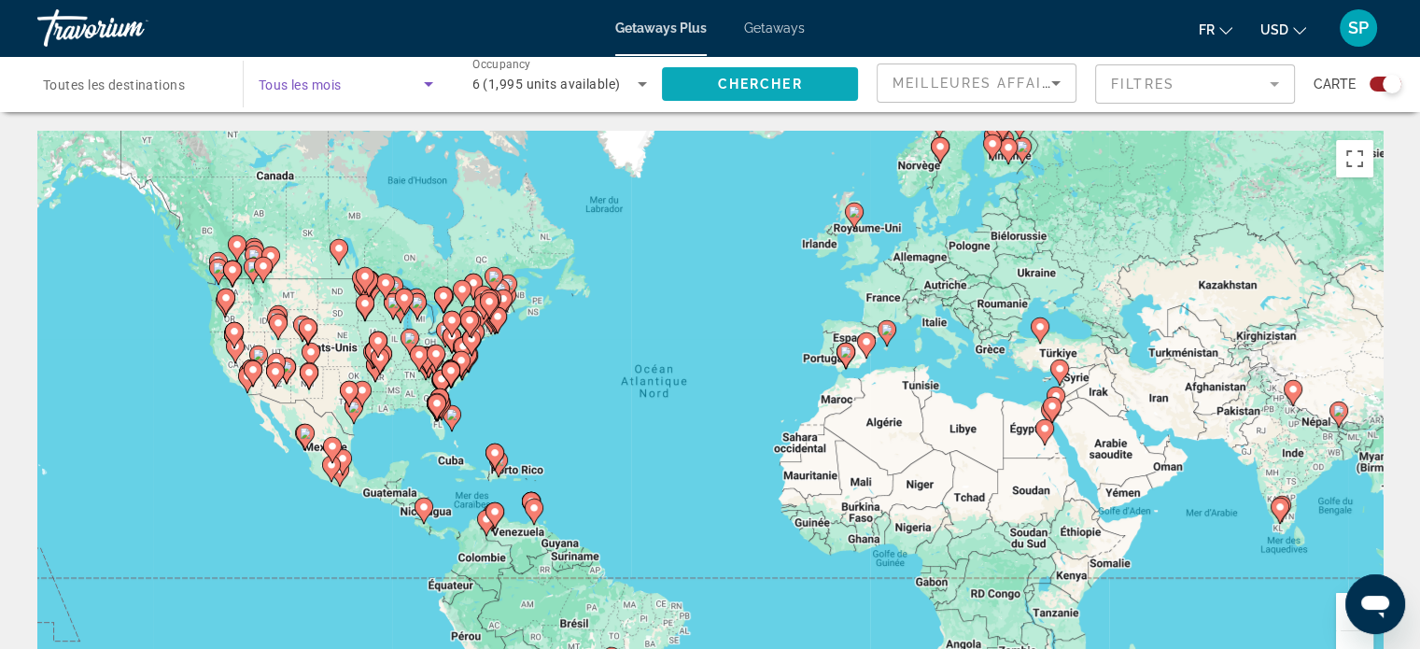
click at [706, 89] on span "Search widget" at bounding box center [760, 84] width 196 height 45
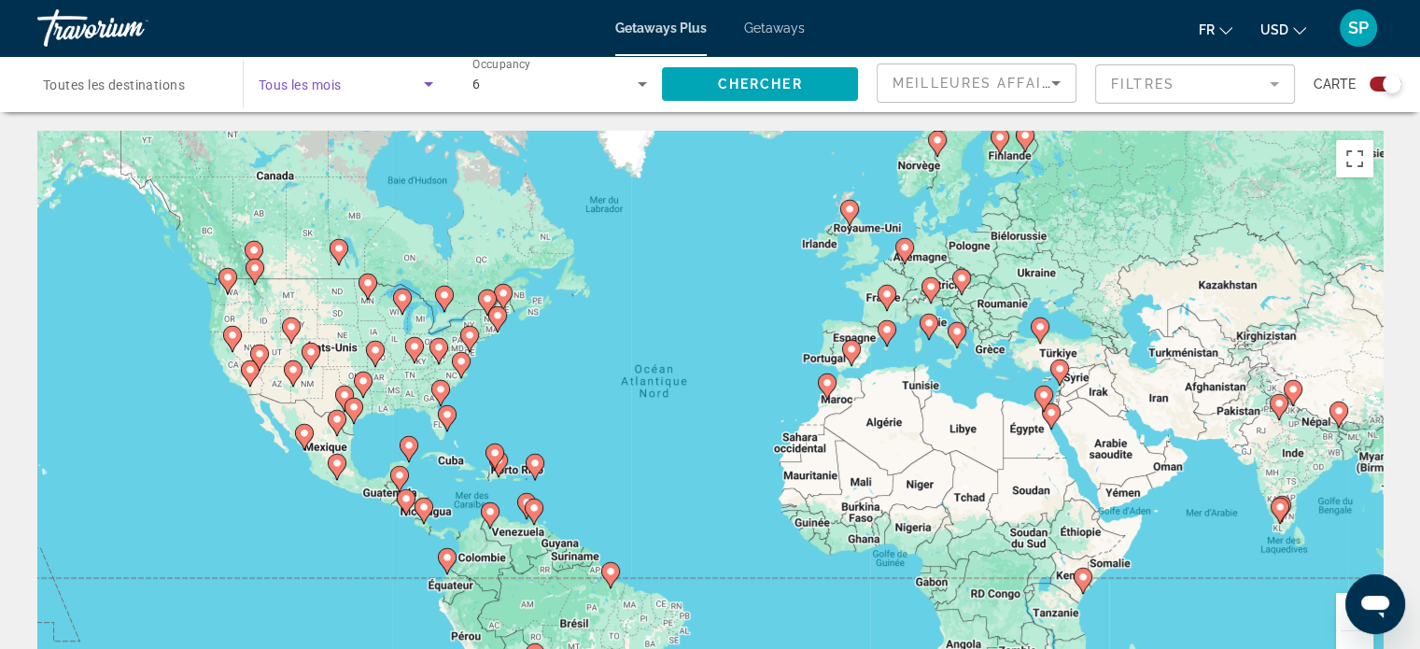
click at [409, 92] on span "Search widget" at bounding box center [341, 84] width 165 height 22
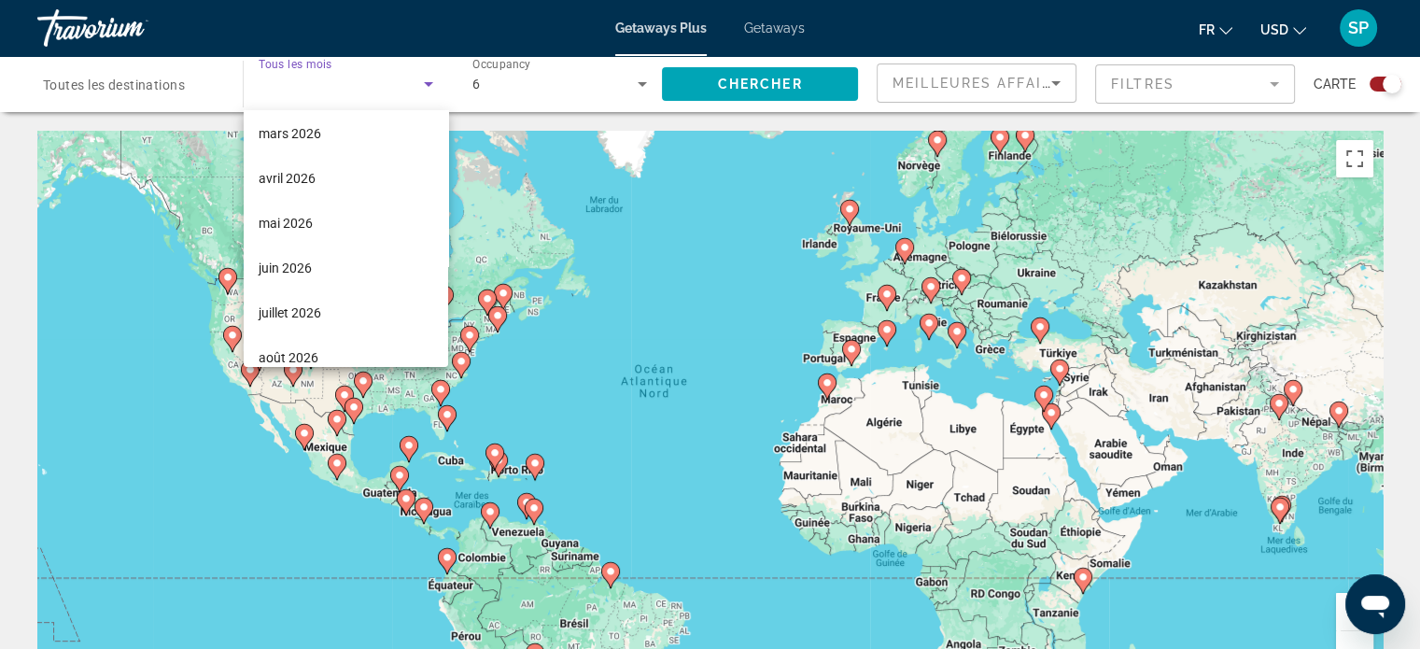
scroll to position [340, 0]
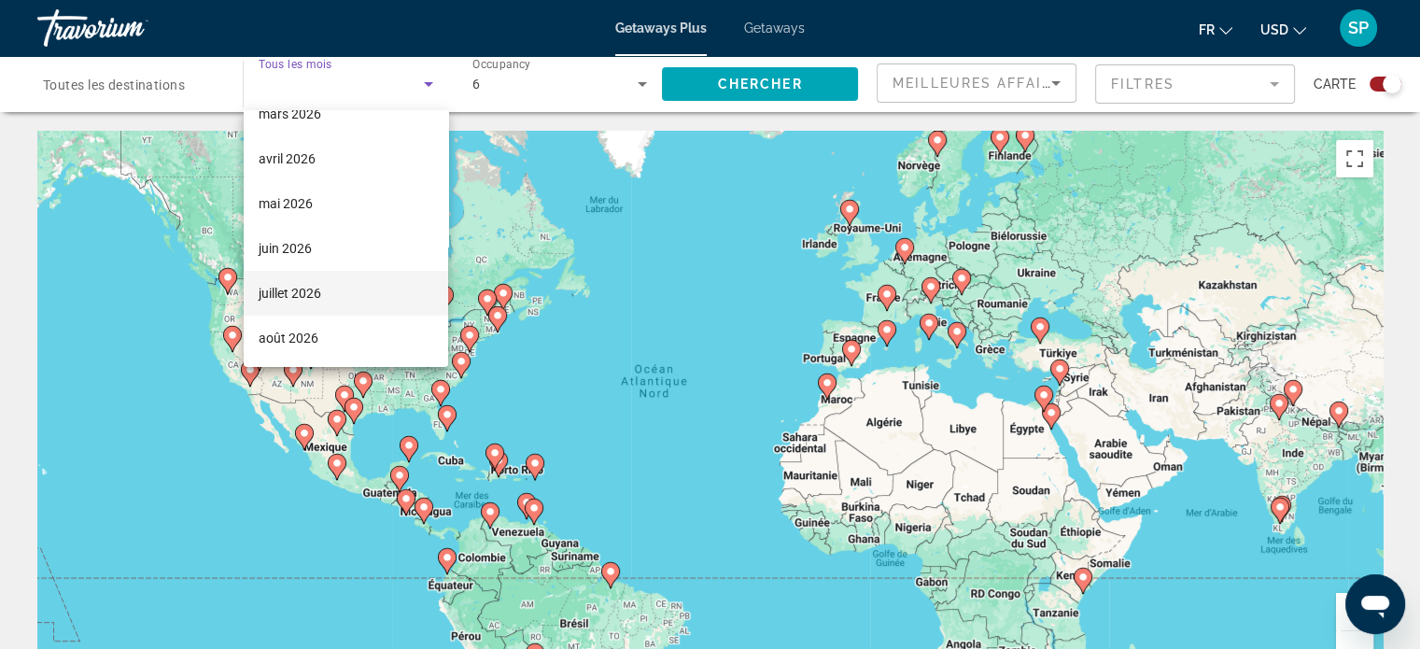
click at [343, 294] on mat-option "juillet 2026" at bounding box center [346, 293] width 204 height 45
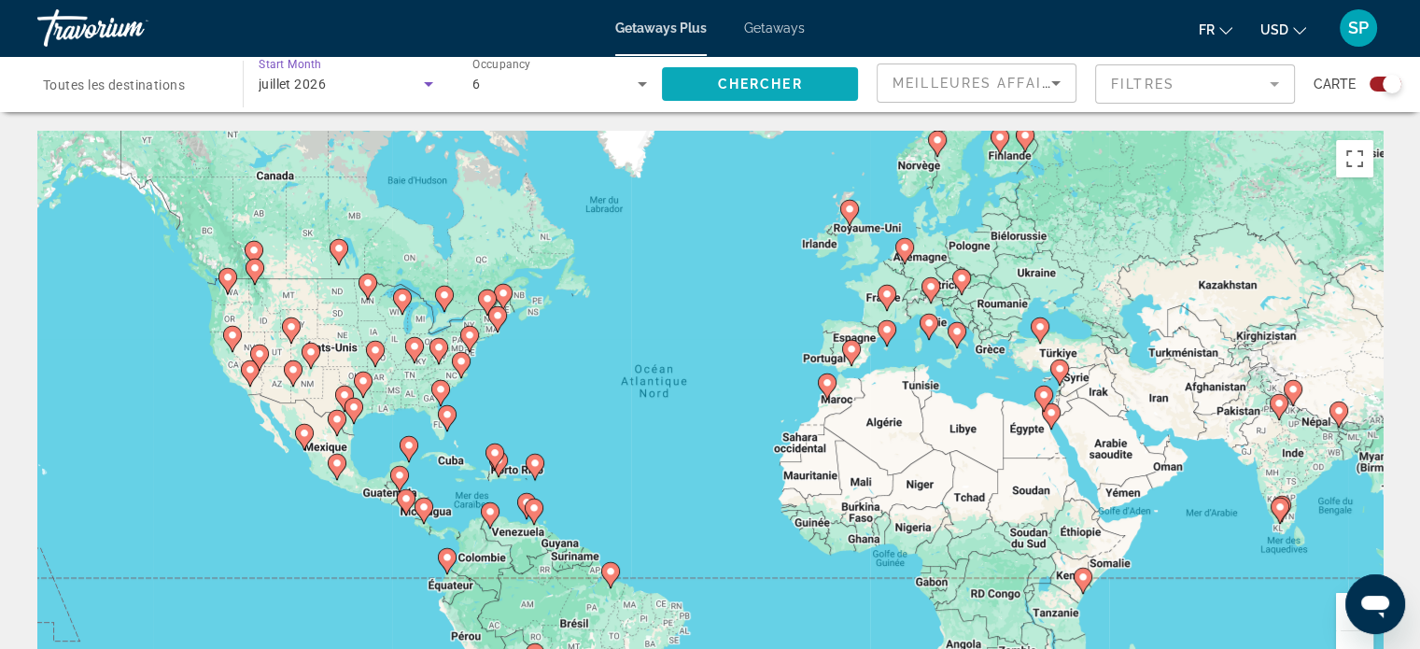
click at [699, 87] on span "Search widget" at bounding box center [760, 84] width 196 height 45
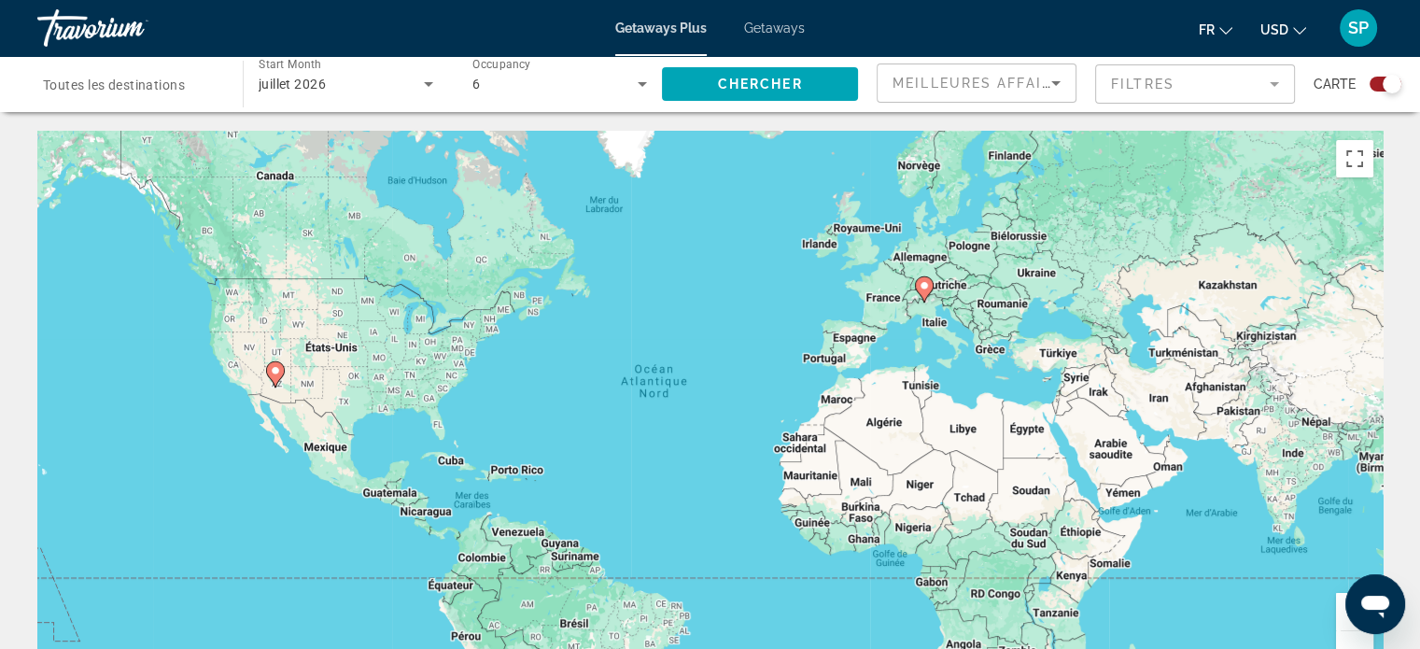
click at [923, 285] on image "Main content" at bounding box center [924, 285] width 11 height 11
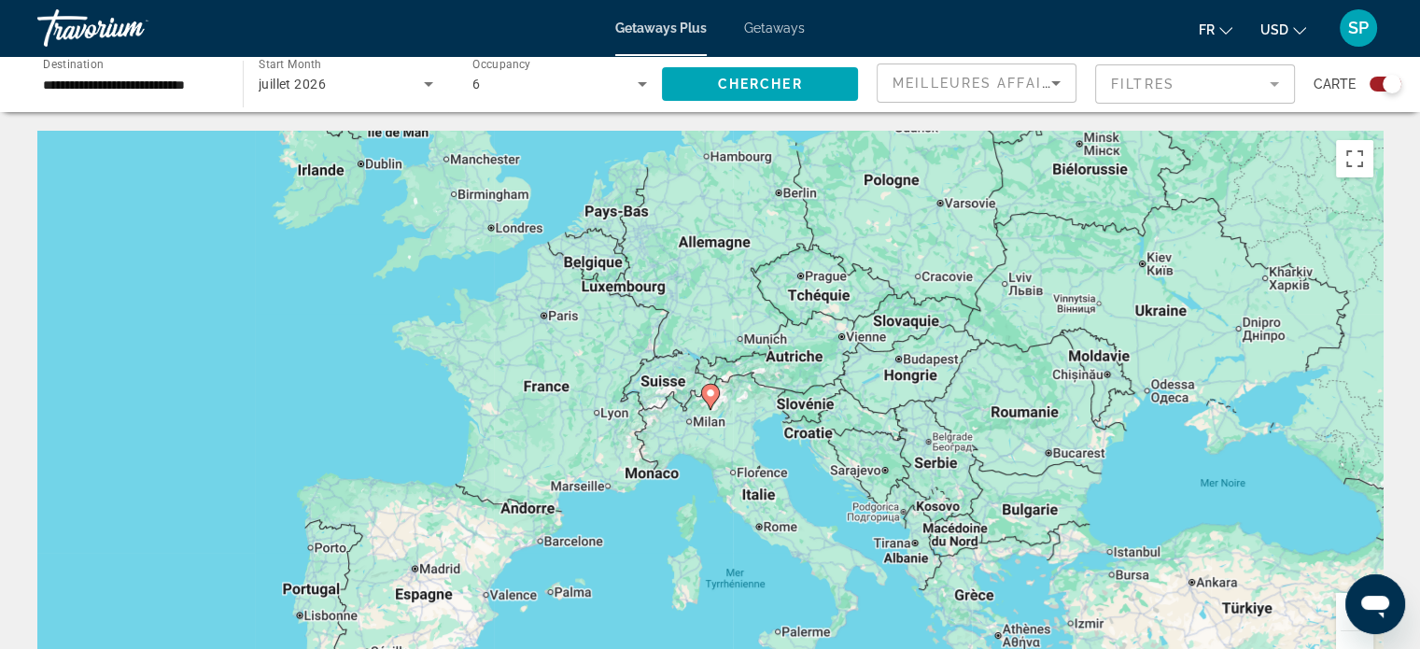
click at [632, 78] on icon "Search widget" at bounding box center [642, 84] width 22 height 22
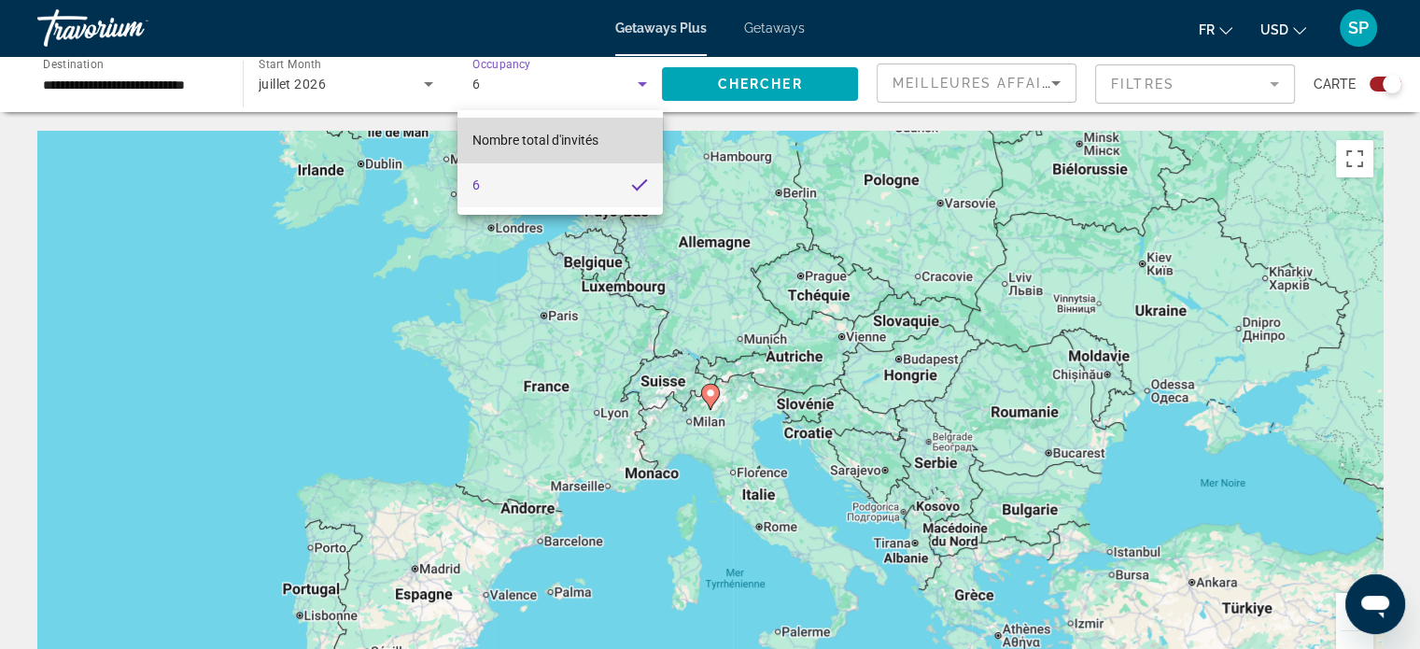
click at [598, 135] on span "Nombre total d'invités" at bounding box center [535, 140] width 126 height 15
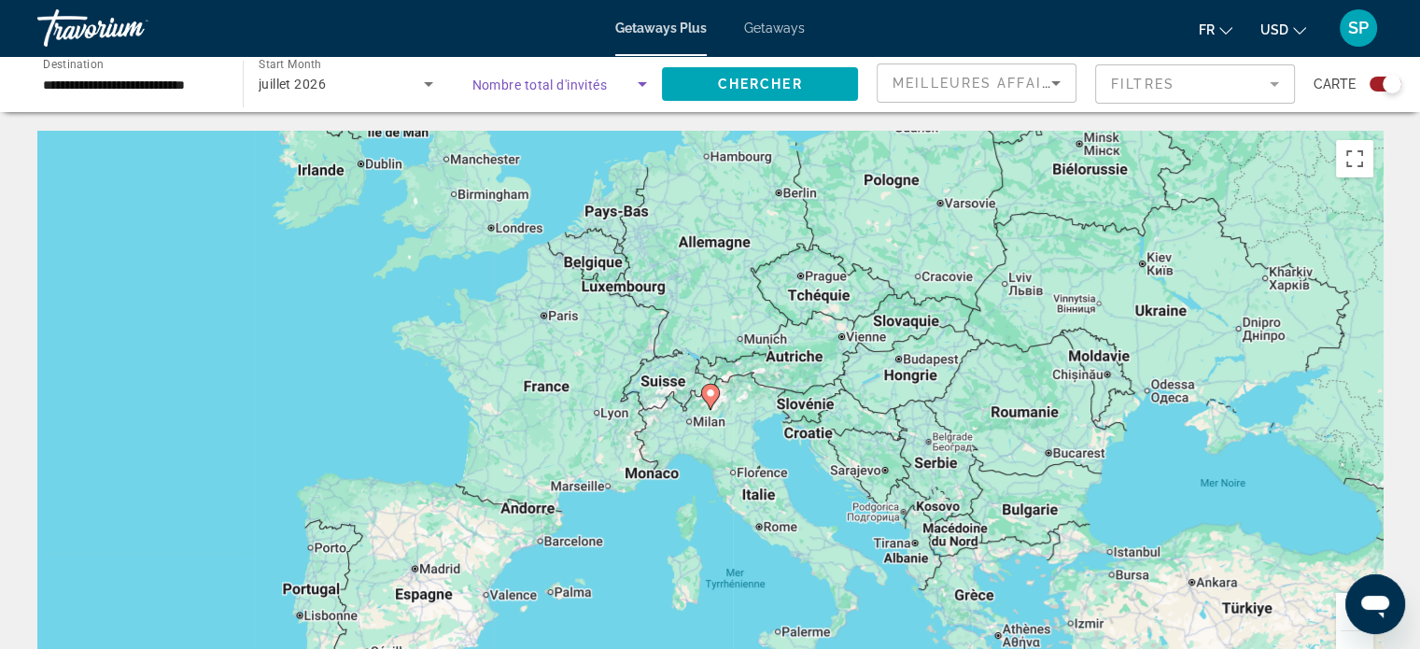
click at [536, 85] on span "Nombre total d'invités" at bounding box center [539, 84] width 135 height 15
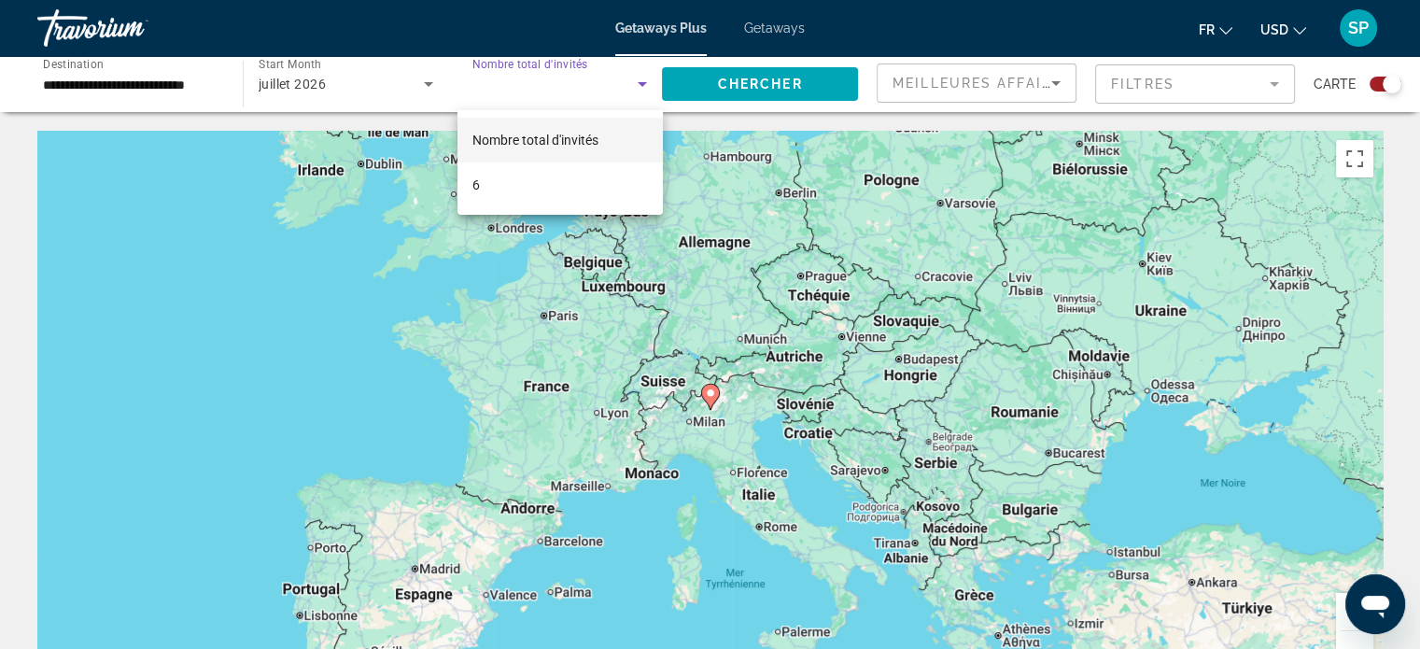
click at [536, 85] on div at bounding box center [710, 324] width 1420 height 649
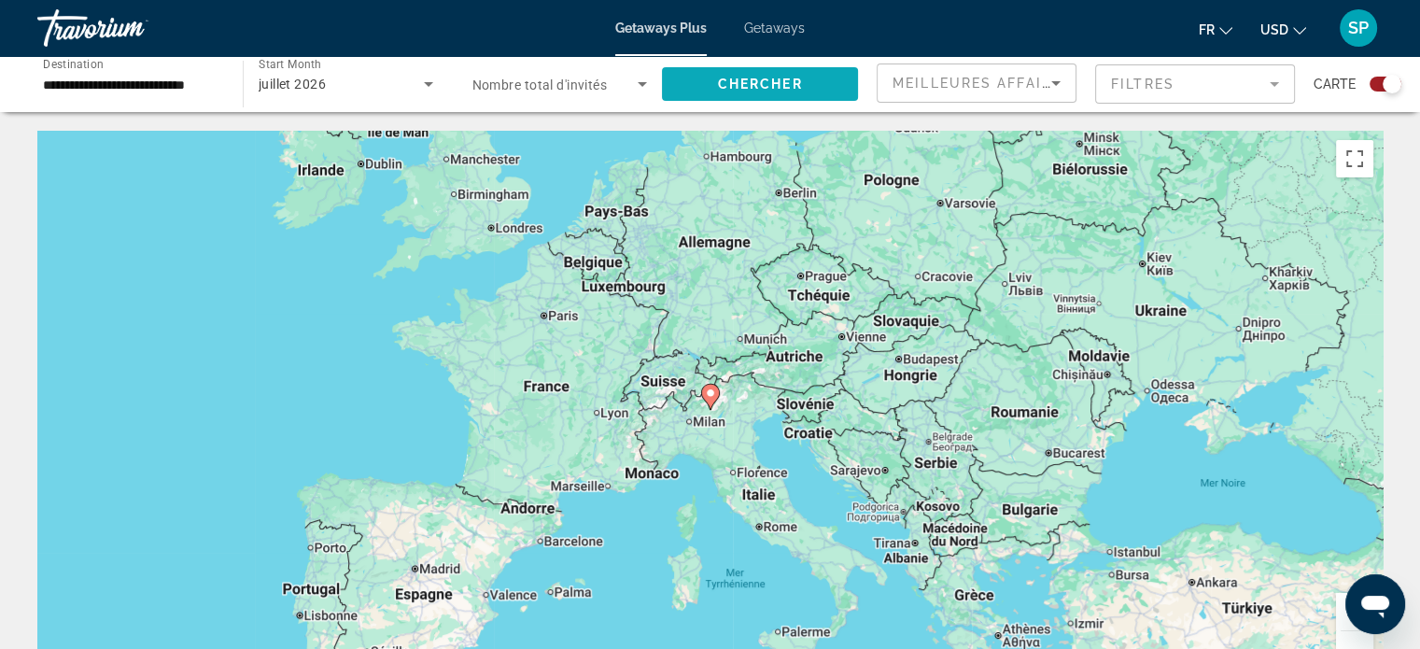
click at [718, 77] on span "Chercher" at bounding box center [760, 84] width 85 height 15
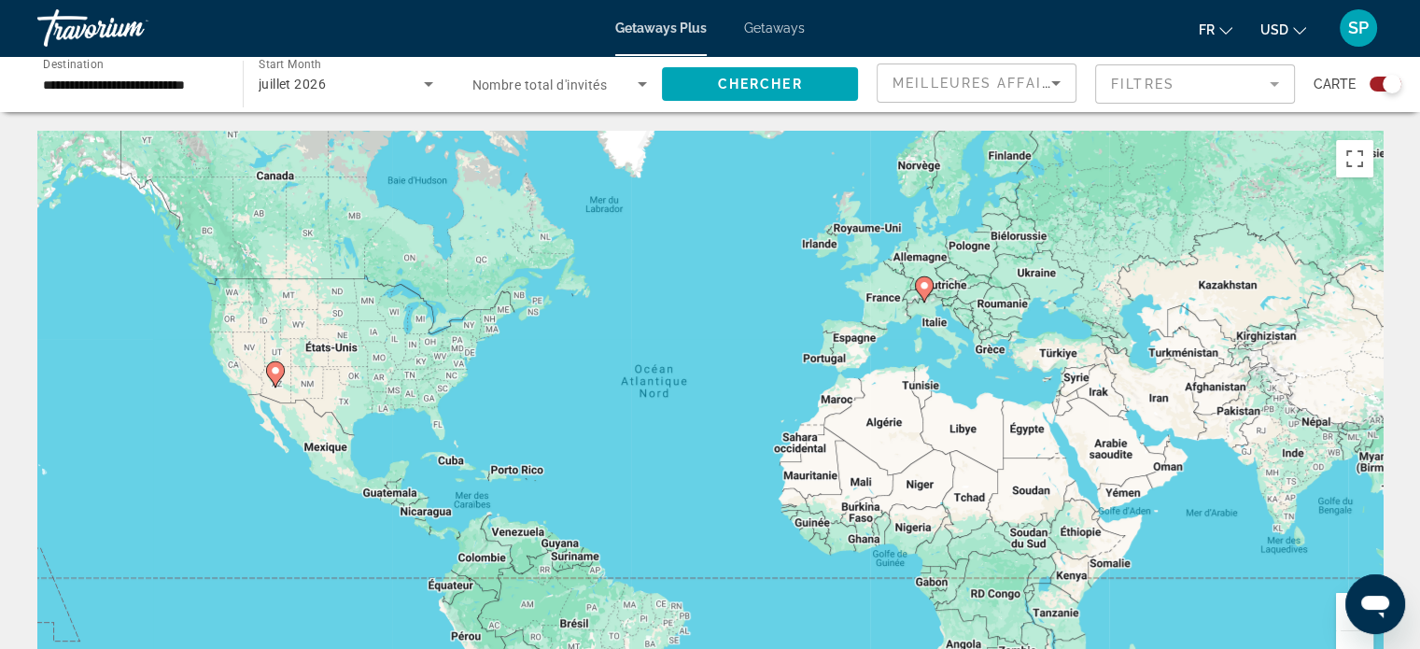
click at [598, 80] on span "Nombre total d'invités" at bounding box center [539, 84] width 135 height 15
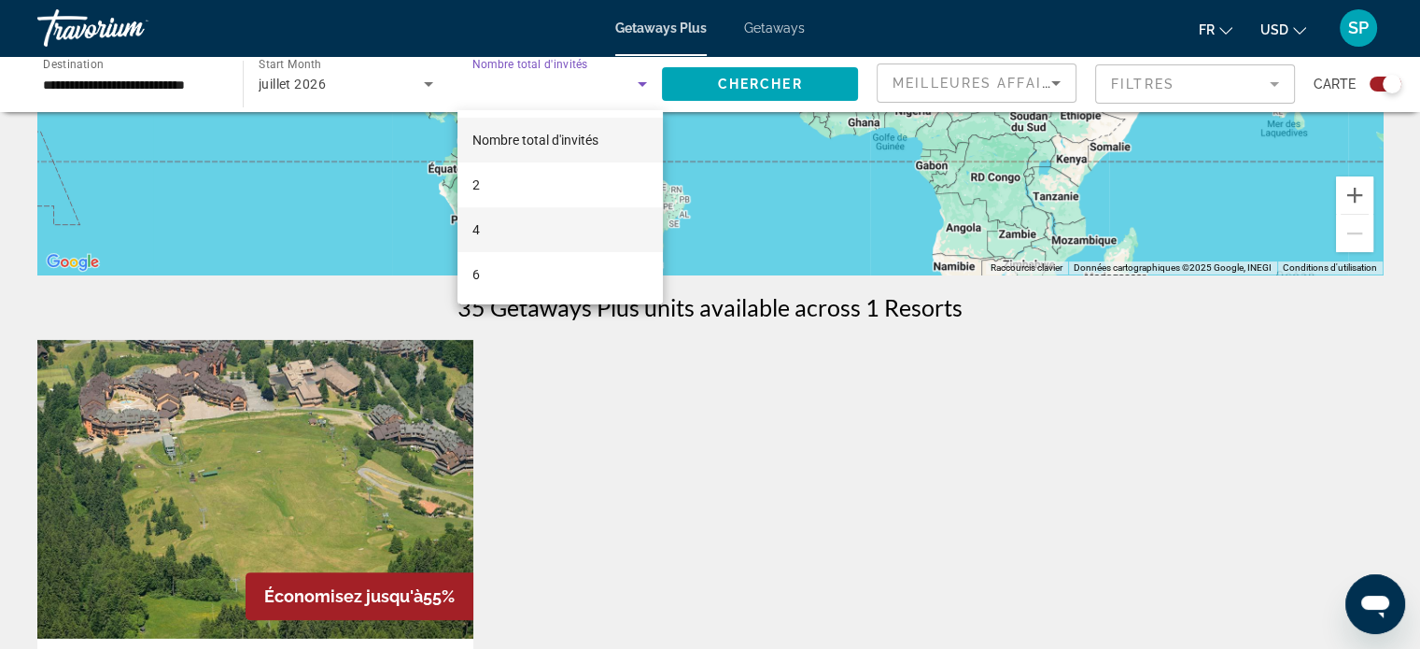
scroll to position [467, 0]
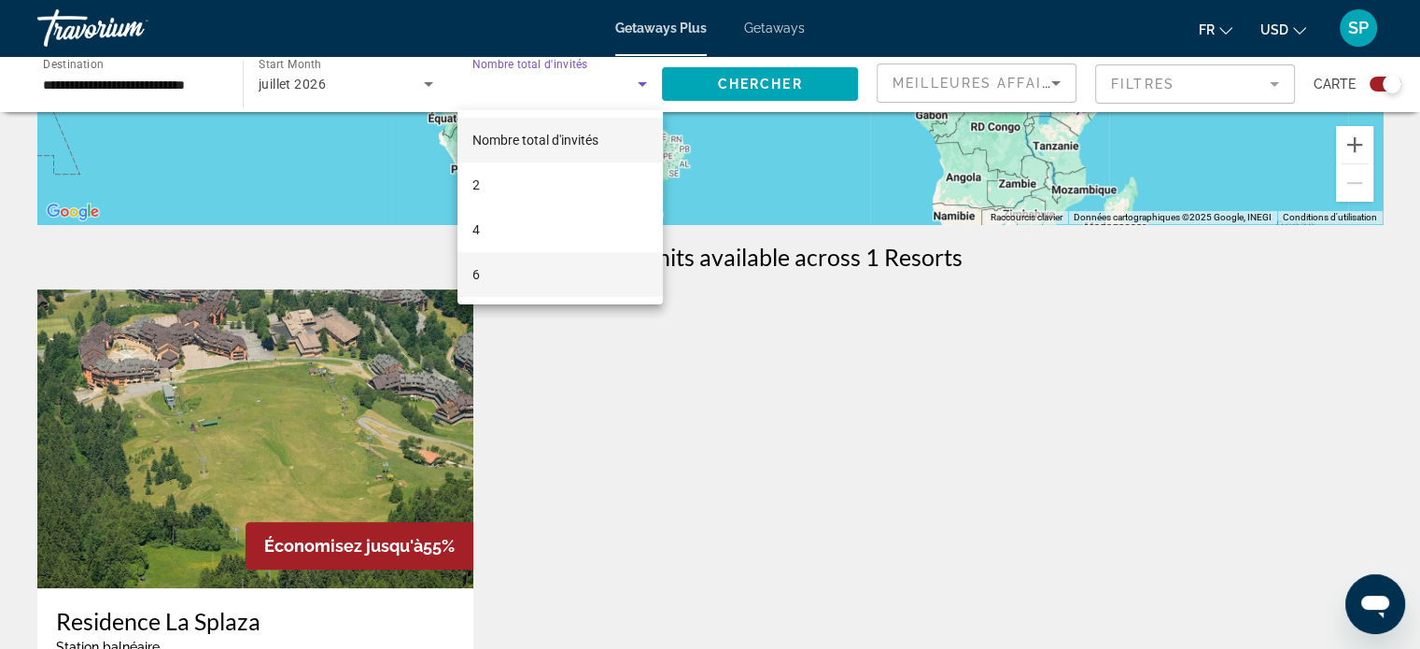
click at [564, 262] on mat-option "6" at bounding box center [560, 274] width 205 height 45
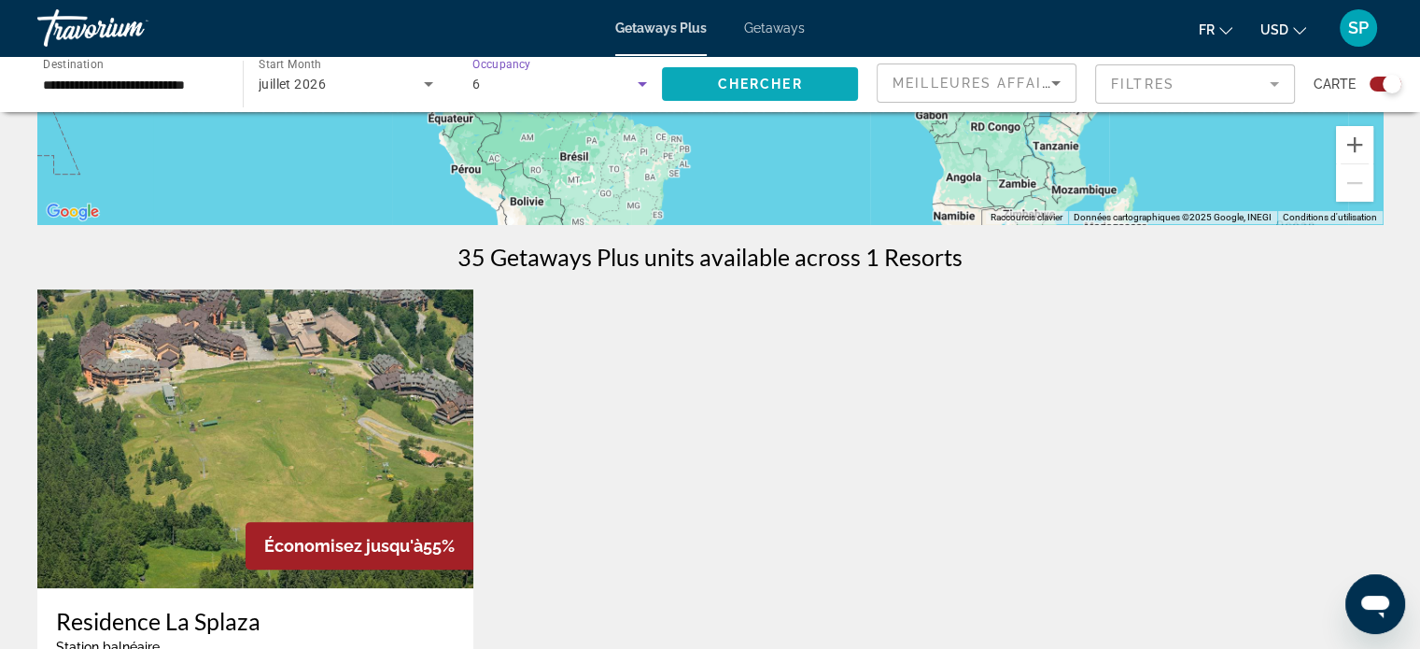
click at [721, 97] on span "Search widget" at bounding box center [760, 84] width 196 height 45
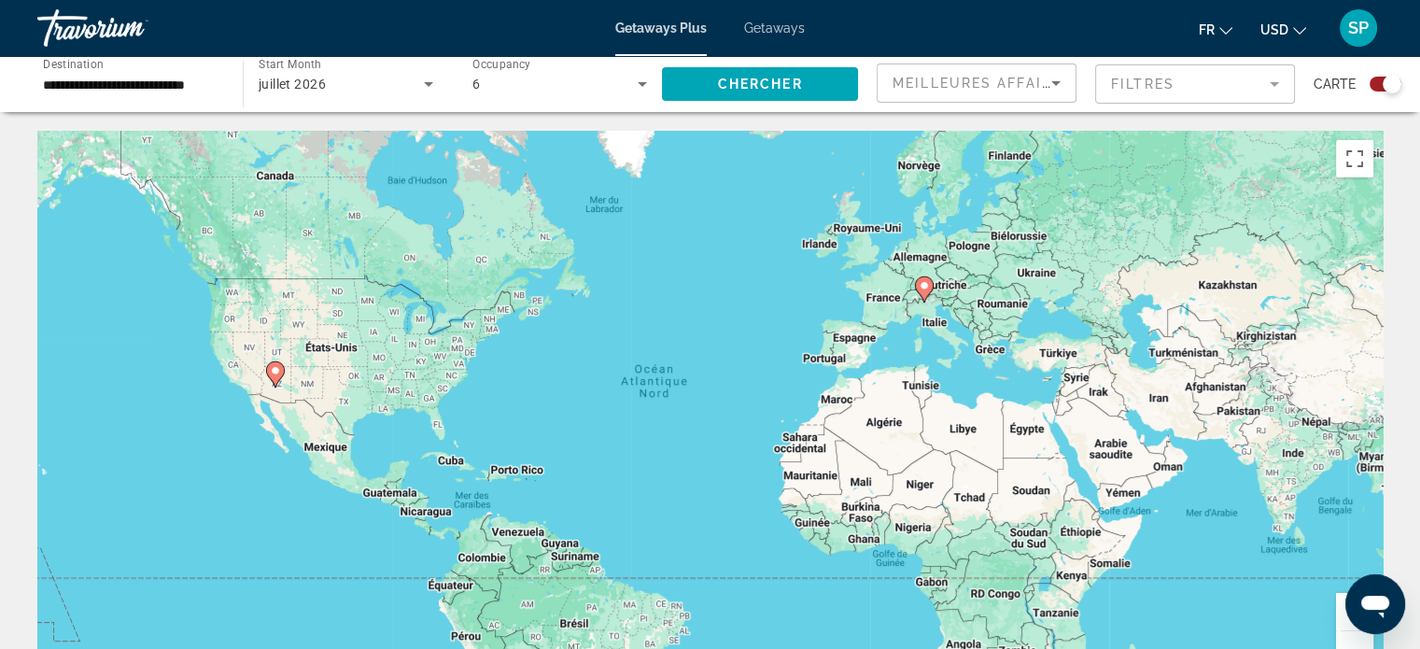
click at [919, 290] on image "Main content" at bounding box center [924, 285] width 11 height 11
type input "**********"
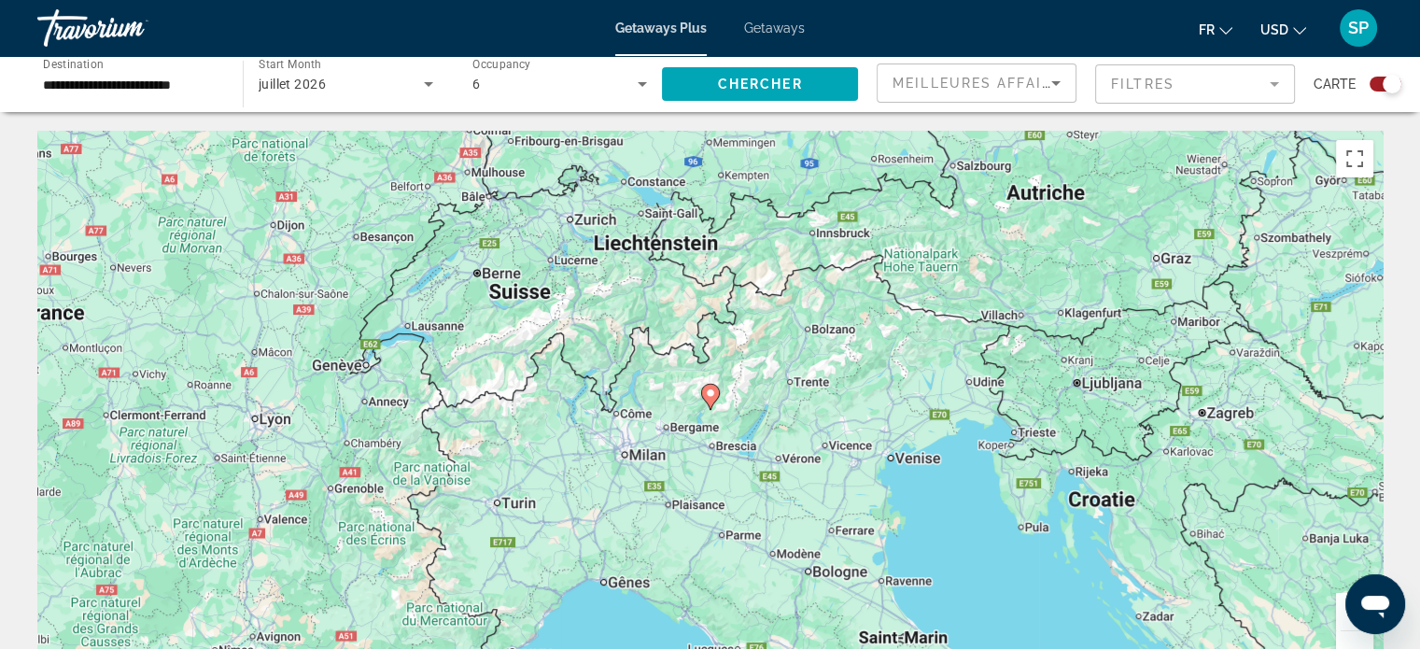
click at [714, 387] on image "Main content" at bounding box center [710, 392] width 11 height 11
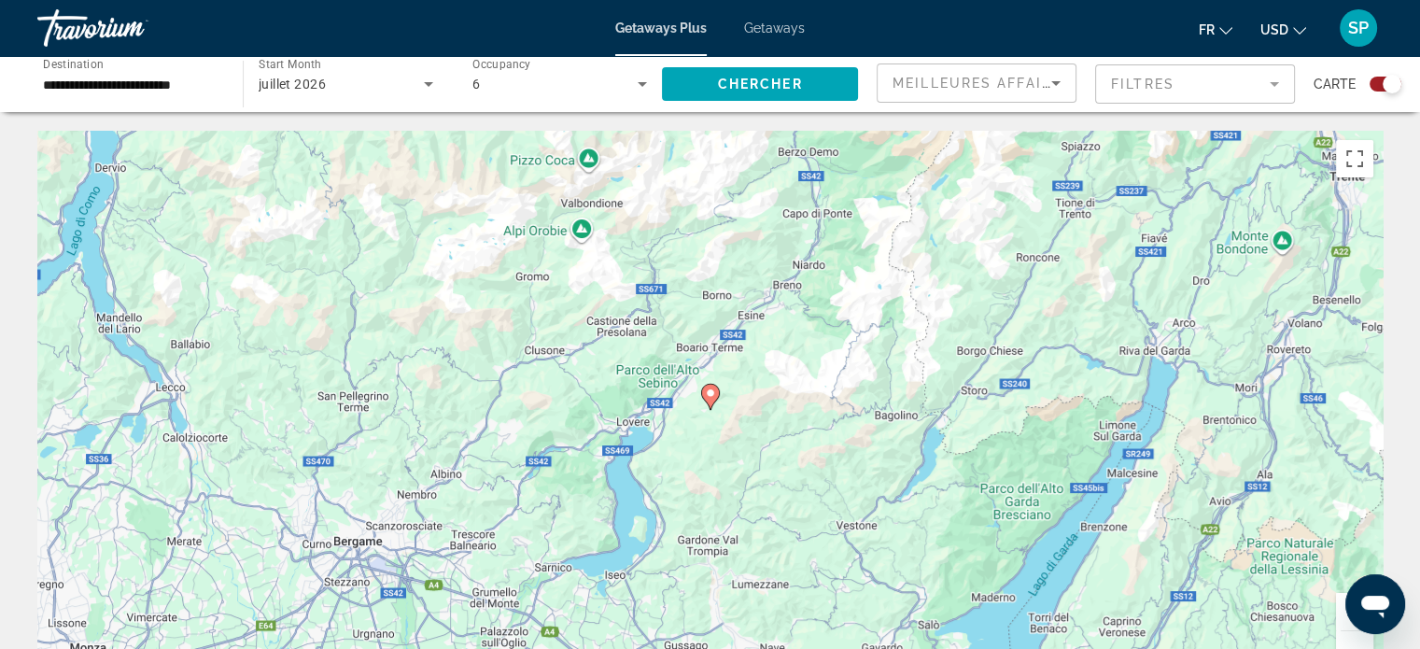
click at [714, 394] on image "Main content" at bounding box center [710, 392] width 11 height 11
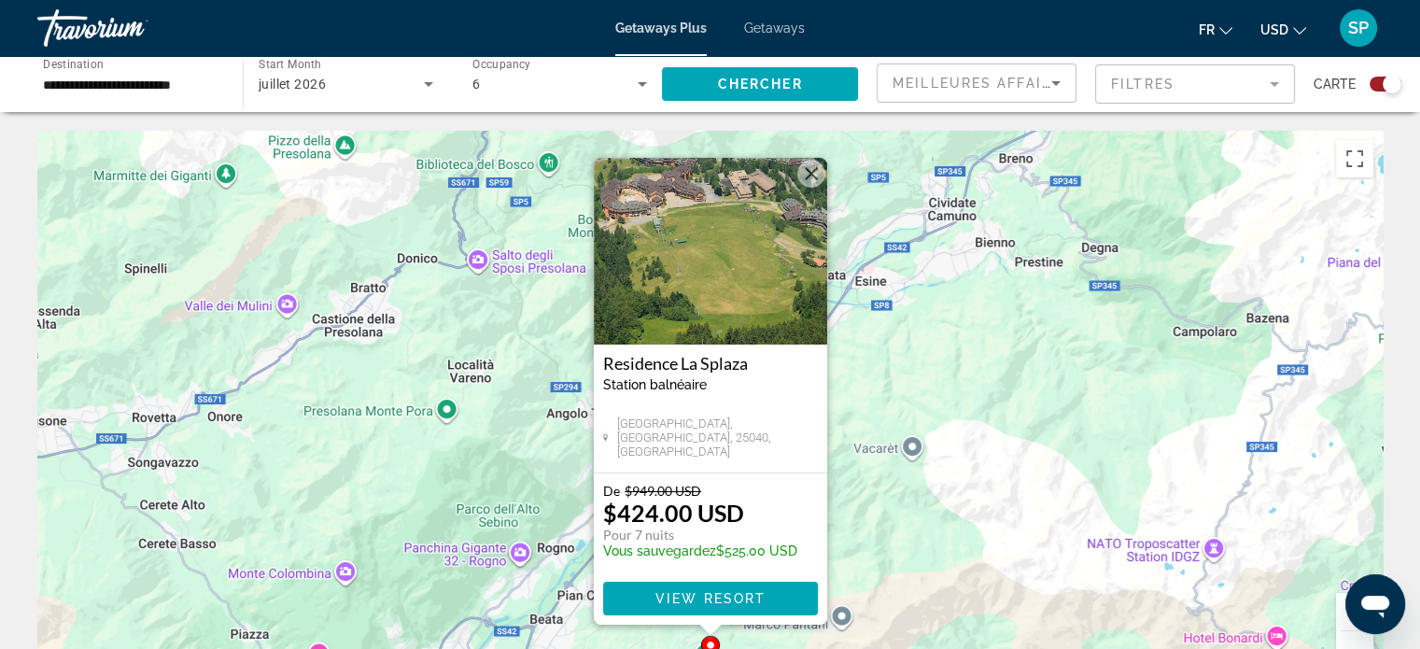
click at [1005, 162] on div "Pour activer le glissement avec le clavier, appuyez sur Alt+Entrée. Une fois ce…" at bounding box center [709, 411] width 1345 height 560
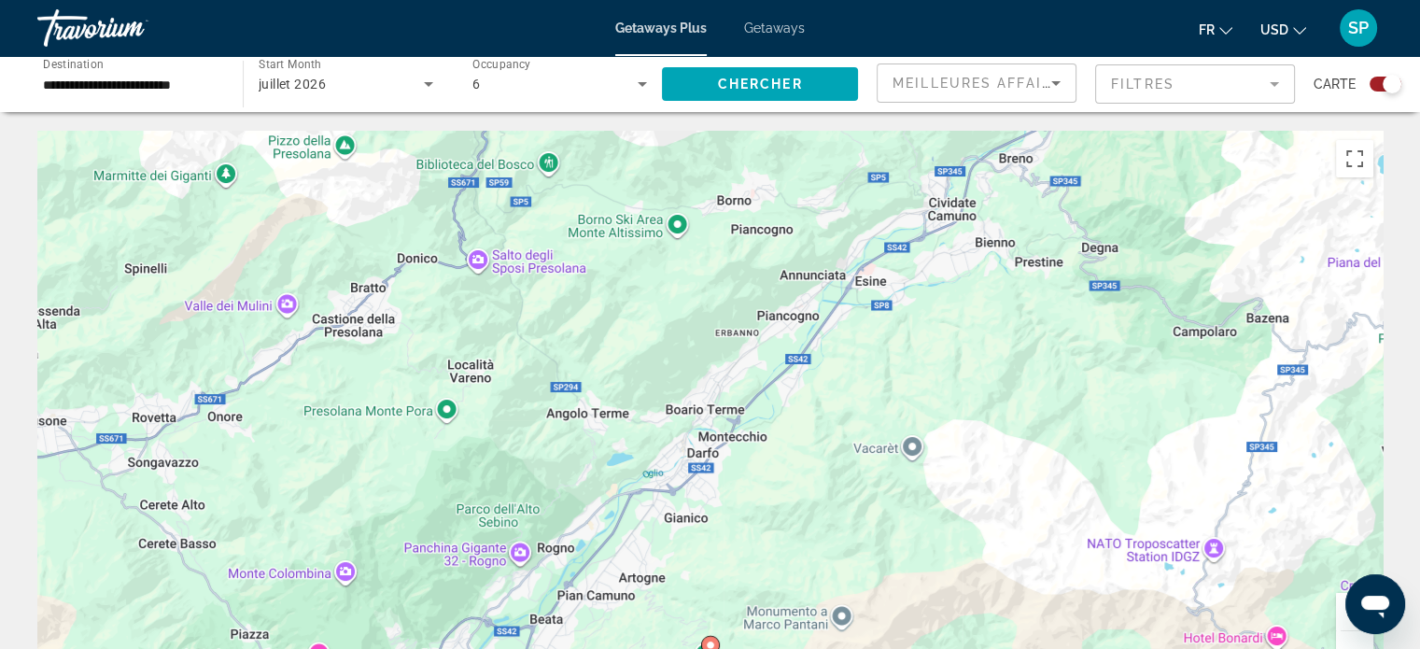
click at [792, 10] on div "Getaways Plus Getaways fr English Español Français Italiano Português русский U…" at bounding box center [710, 28] width 1420 height 49
click at [785, 18] on div "Getaways Plus Getaways fr English Español Français Italiano Português русский U…" at bounding box center [710, 28] width 1420 height 49
click at [775, 33] on span "Getaways" at bounding box center [774, 28] width 61 height 15
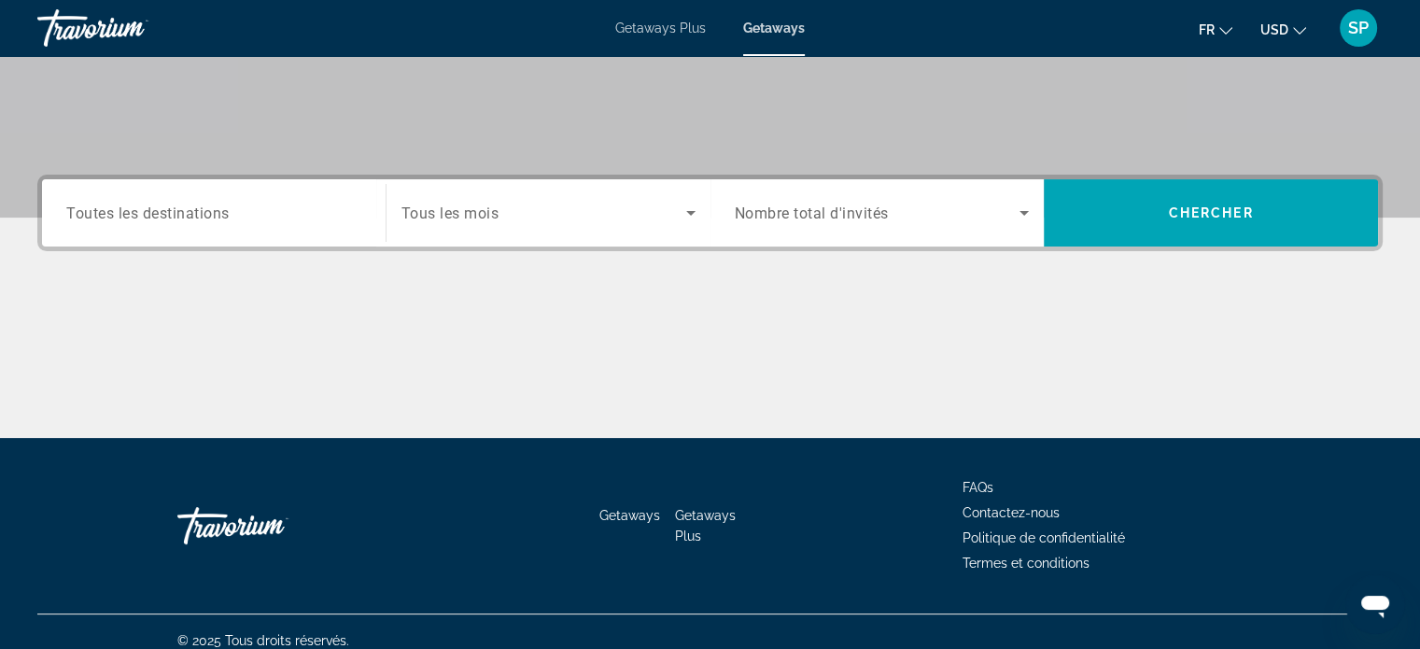
scroll to position [359, 0]
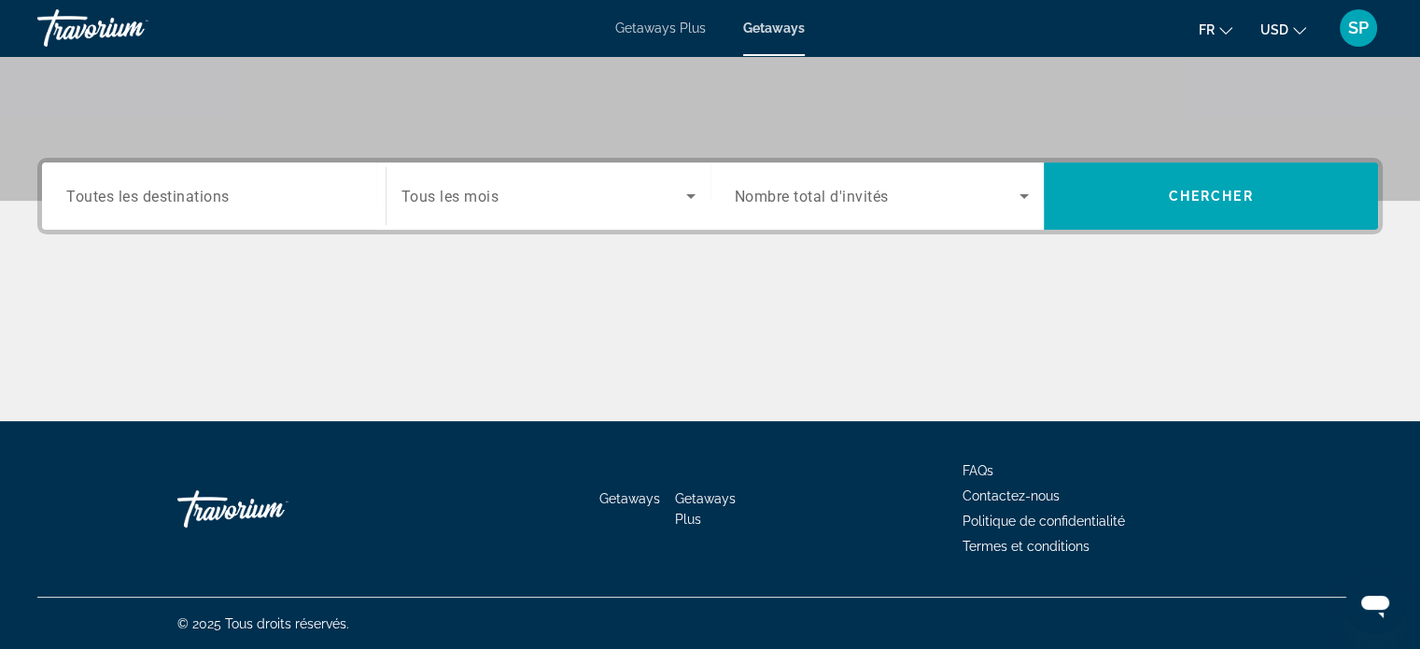
click at [805, 206] on div "Search widget" at bounding box center [882, 196] width 295 height 52
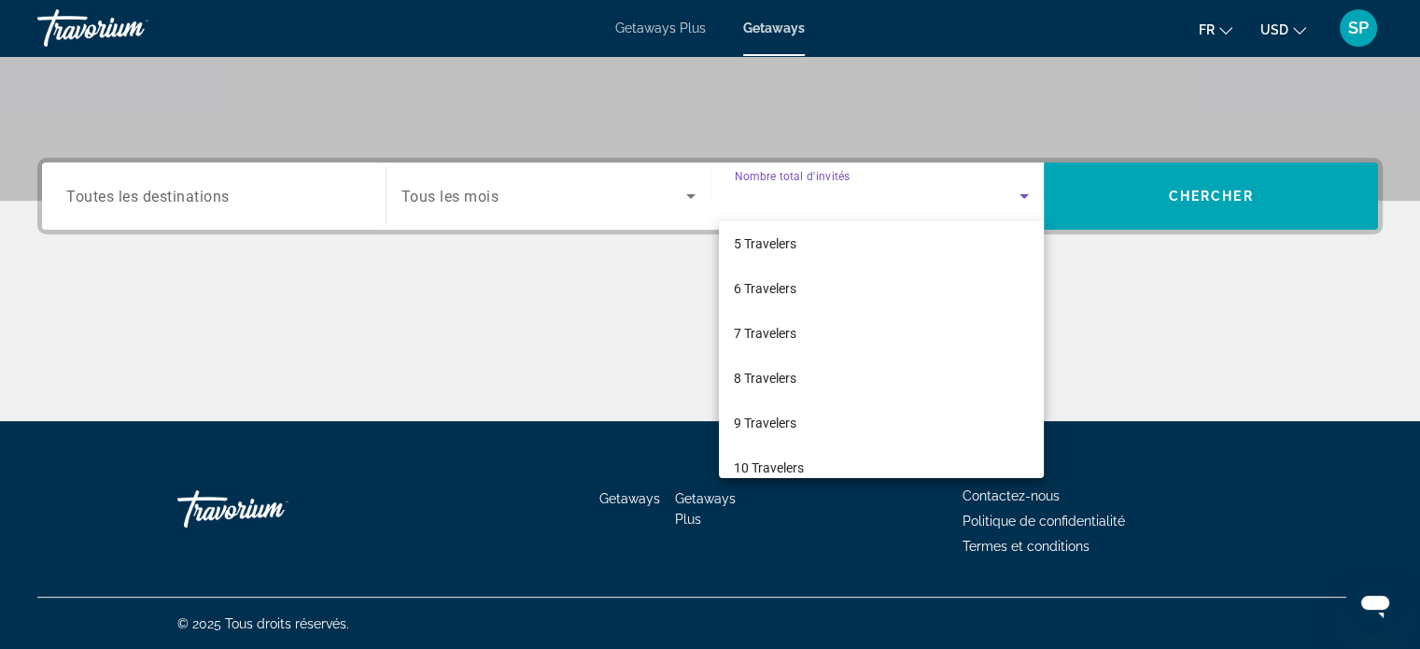
scroll to position [205, 0]
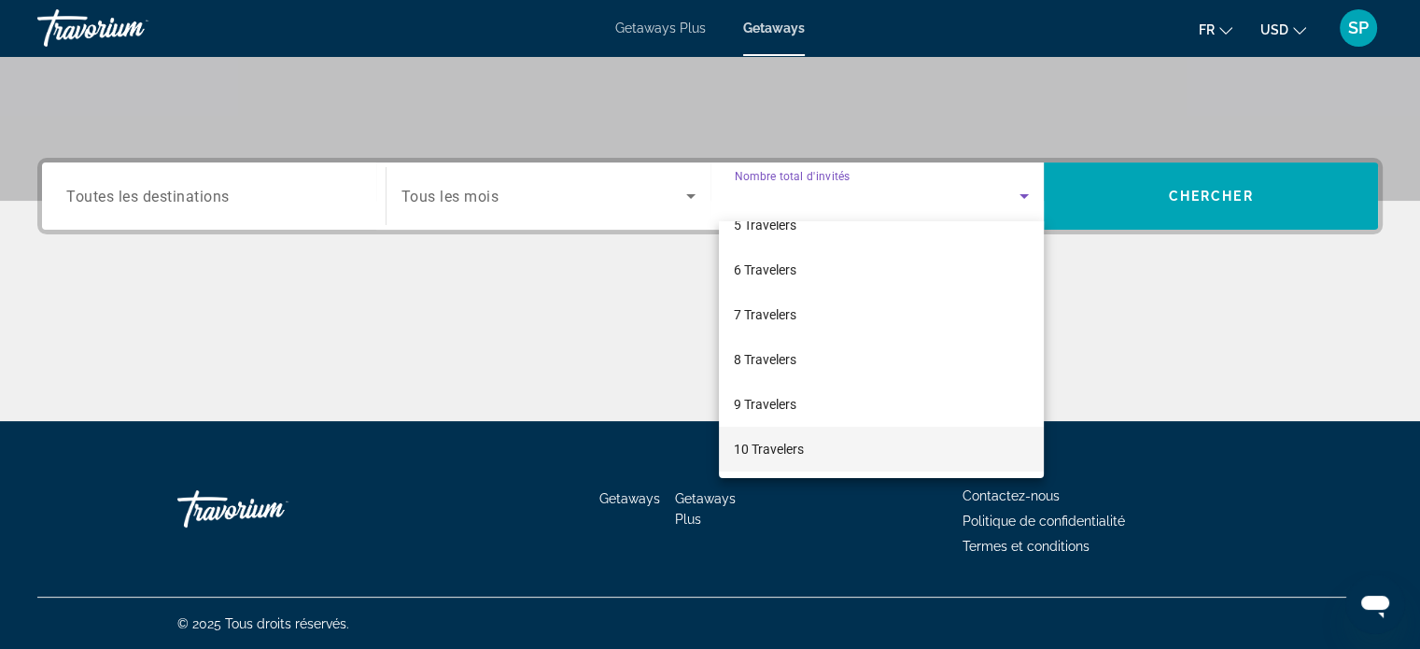
click at [848, 445] on mat-option "10 Travelers" at bounding box center [881, 449] width 325 height 45
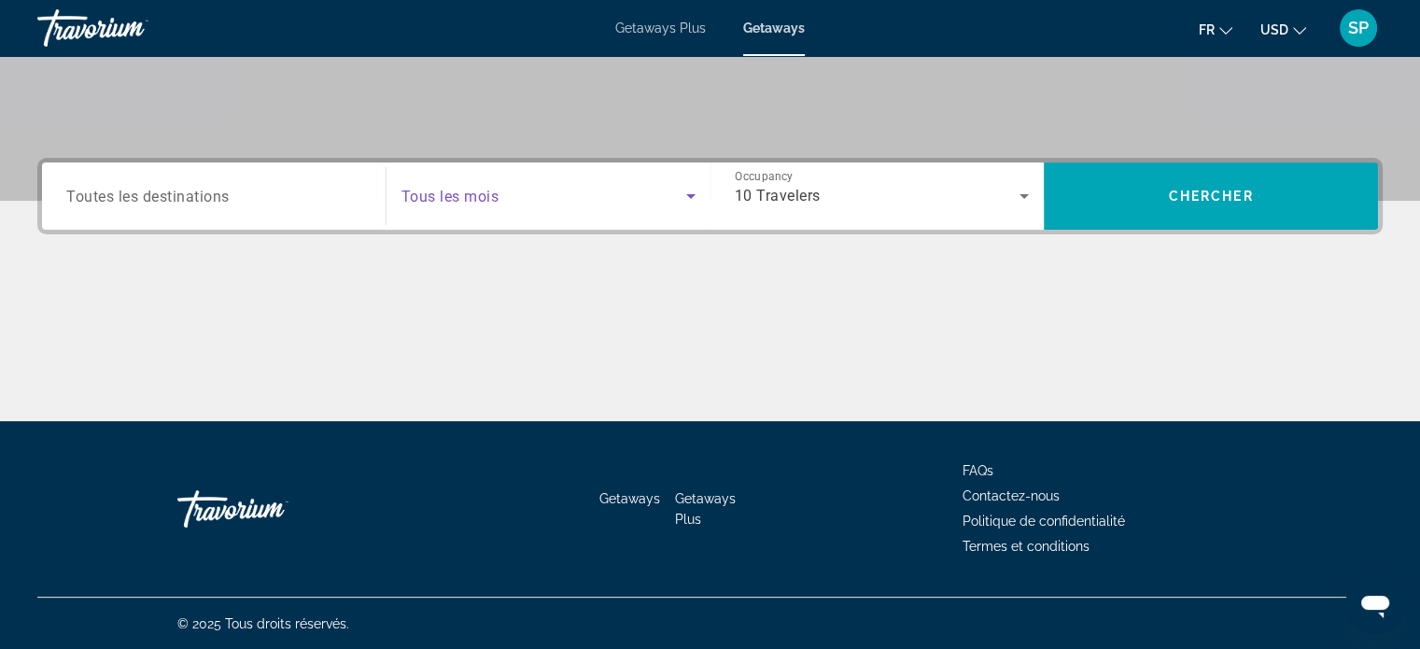
click at [589, 195] on span "Search widget" at bounding box center [543, 196] width 285 height 22
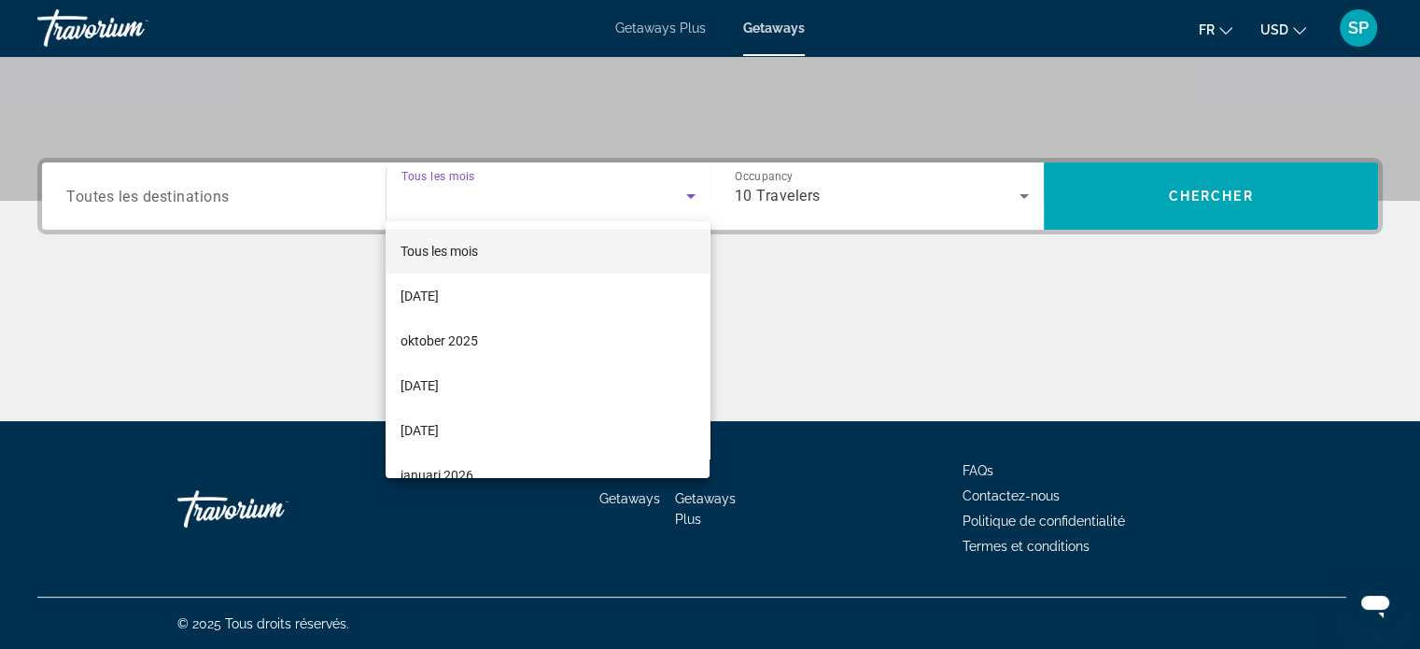
click at [832, 209] on div at bounding box center [710, 324] width 1420 height 649
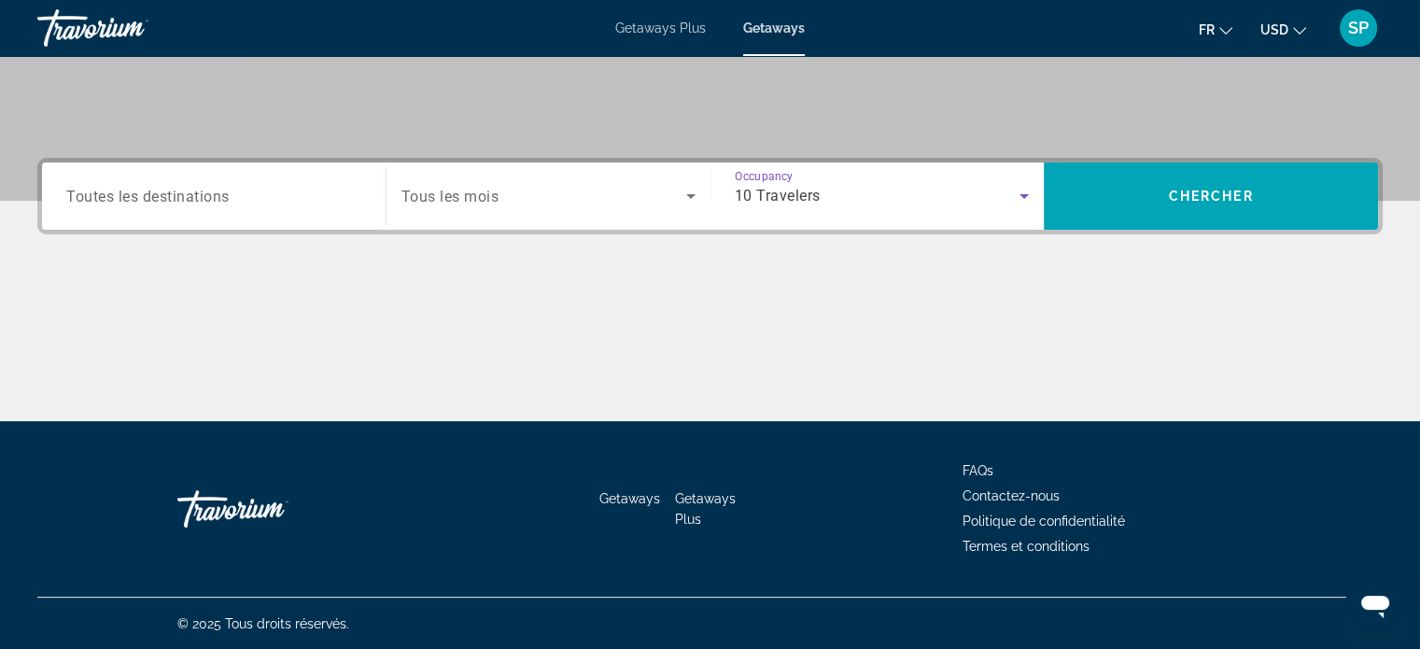
click at [818, 200] on span "10 Travelers" at bounding box center [778, 196] width 86 height 18
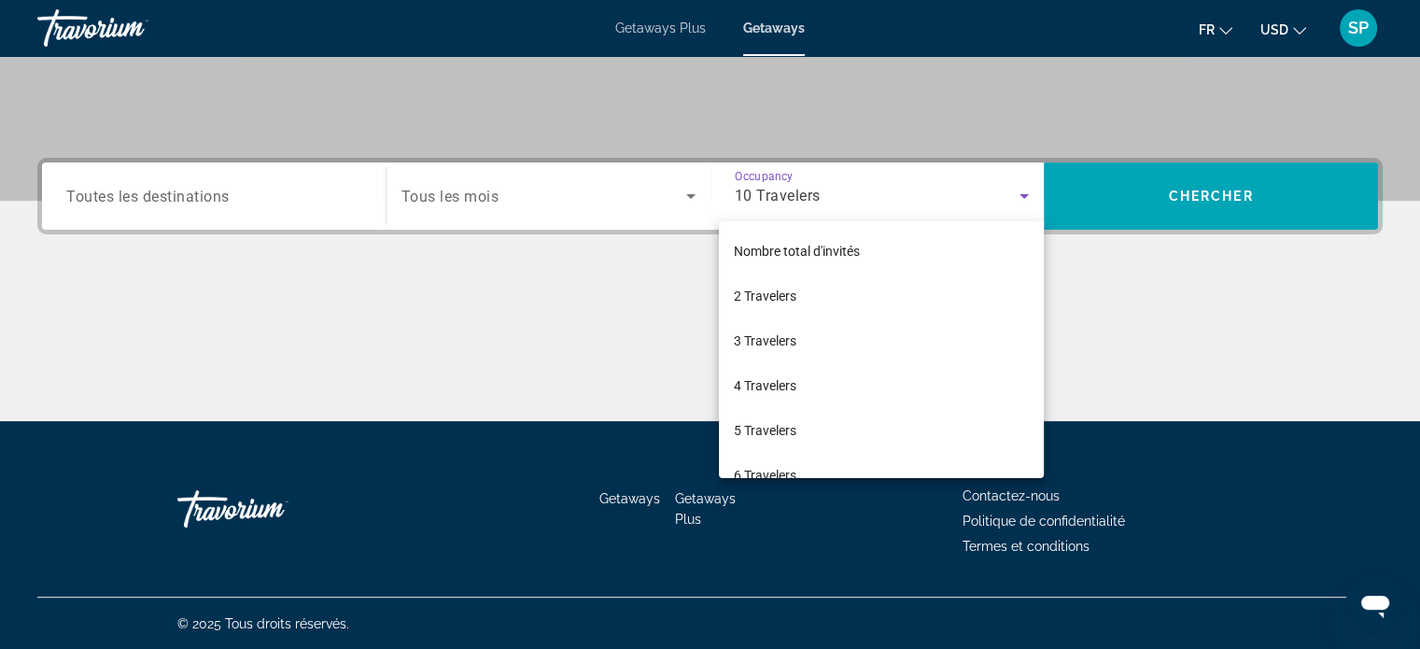
scroll to position [198, 0]
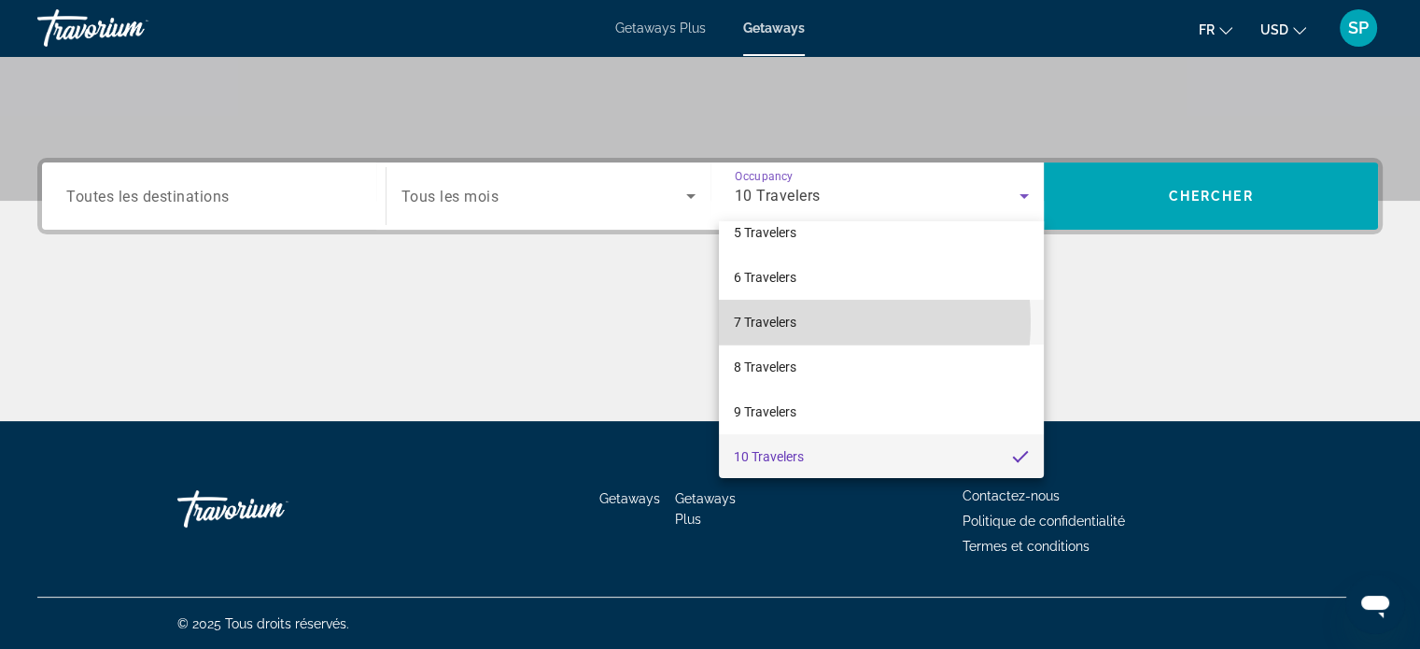
click at [790, 320] on span "7 Travelers" at bounding box center [765, 322] width 63 height 22
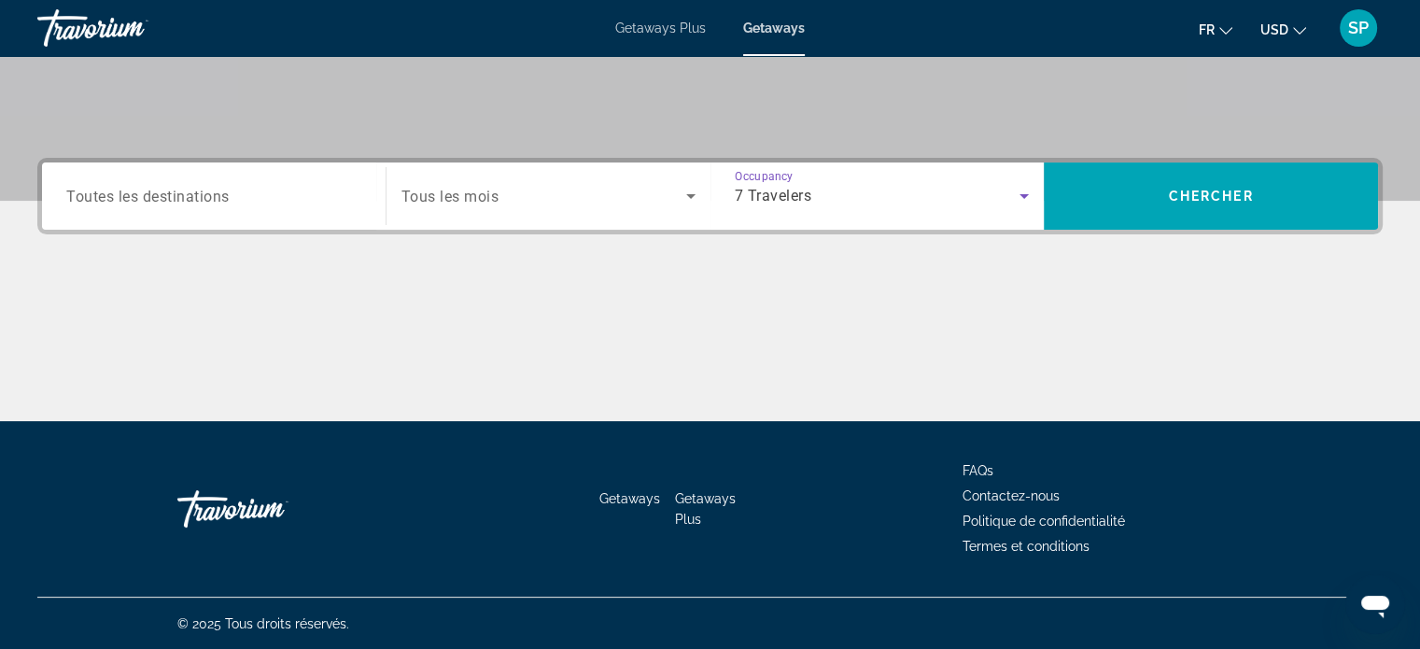
click at [663, 207] on div "Search widget" at bounding box center [548, 196] width 294 height 52
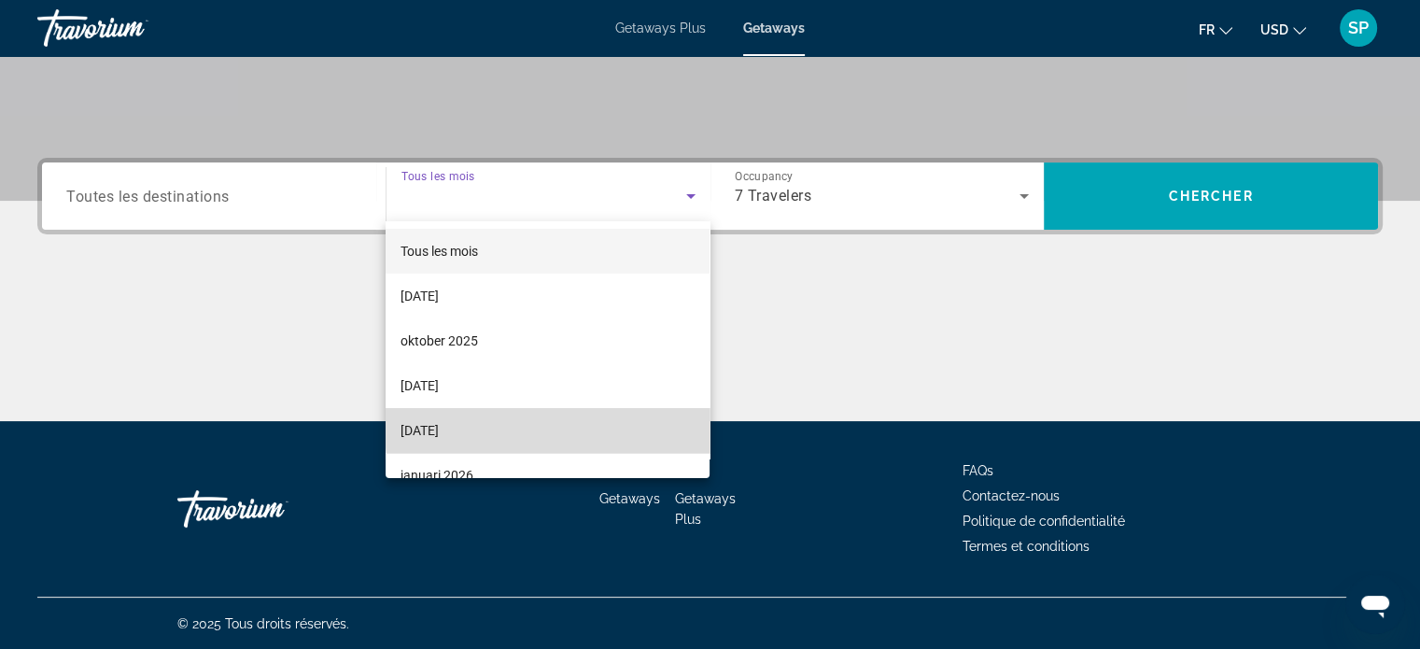
click at [604, 426] on mat-option "[DATE]" at bounding box center [548, 430] width 324 height 45
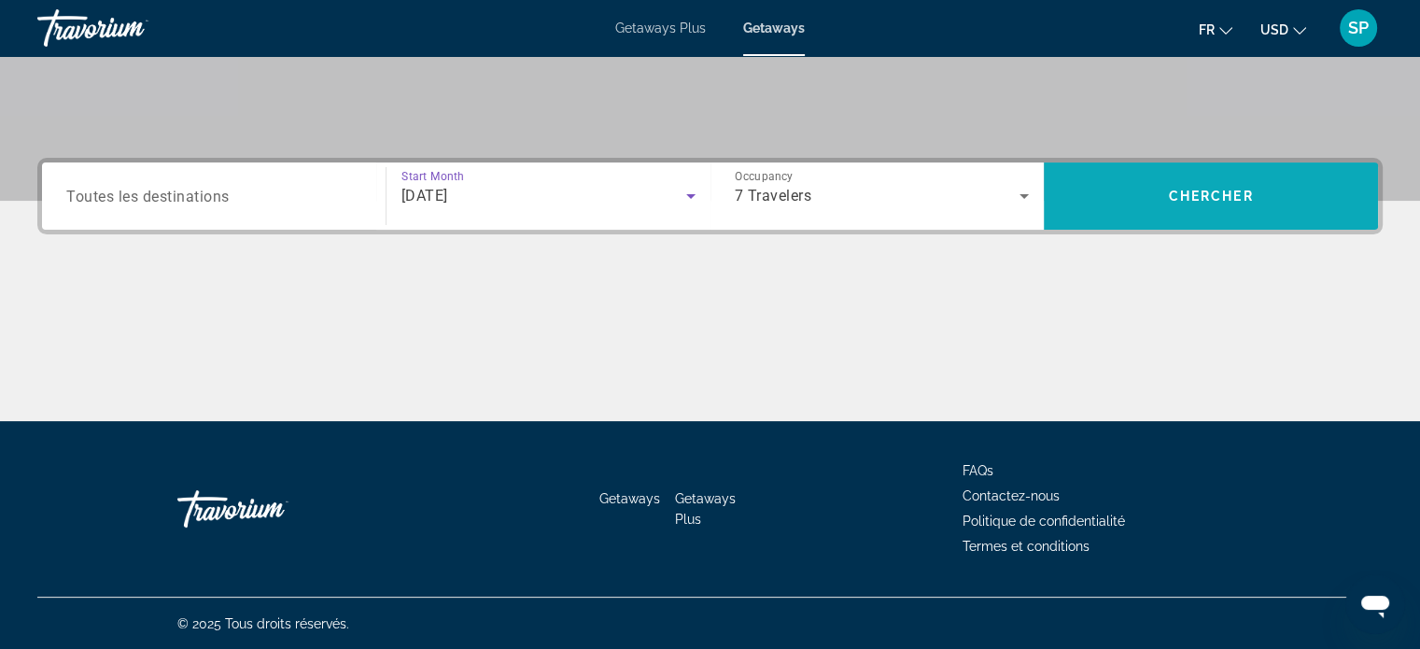
click at [1176, 179] on span "Search widget" at bounding box center [1211, 196] width 334 height 45
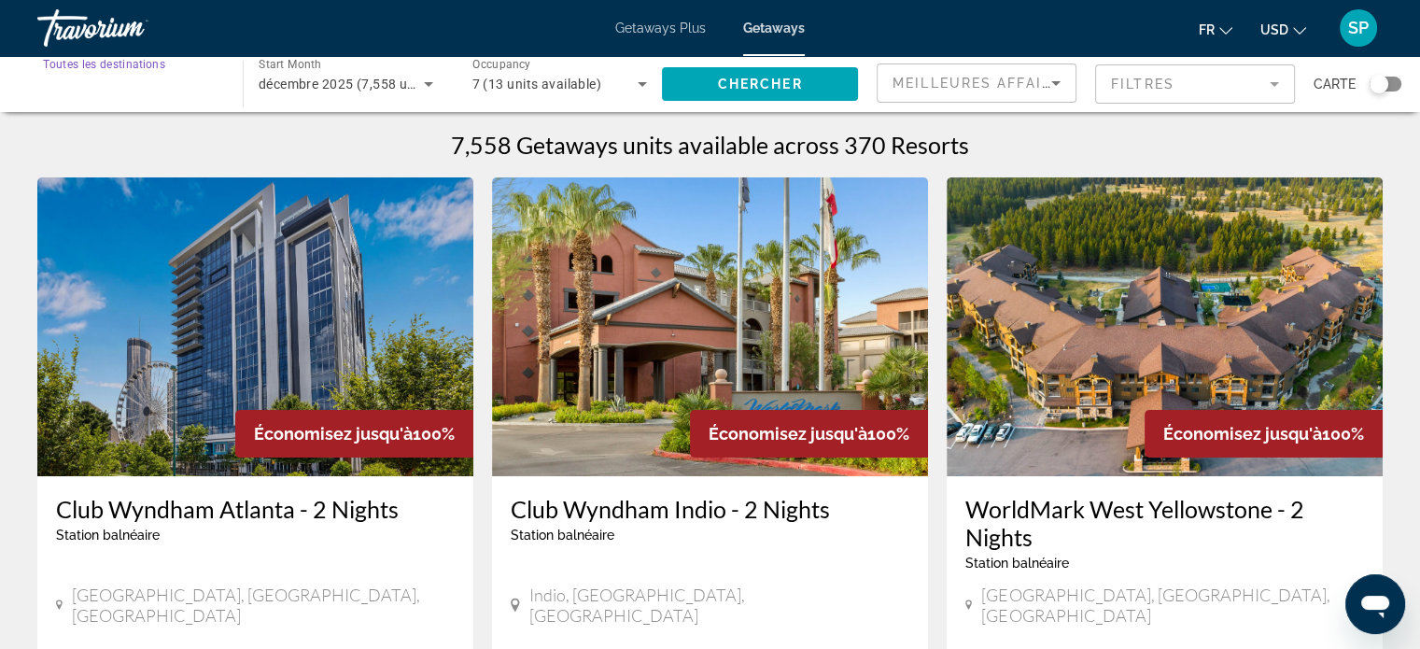
click at [218, 83] on input "Destination Toutes les destinations" at bounding box center [131, 85] width 176 height 22
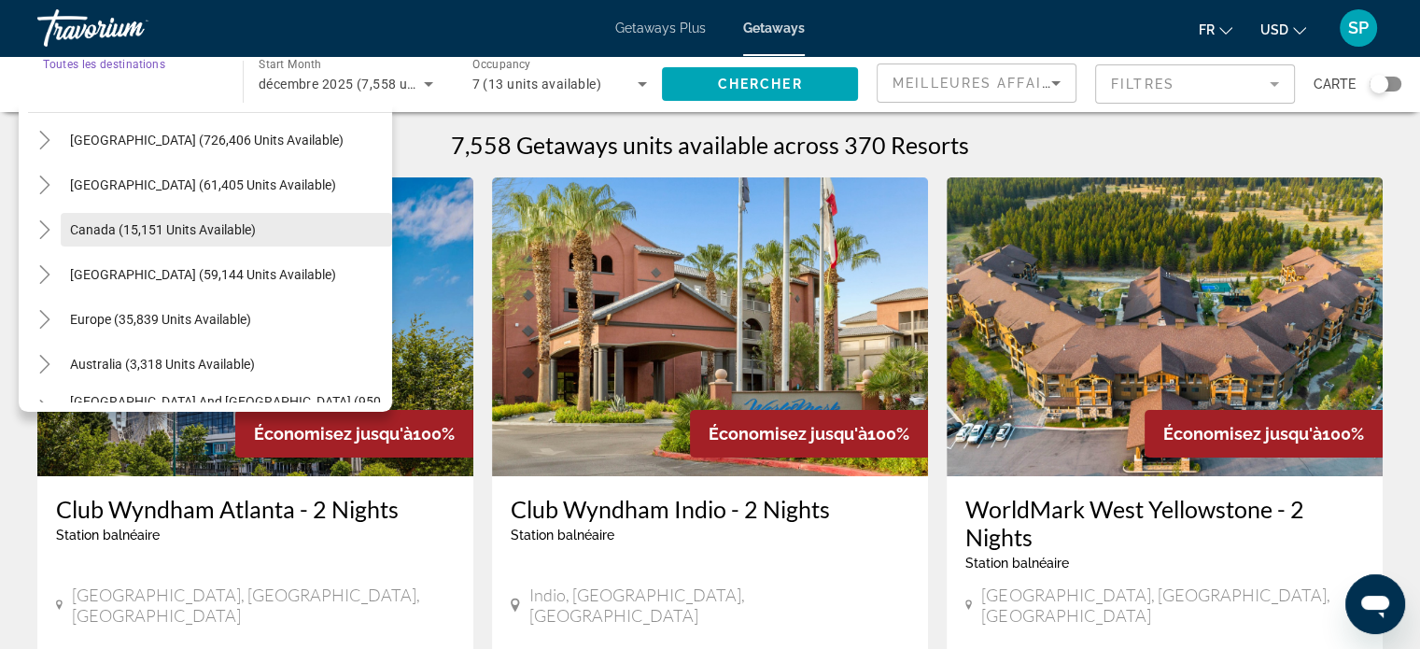
scroll to position [93, 0]
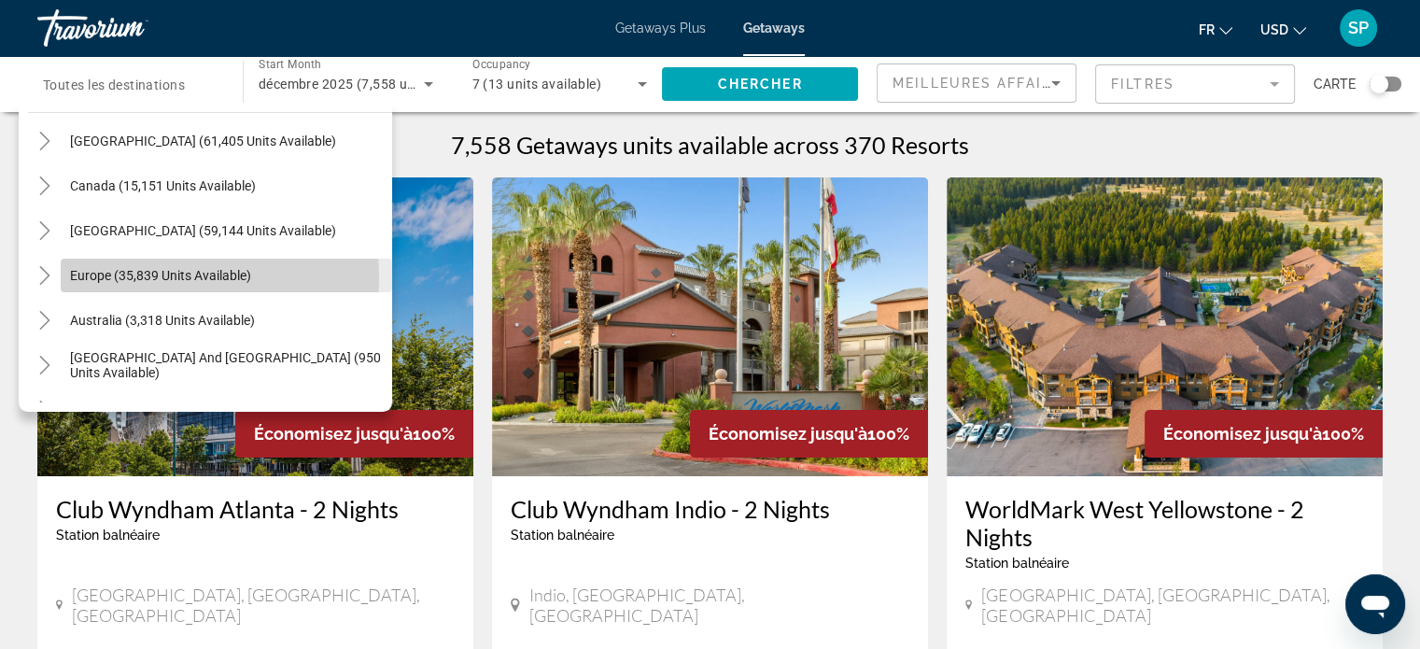
click at [179, 276] on span "Europe (35,839 units available)" at bounding box center [160, 275] width 181 height 15
type input "**********"
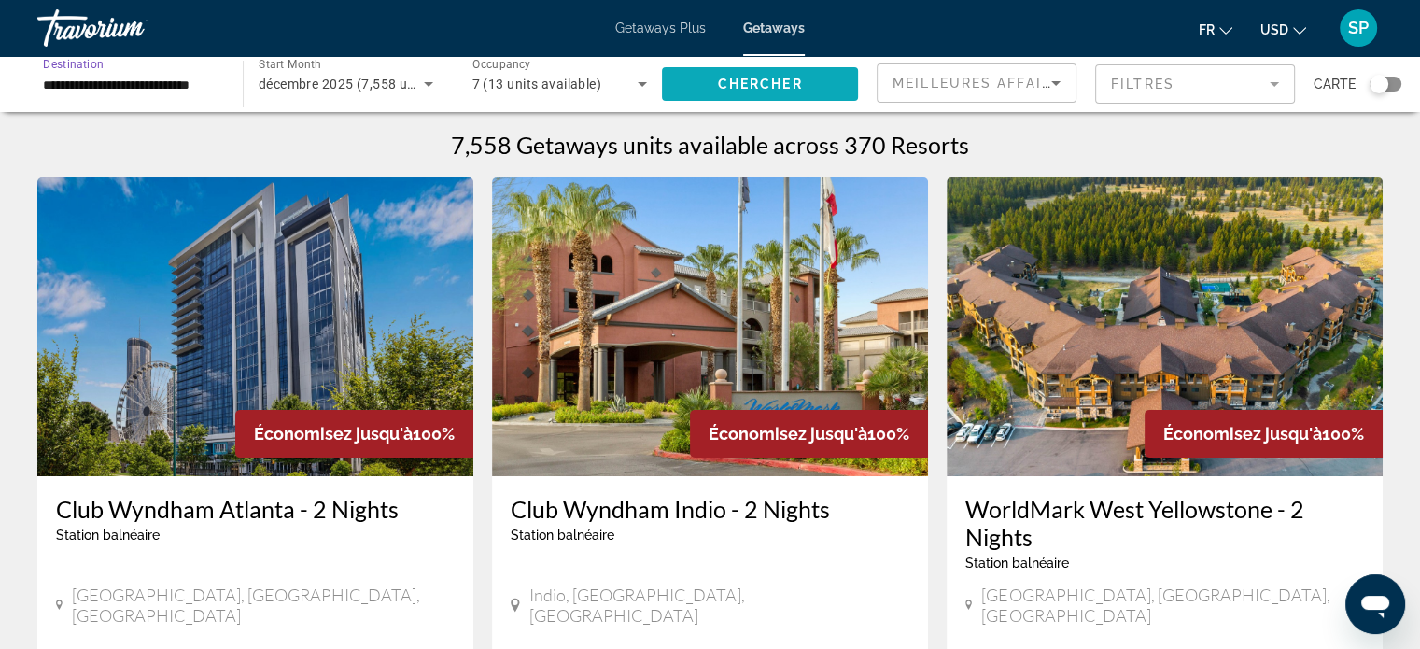
click at [761, 75] on span "Search widget" at bounding box center [760, 84] width 196 height 45
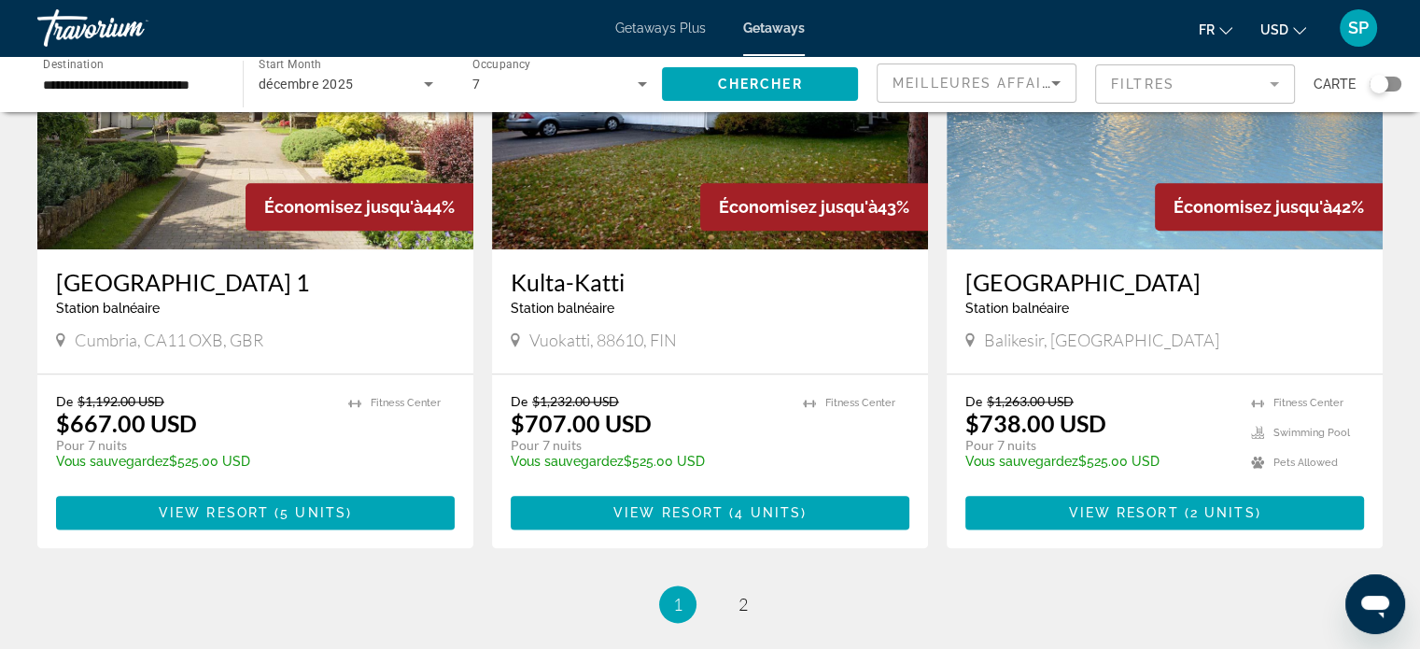
scroll to position [2371, 0]
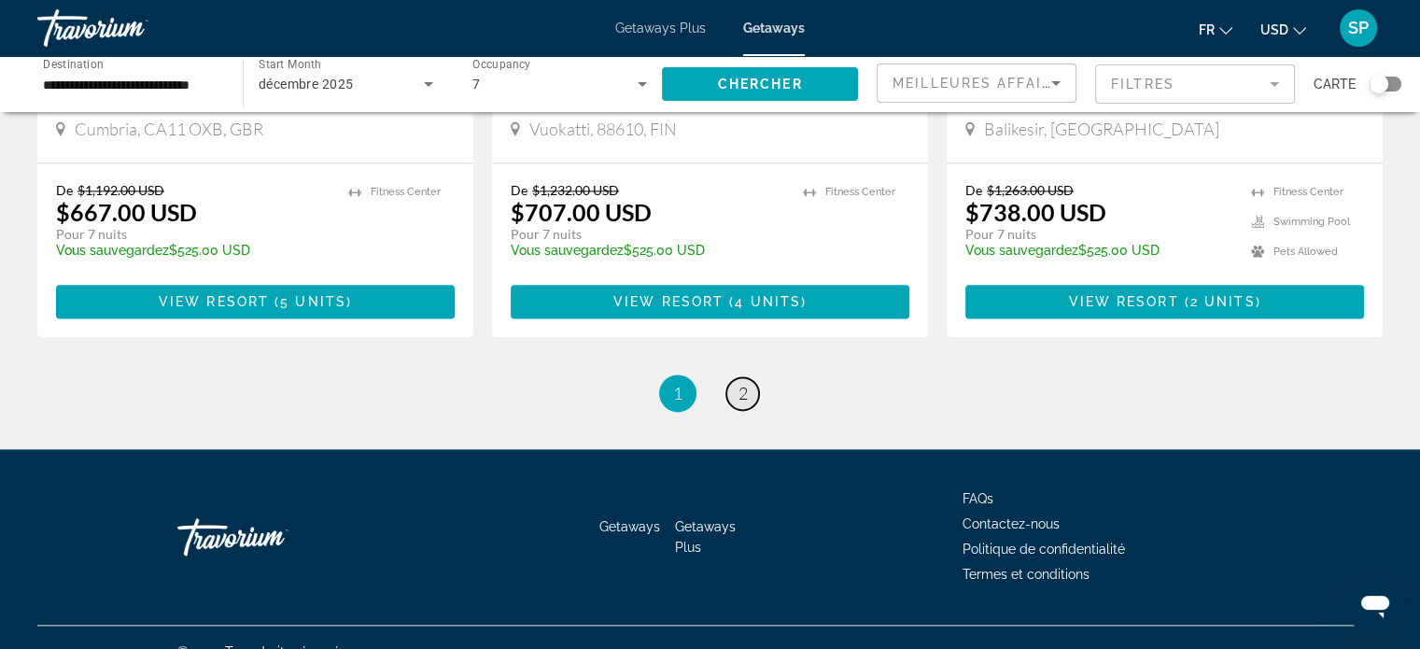
click at [742, 383] on span "2" at bounding box center [743, 393] width 9 height 21
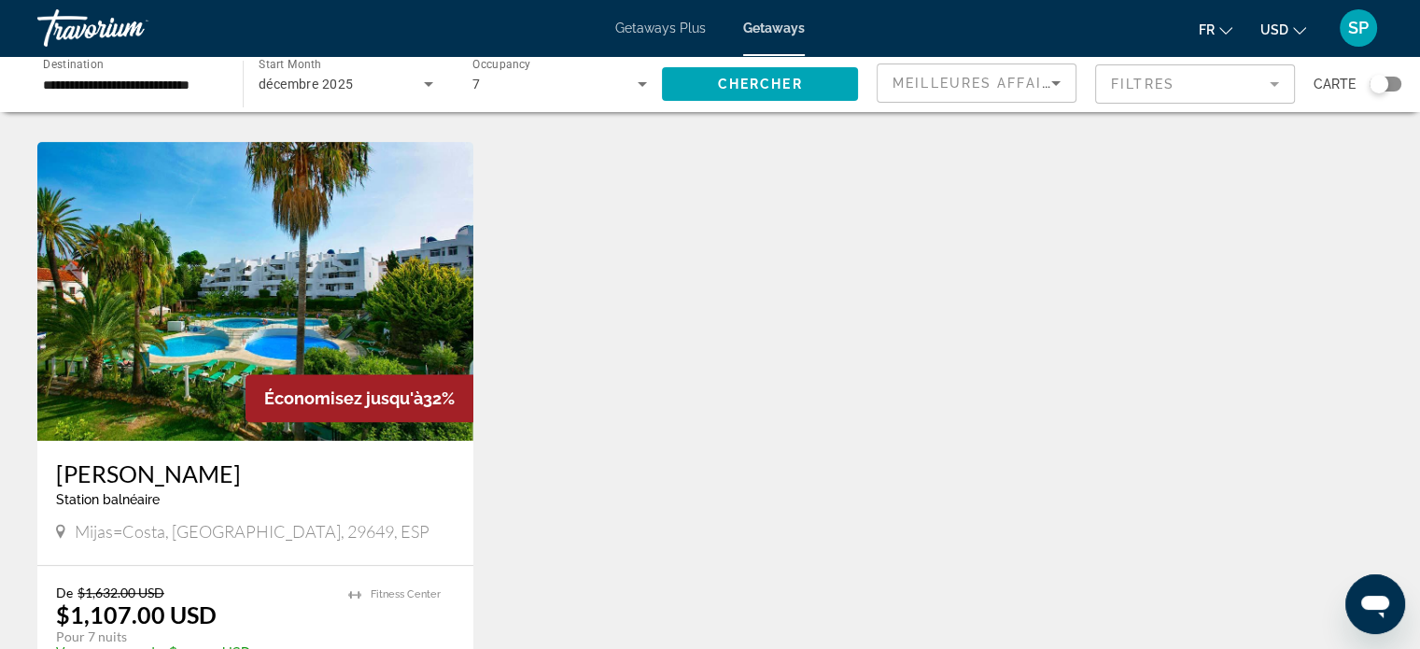
scroll to position [840, 0]
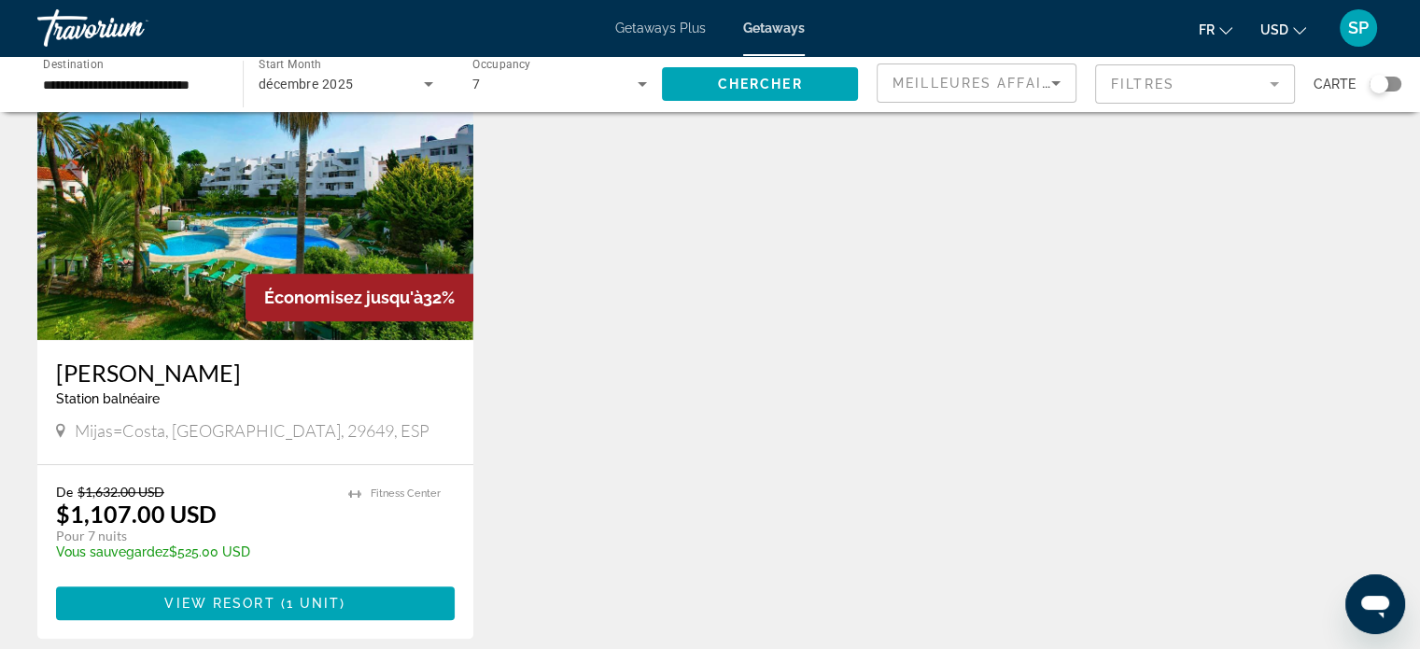
click at [426, 77] on icon "Search widget" at bounding box center [428, 84] width 22 height 22
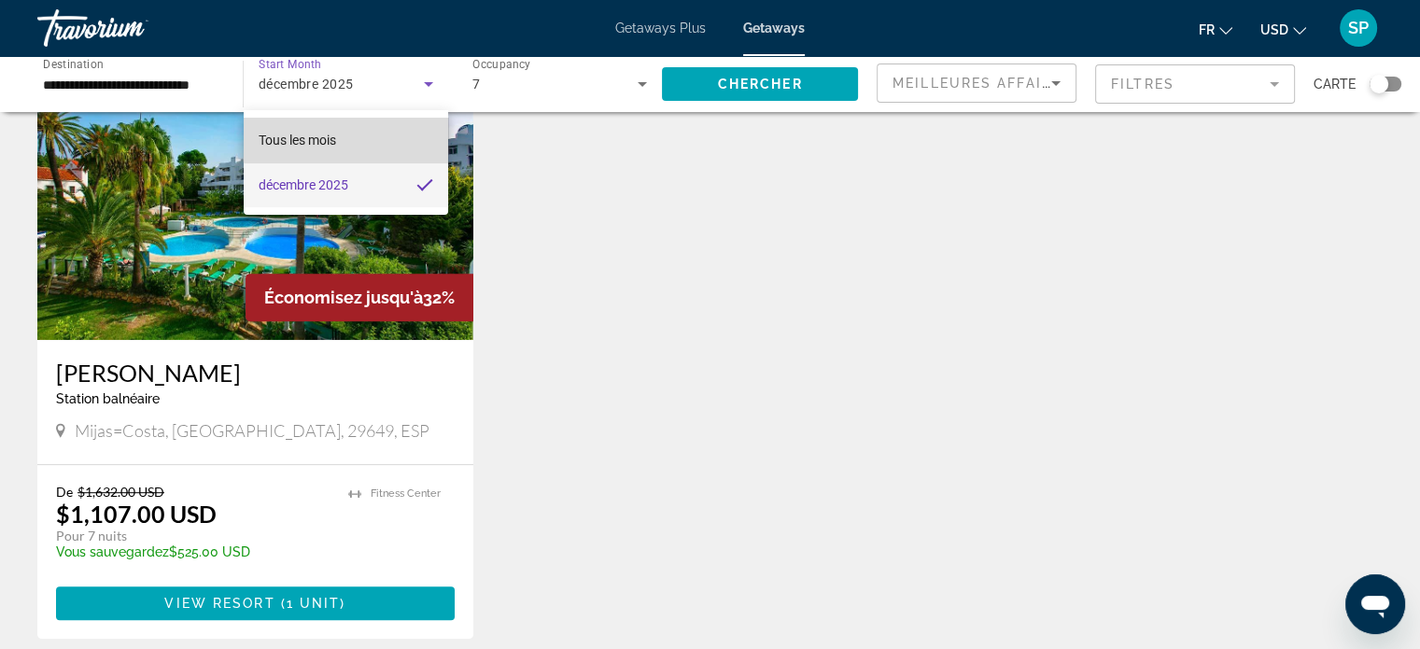
click at [383, 126] on mat-option "Tous les mois" at bounding box center [346, 140] width 204 height 45
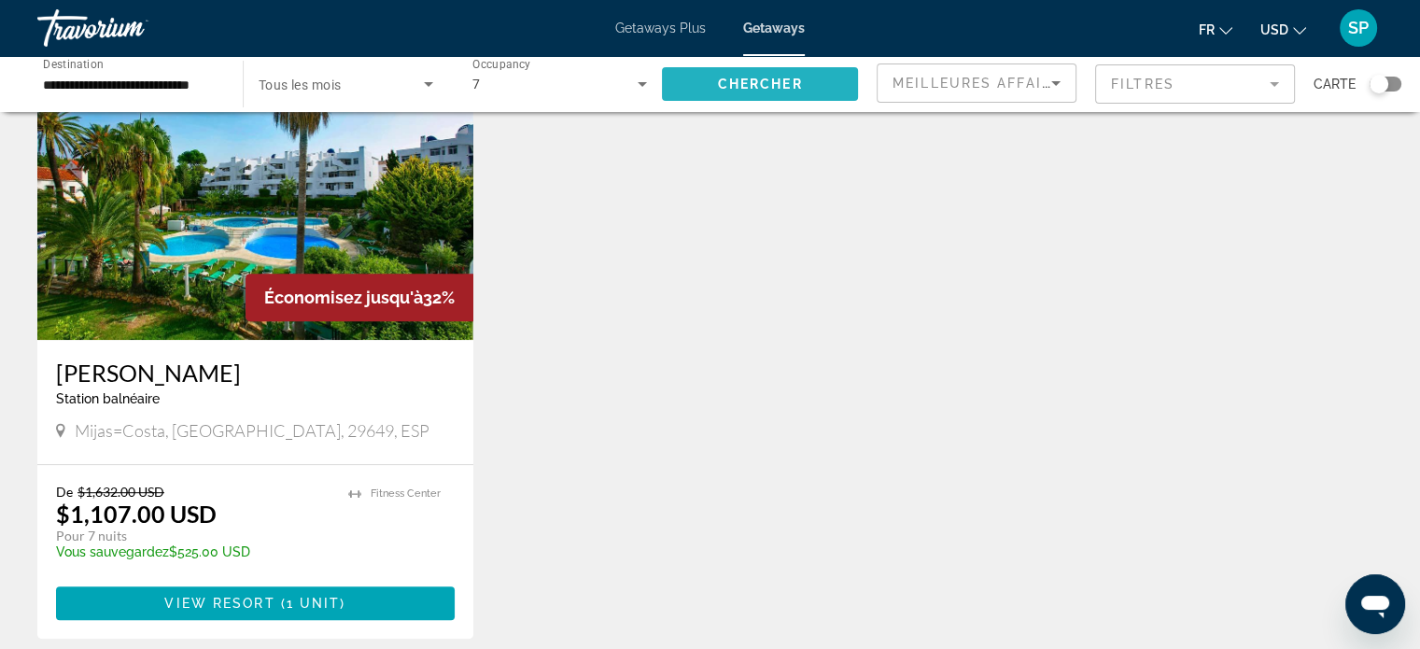
click at [742, 83] on span "Chercher" at bounding box center [760, 84] width 85 height 15
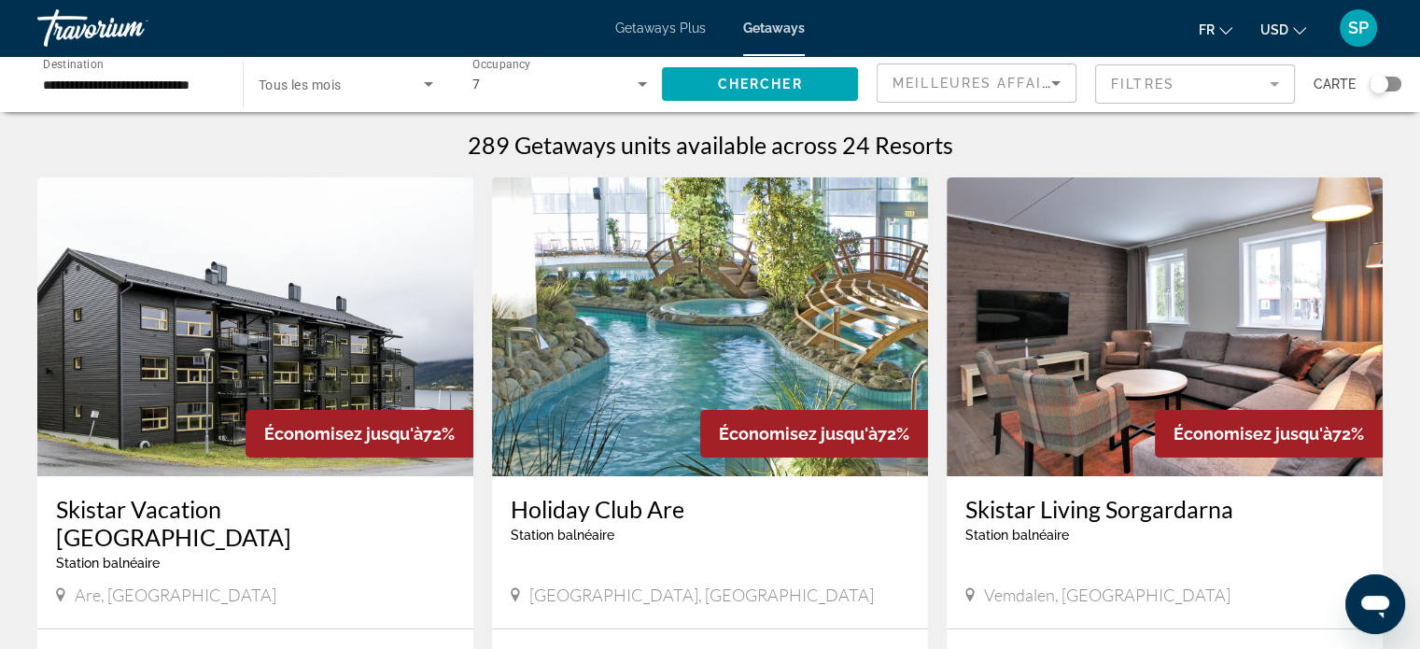
click at [620, 73] on div "7" at bounding box center [555, 84] width 166 height 22
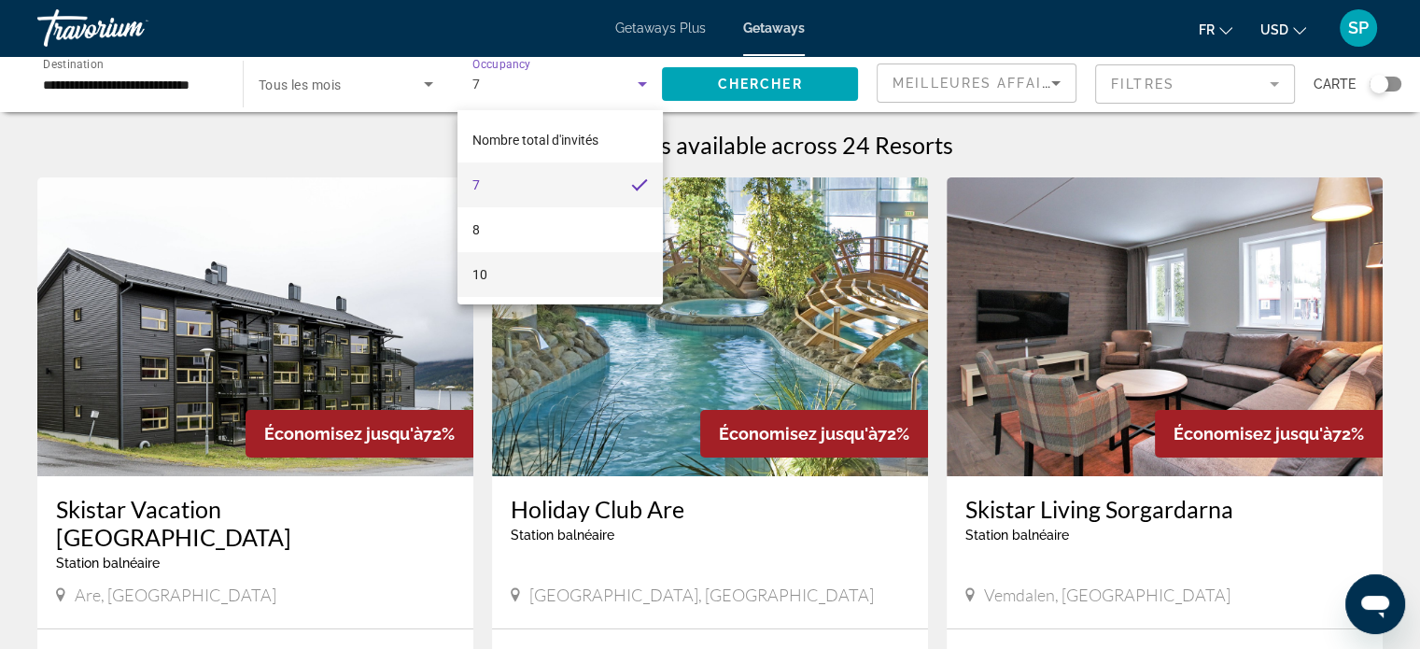
click at [529, 271] on mat-option "10" at bounding box center [560, 274] width 205 height 45
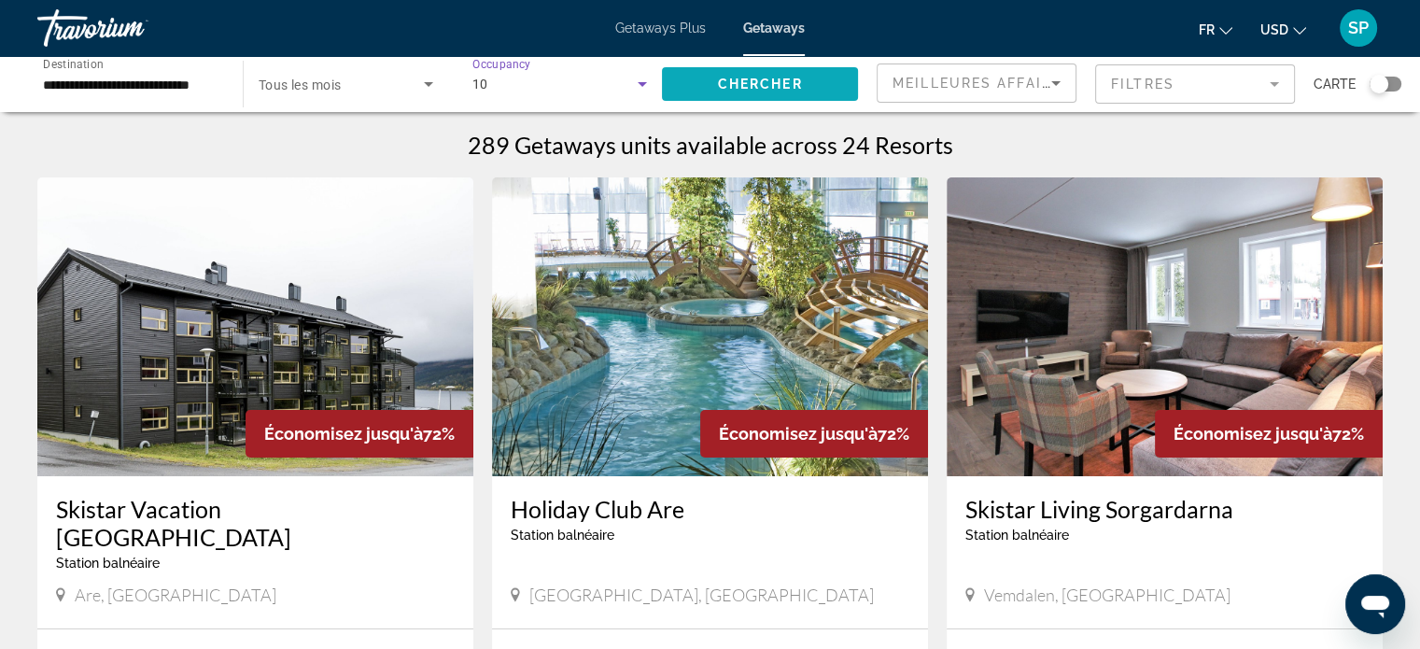
click at [702, 87] on span "Search widget" at bounding box center [760, 84] width 196 height 45
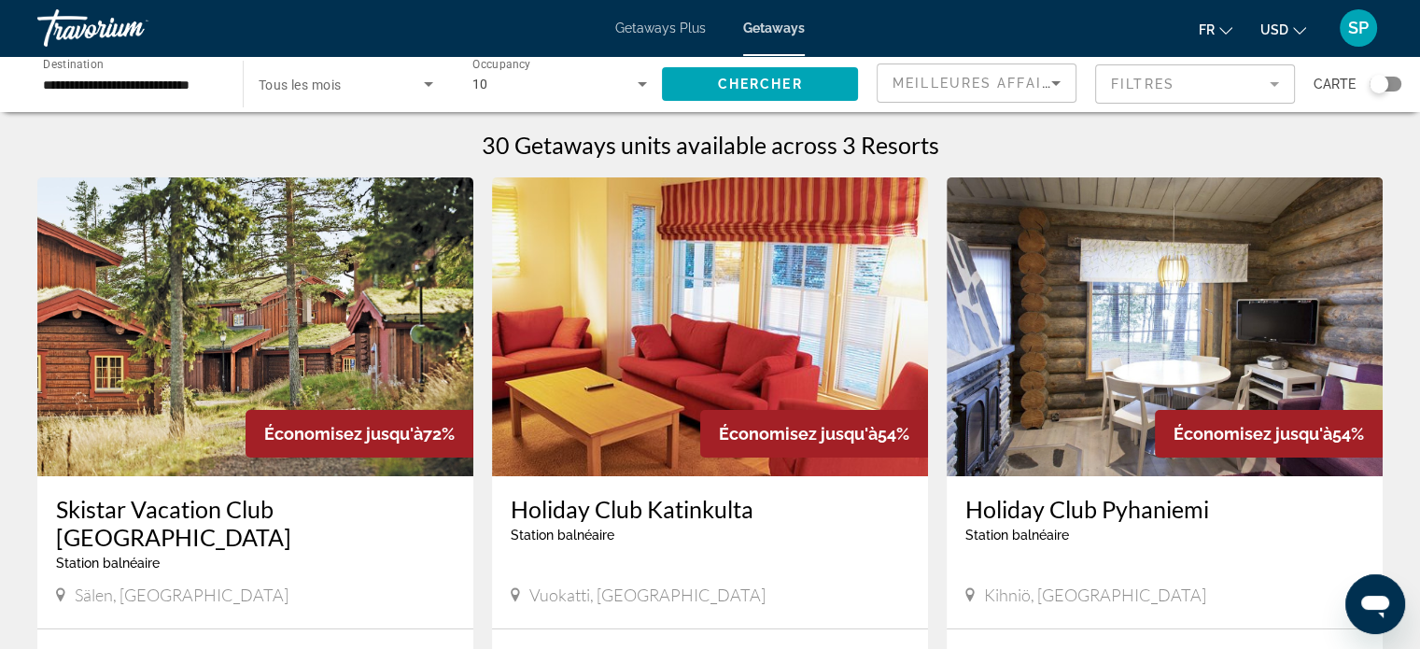
click at [366, 86] on span "Search widget" at bounding box center [341, 84] width 165 height 22
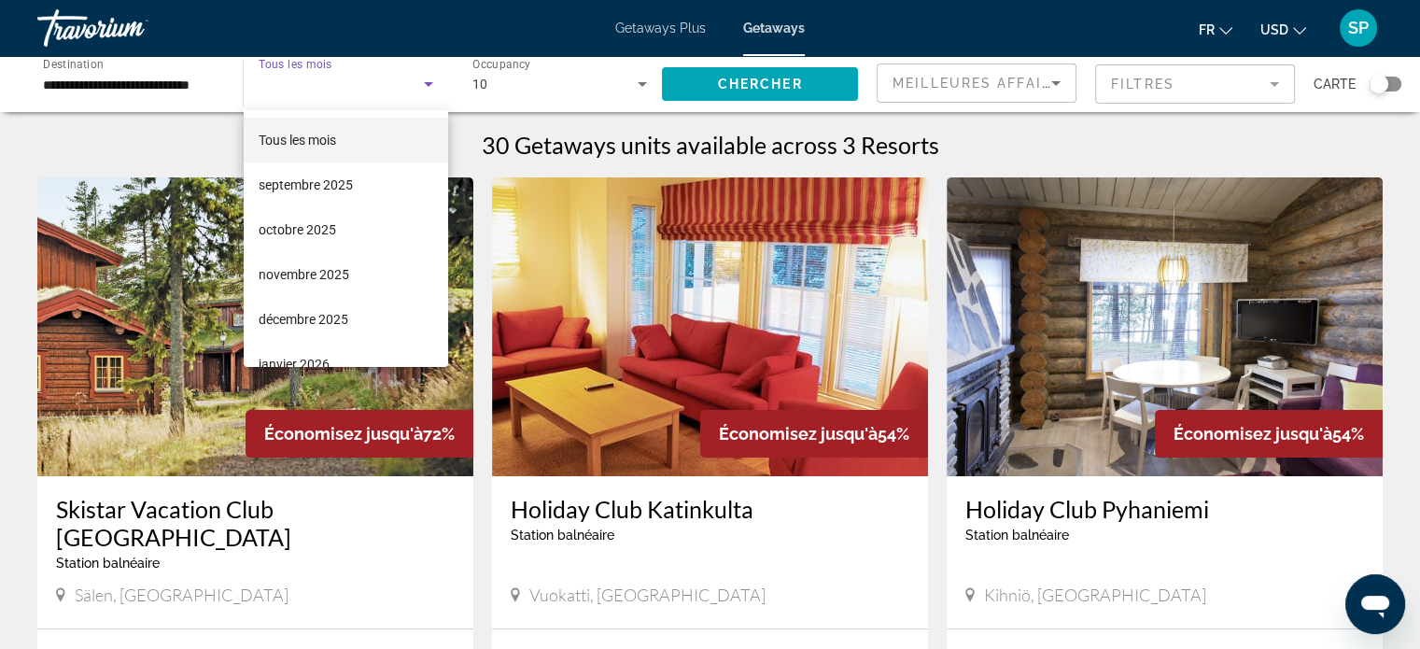
click at [1000, 137] on div at bounding box center [710, 324] width 1420 height 649
